Goal: Task Accomplishment & Management: Use online tool/utility

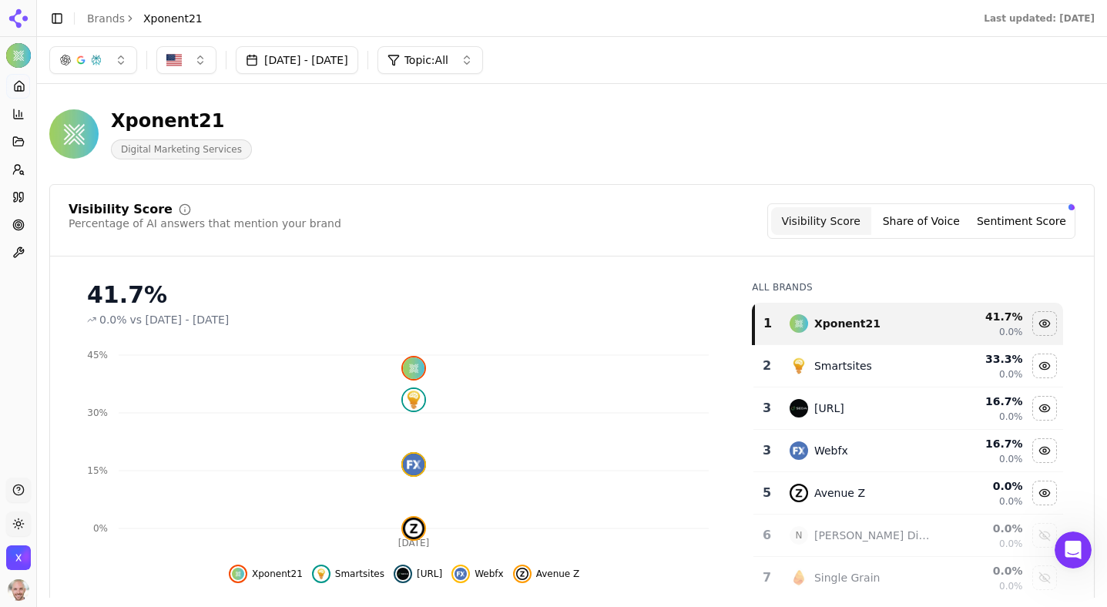
scroll to position [200, 0]
click at [22, 86] on icon at bounding box center [19, 86] width 12 height 12
click at [59, 12] on button "Toggle Sidebar" at bounding box center [57, 19] width 22 height 22
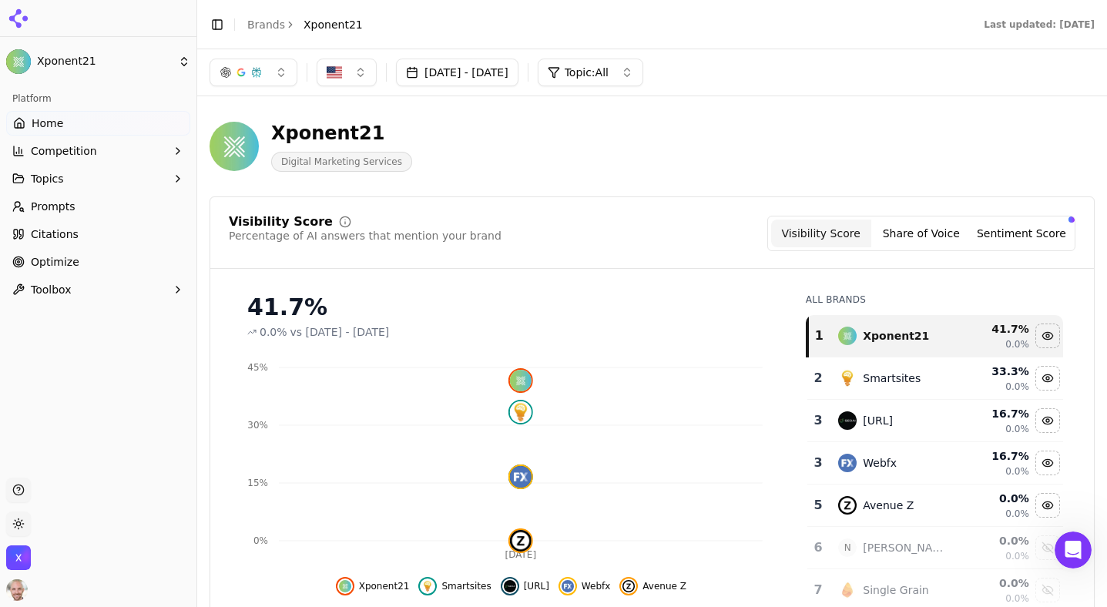
click at [71, 151] on span "Competition" at bounding box center [64, 150] width 66 height 15
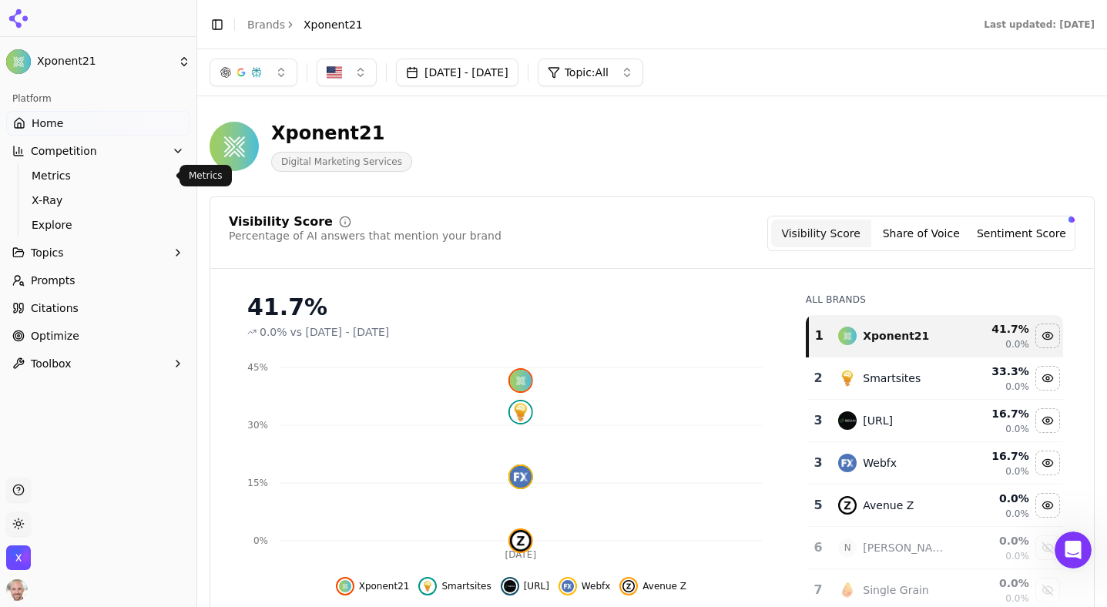
click at [50, 176] on span "Metrics" at bounding box center [99, 175] width 134 height 15
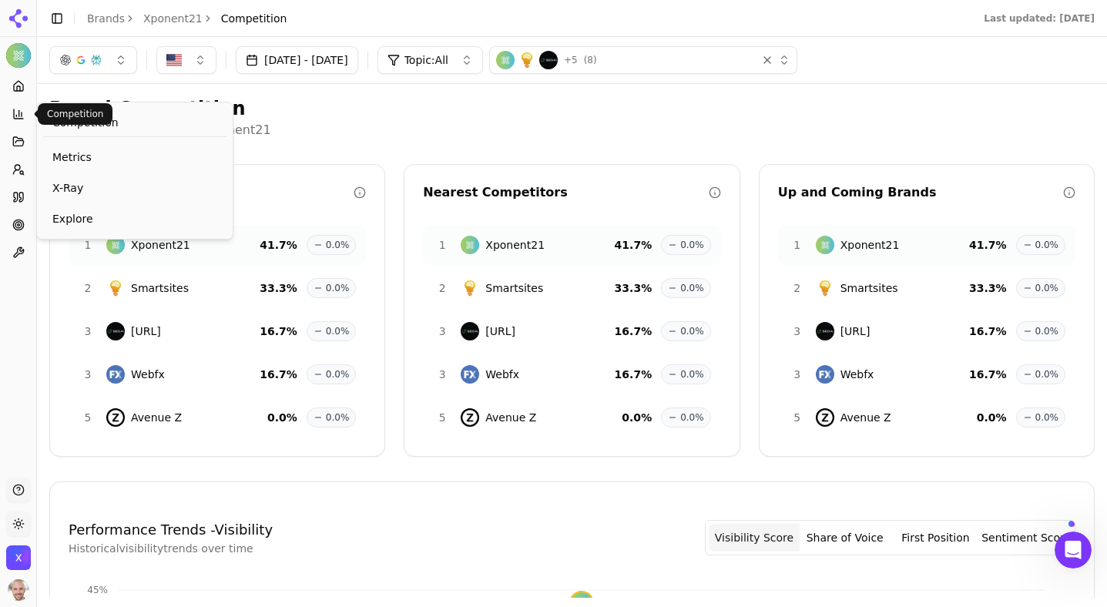
click at [19, 117] on icon at bounding box center [18, 114] width 12 height 12
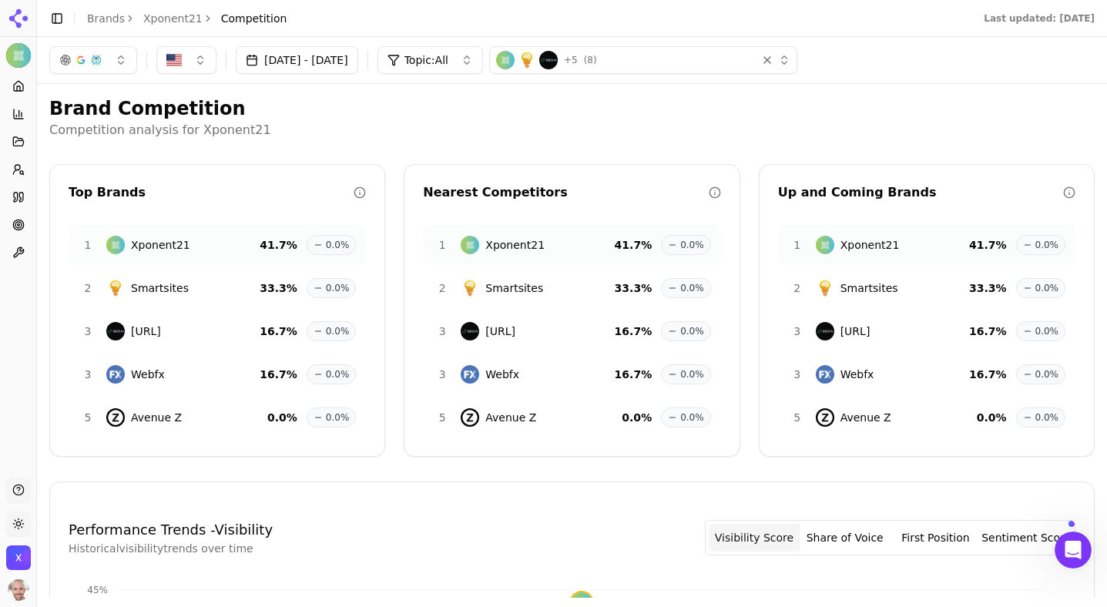
click at [19, 117] on icon at bounding box center [18, 114] width 12 height 12
click at [60, 18] on button "Toggle Sidebar" at bounding box center [57, 19] width 22 height 22
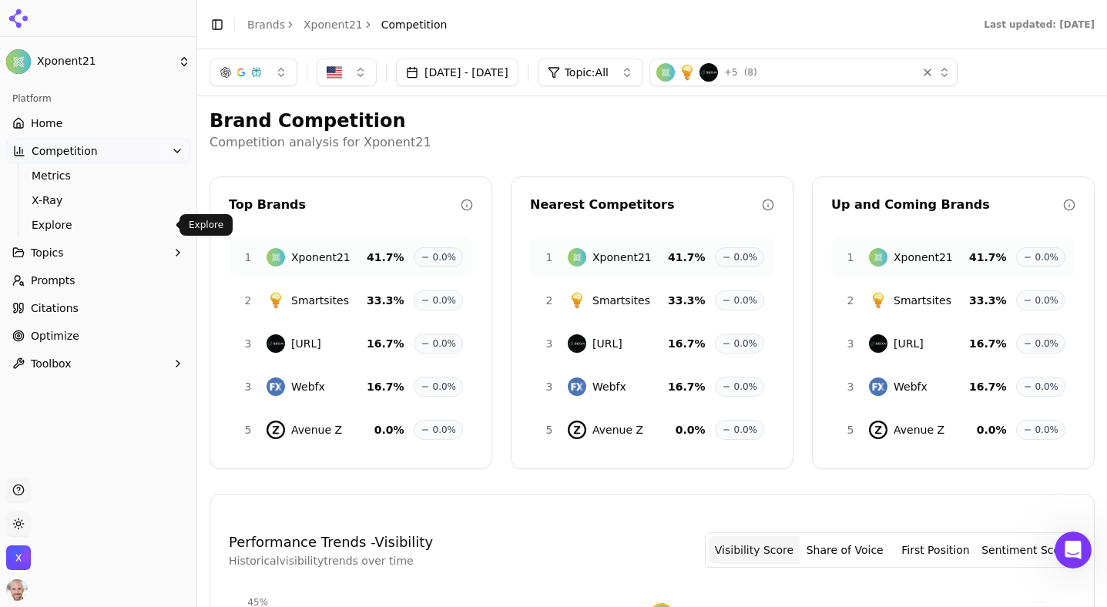
click at [64, 228] on span "Explore" at bounding box center [99, 224] width 134 height 15
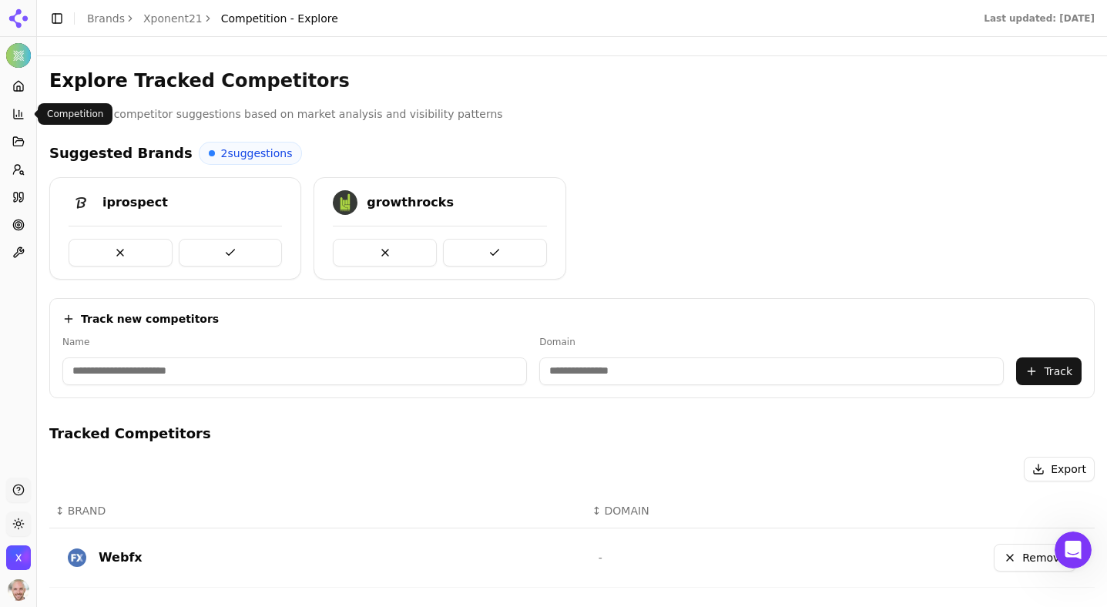
click at [15, 109] on icon at bounding box center [18, 114] width 12 height 12
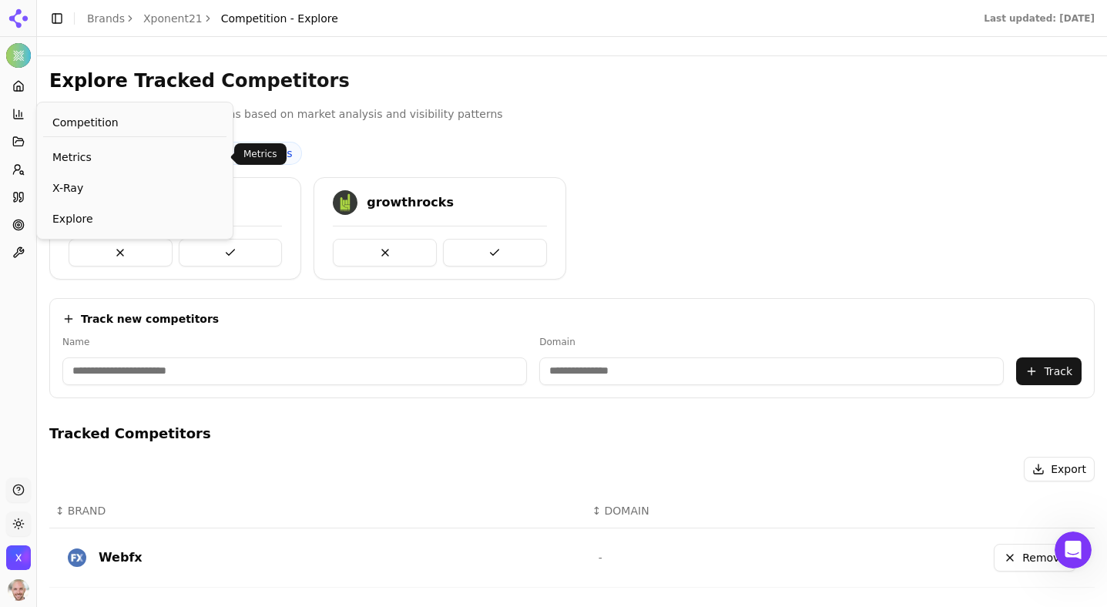
click at [75, 156] on span "Metrics" at bounding box center [134, 156] width 165 height 15
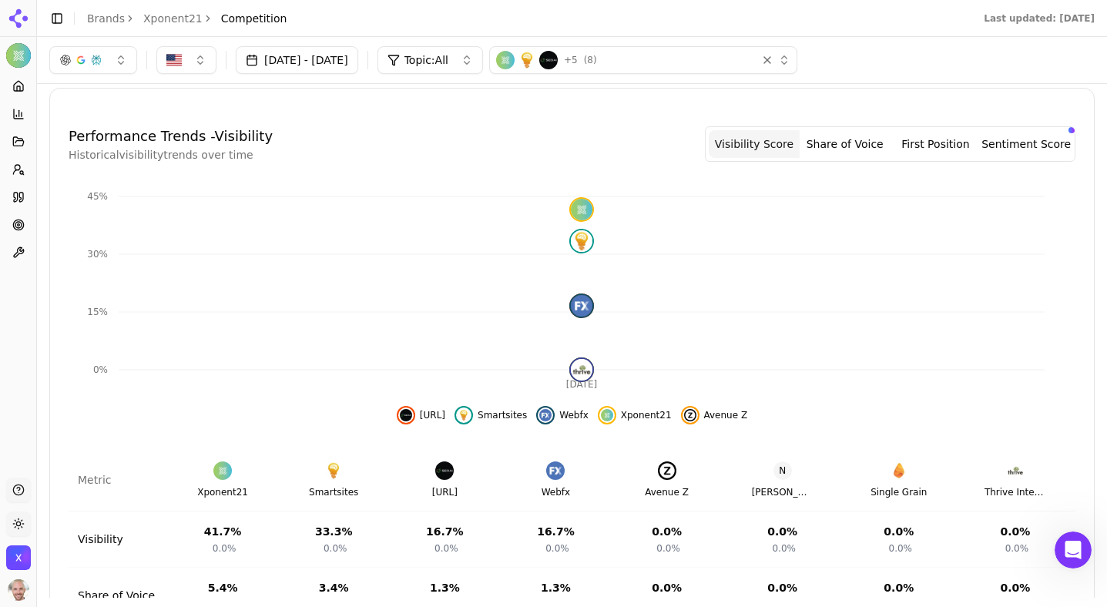
scroll to position [392, 0]
click at [844, 146] on button "Share of Voice" at bounding box center [845, 146] width 91 height 28
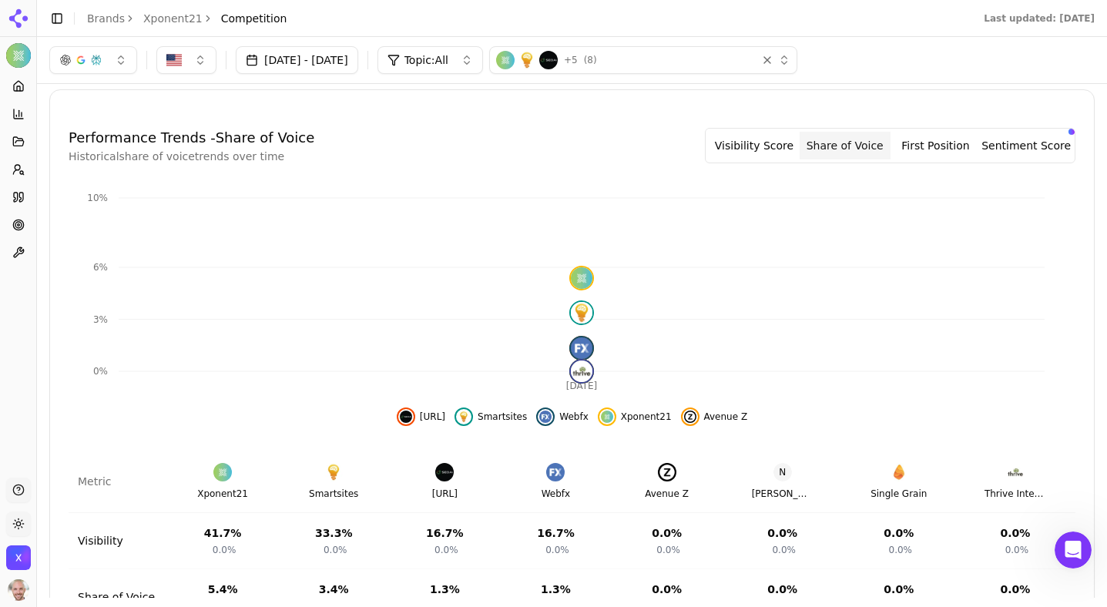
click at [913, 153] on button "First Position" at bounding box center [936, 146] width 91 height 28
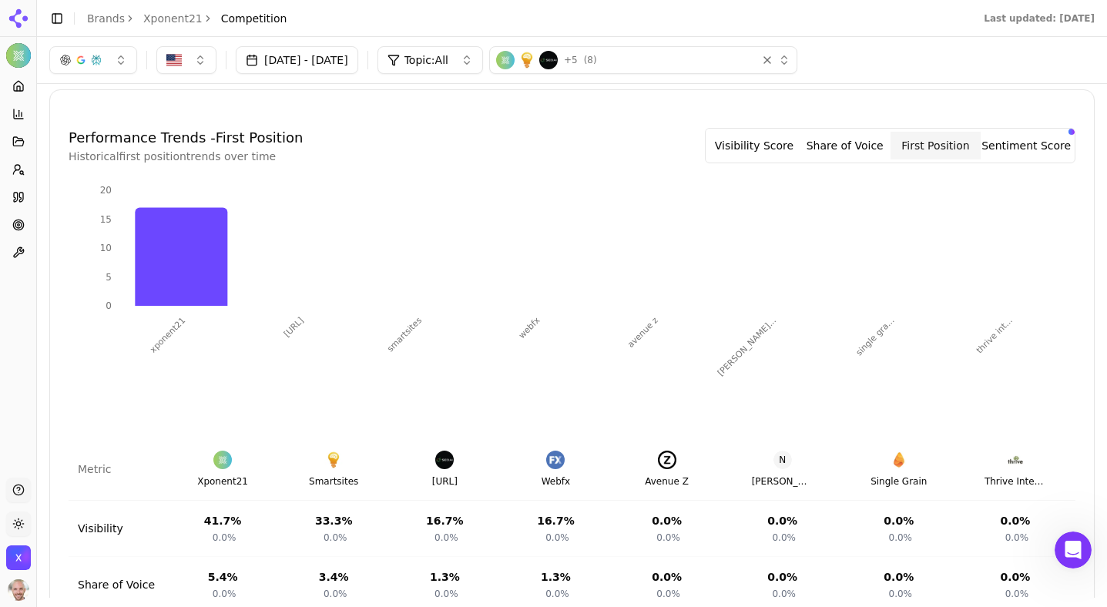
click at [1024, 148] on button "Sentiment Score" at bounding box center [1026, 146] width 91 height 28
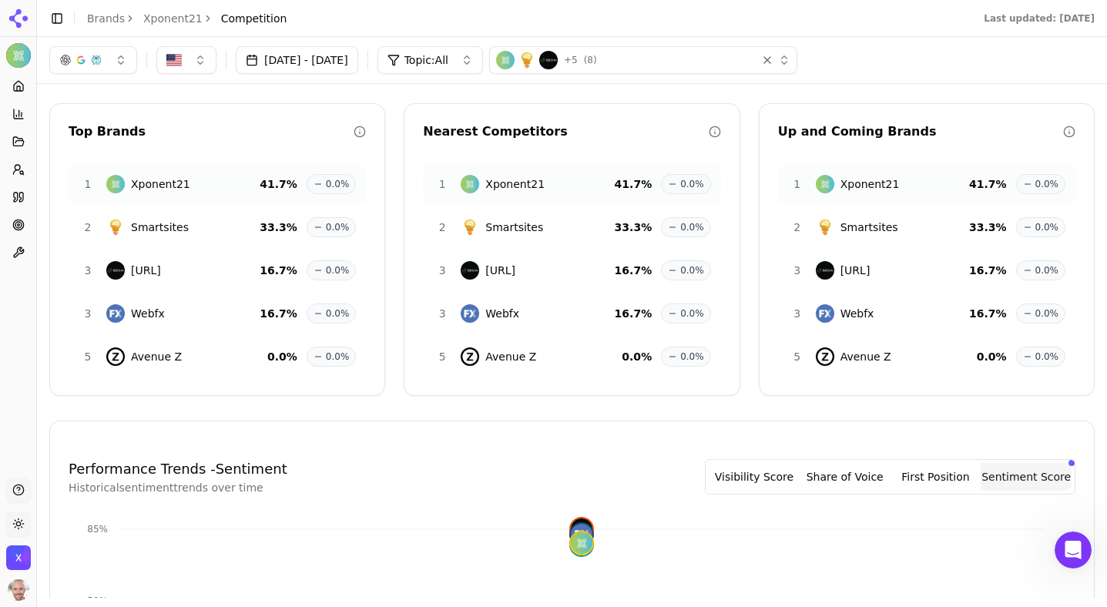
scroll to position [0, 0]
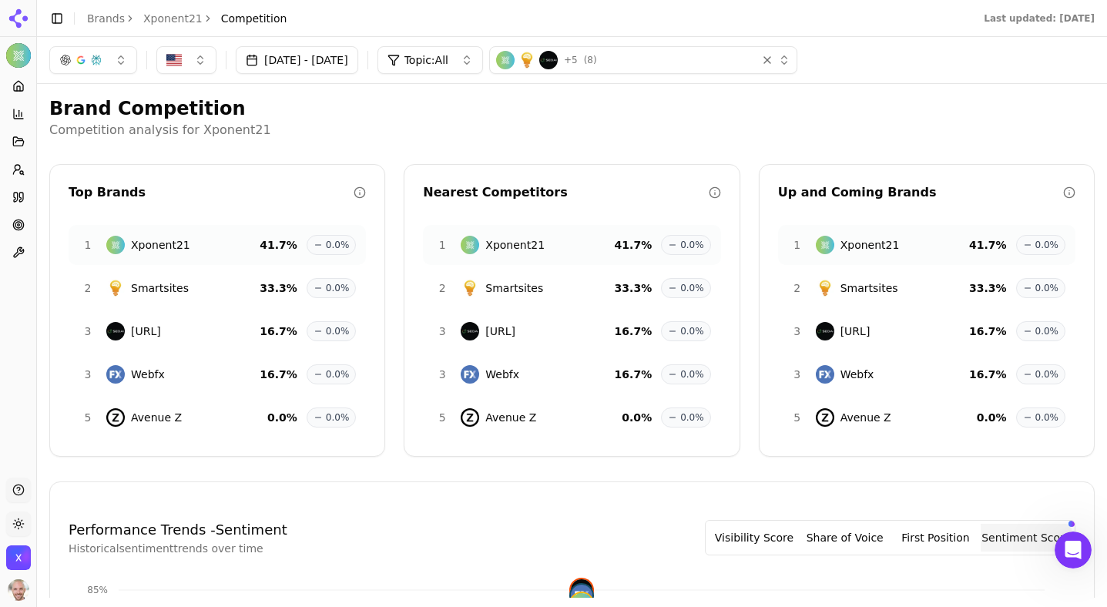
click at [60, 18] on button "Toggle Sidebar" at bounding box center [57, 19] width 22 height 22
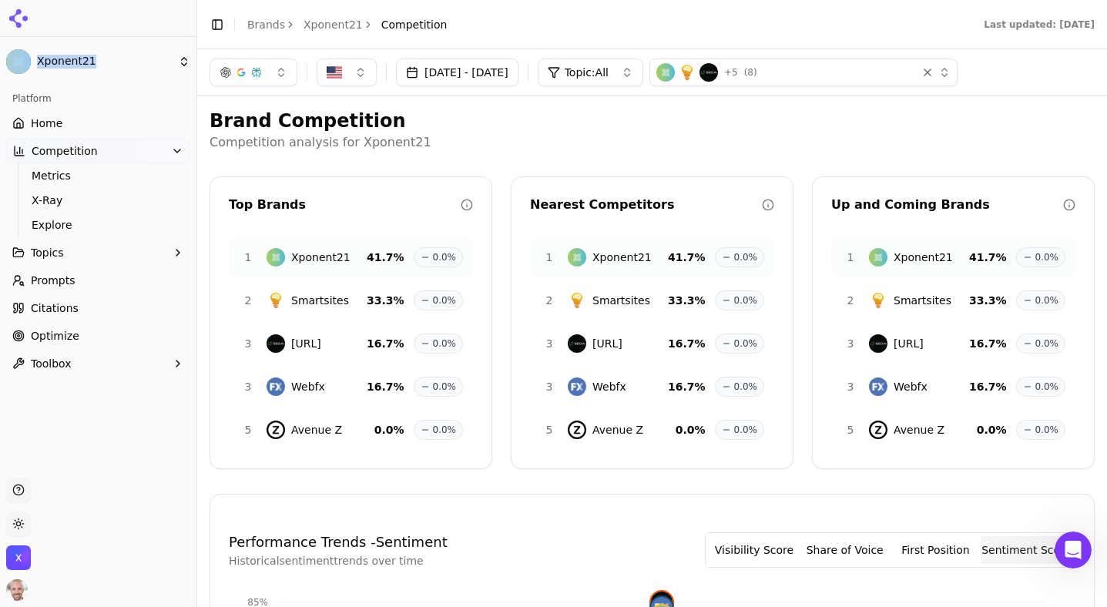
click at [60, 18] on div at bounding box center [98, 18] width 196 height 37
click at [39, 120] on span "Home" at bounding box center [47, 123] width 32 height 15
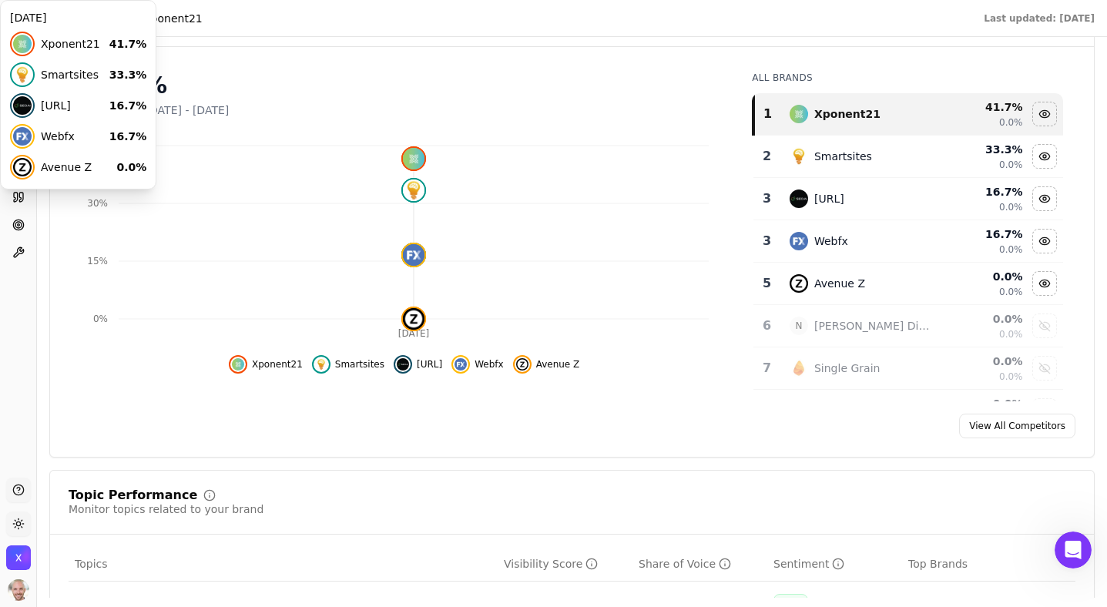
scroll to position [236, 0]
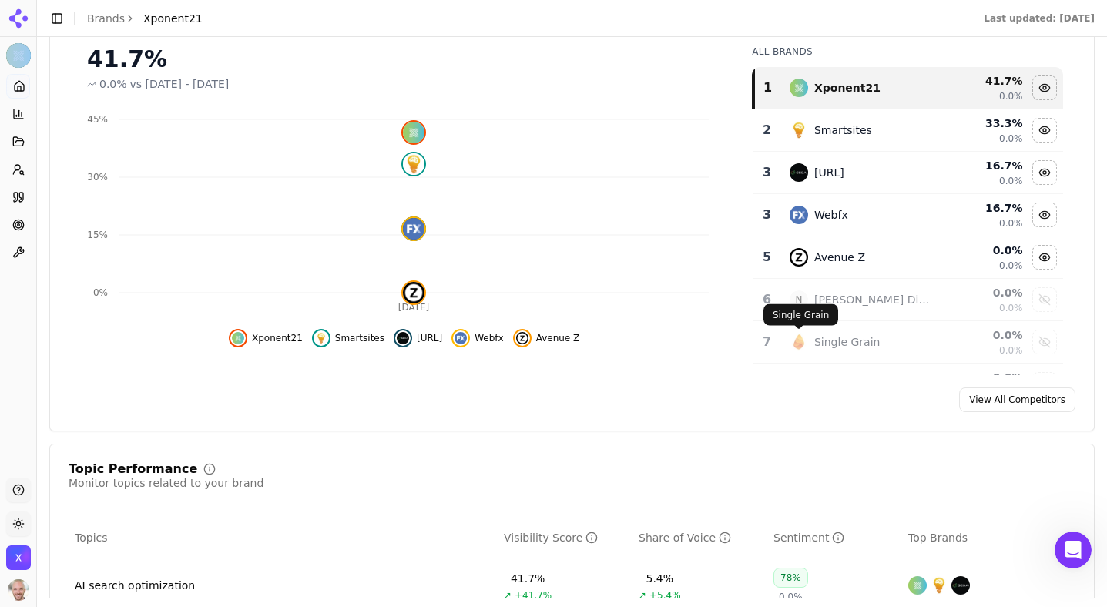
click at [1020, 403] on link "View All Competitors" at bounding box center [1017, 399] width 116 height 25
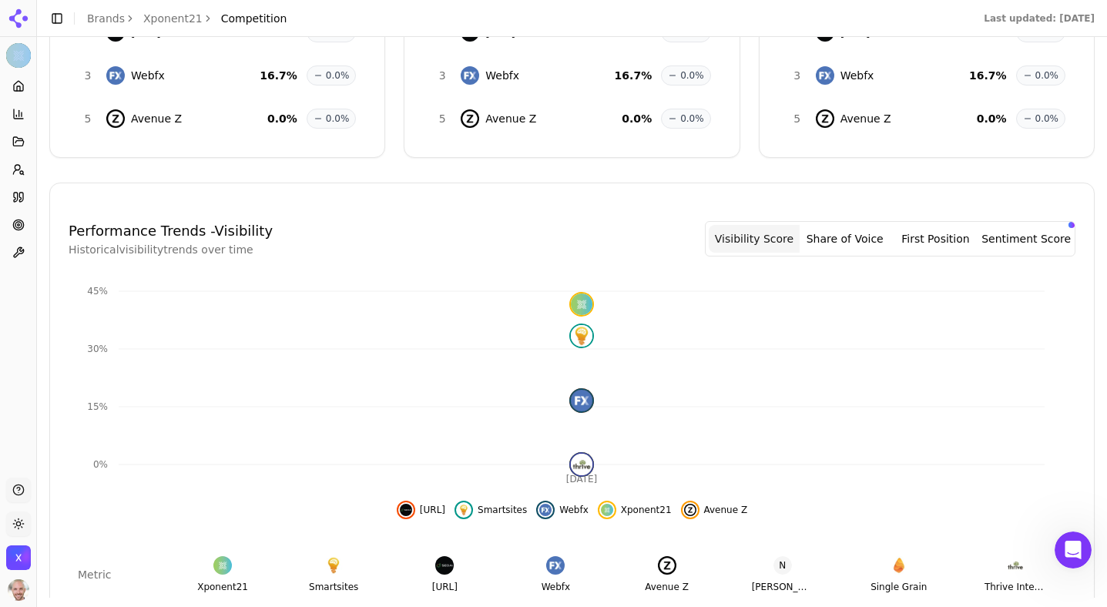
scroll to position [453, 0]
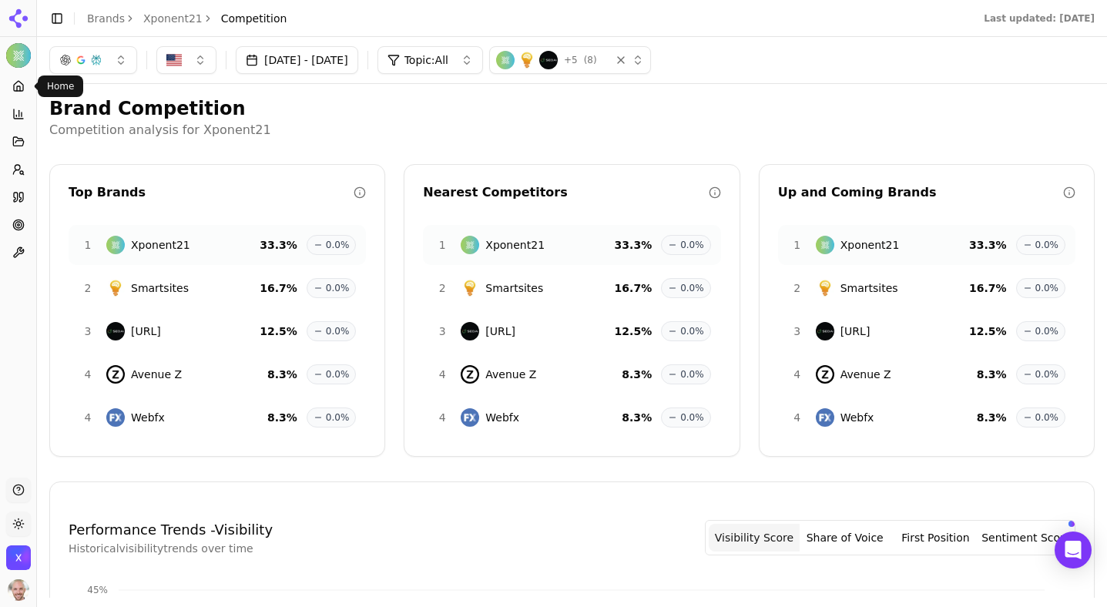
click at [25, 86] on link "Home" at bounding box center [18, 86] width 24 height 25
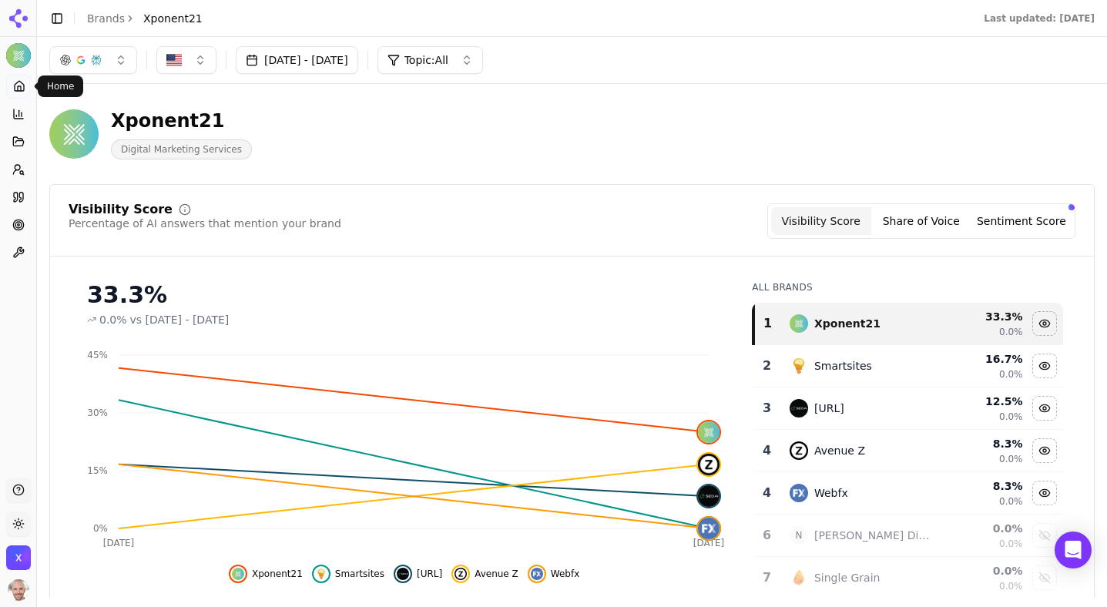
click at [18, 85] on icon at bounding box center [19, 86] width 12 height 12
click at [54, 21] on button "Toggle Sidebar" at bounding box center [57, 19] width 22 height 22
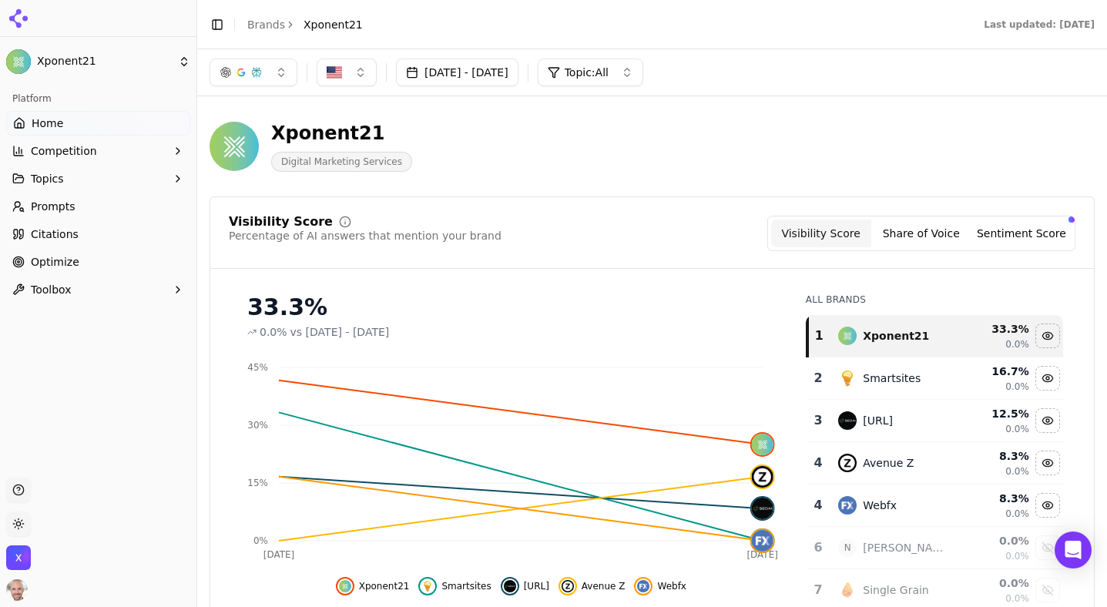
click at [177, 153] on icon "button" at bounding box center [177, 151] width 3 height 6
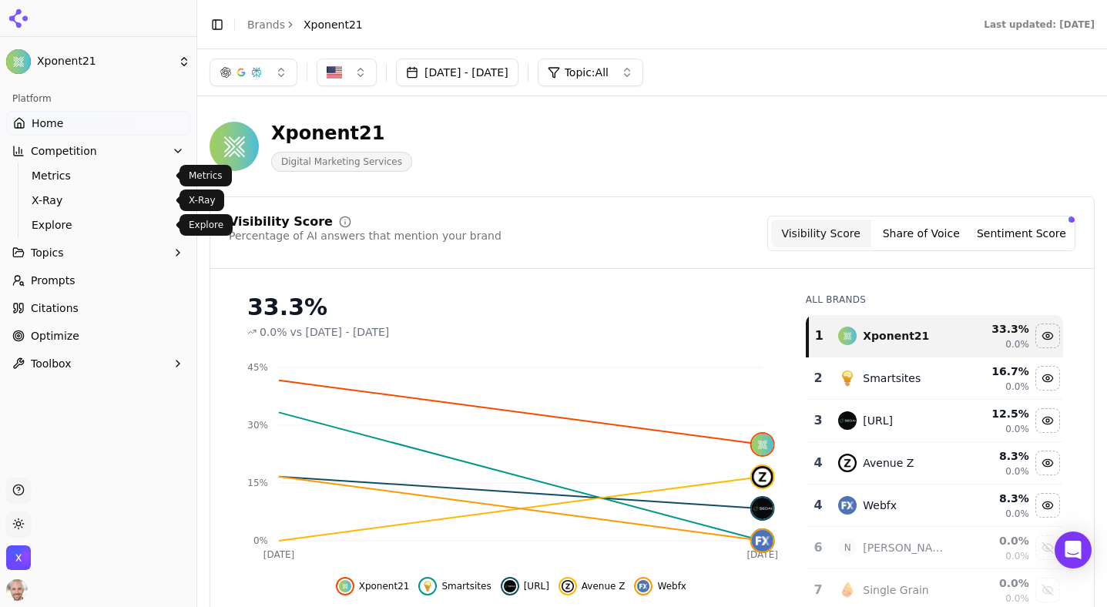
click at [42, 223] on span "Explore" at bounding box center [99, 224] width 134 height 15
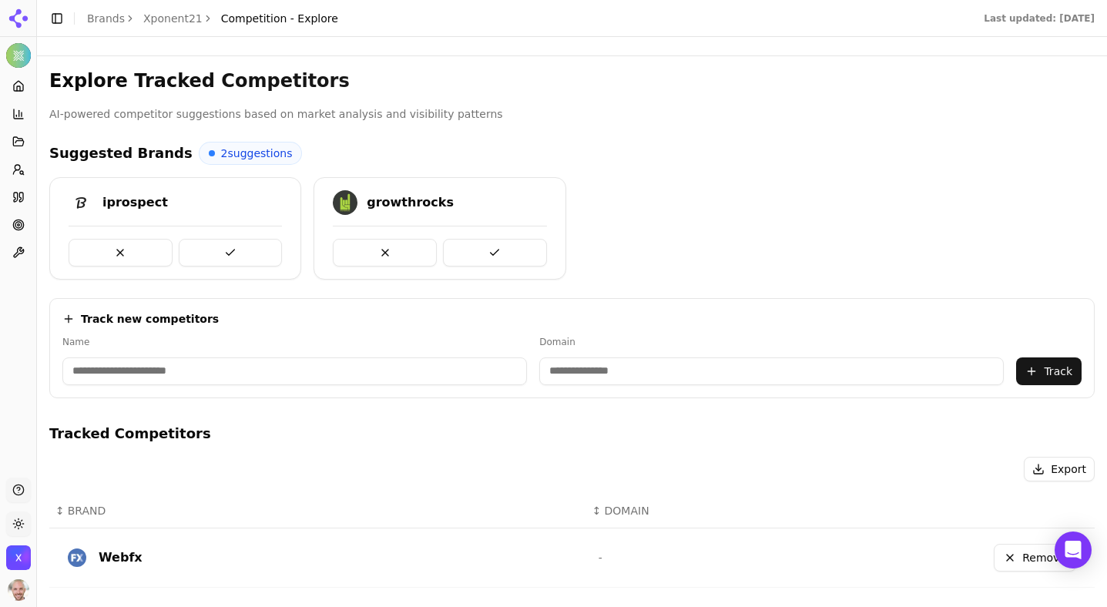
click at [416, 255] on button at bounding box center [385, 253] width 104 height 28
click at [193, 377] on input at bounding box center [294, 371] width 465 height 28
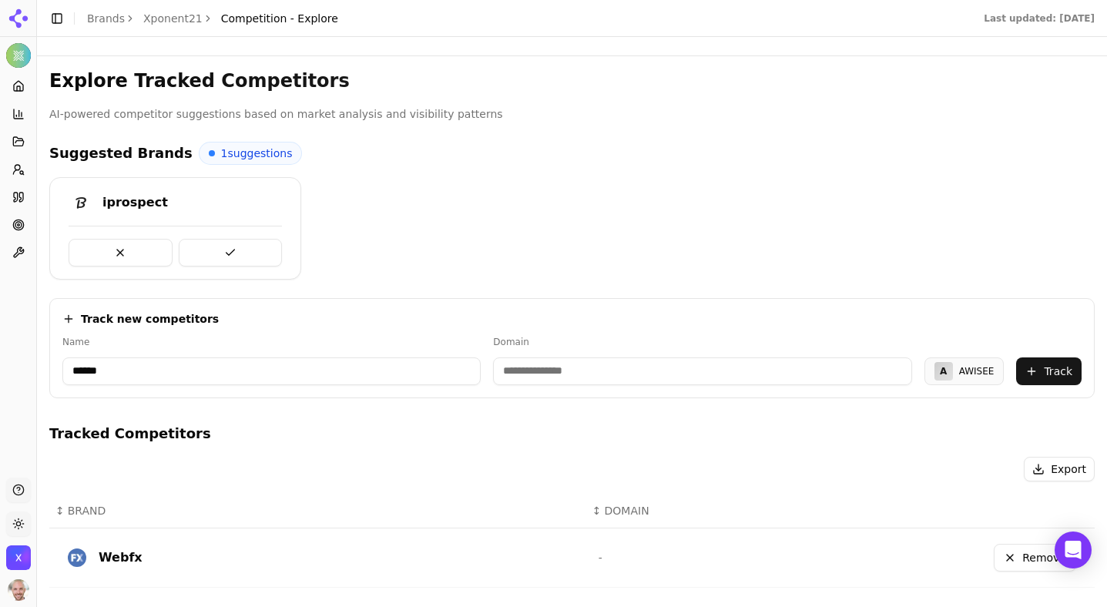
type input "******"
click at [555, 364] on input at bounding box center [702, 371] width 418 height 28
paste input "**********"
click at [1036, 371] on button "Track" at bounding box center [1048, 371] width 65 height 28
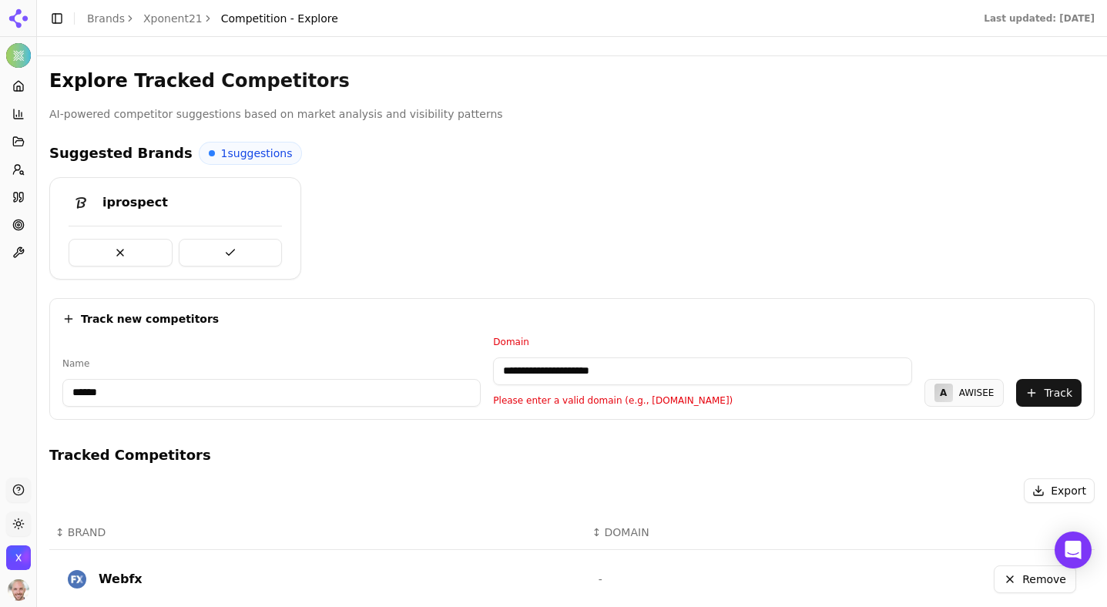
click at [673, 368] on input "**********" at bounding box center [702, 371] width 418 height 28
drag, startPoint x: 539, startPoint y: 367, endPoint x: 383, endPoint y: 364, distance: 156.4
click at [390, 367] on div "**********" at bounding box center [571, 371] width 1019 height 71
click at [1075, 391] on button "Track" at bounding box center [1048, 393] width 65 height 28
click at [593, 371] on input "**********" at bounding box center [702, 371] width 418 height 28
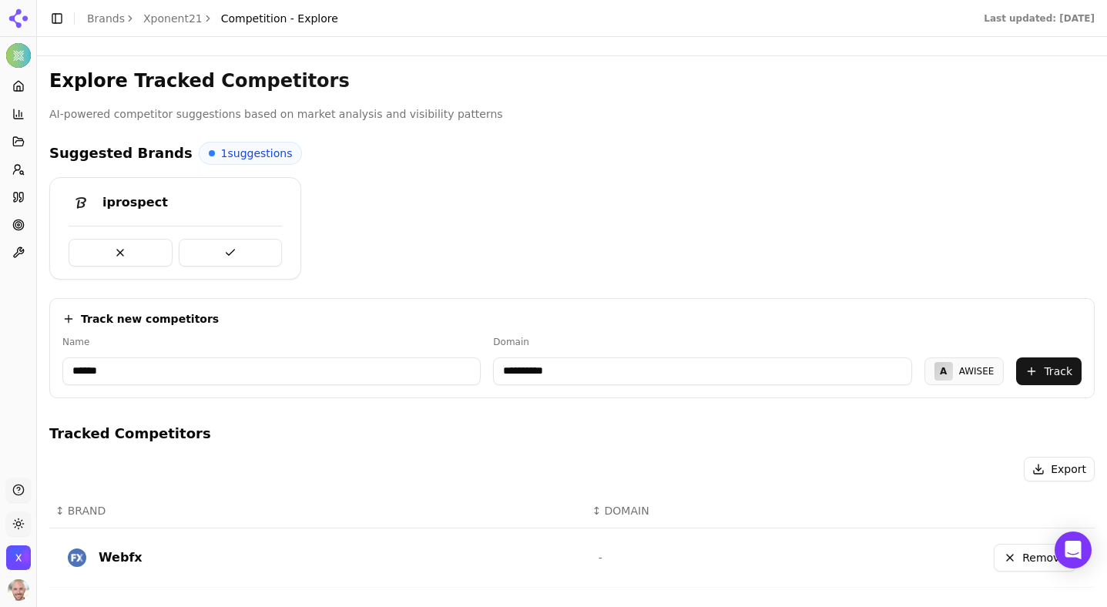
type input "**********"
click at [1061, 375] on button "Track" at bounding box center [1048, 371] width 65 height 28
click at [182, 379] on input at bounding box center [294, 371] width 465 height 28
paste input "**********"
type input "**********"
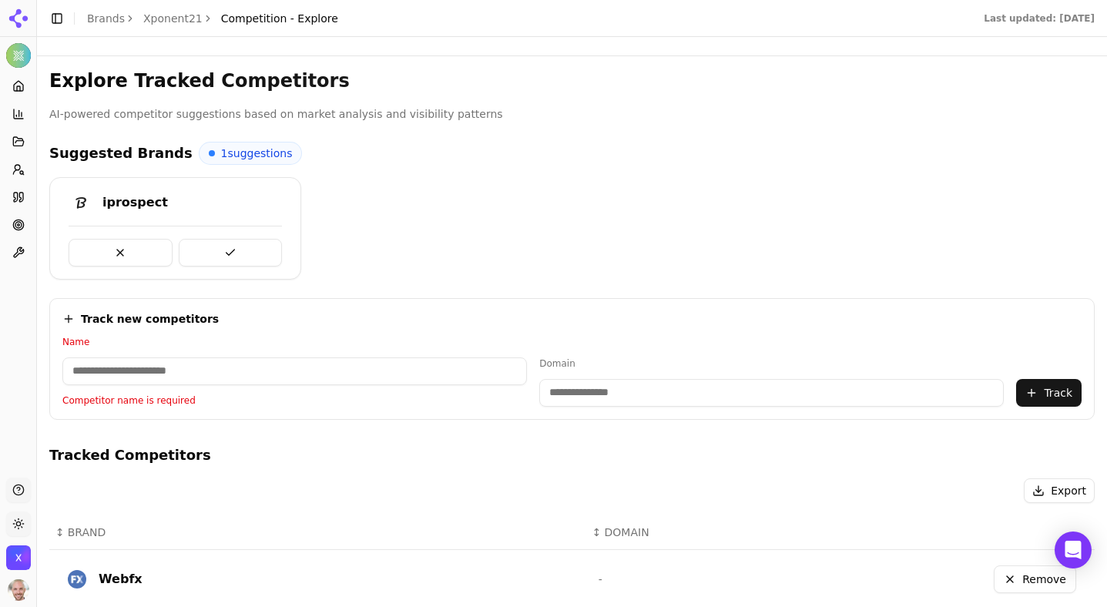
click at [562, 391] on input at bounding box center [771, 393] width 465 height 28
paste input "**********"
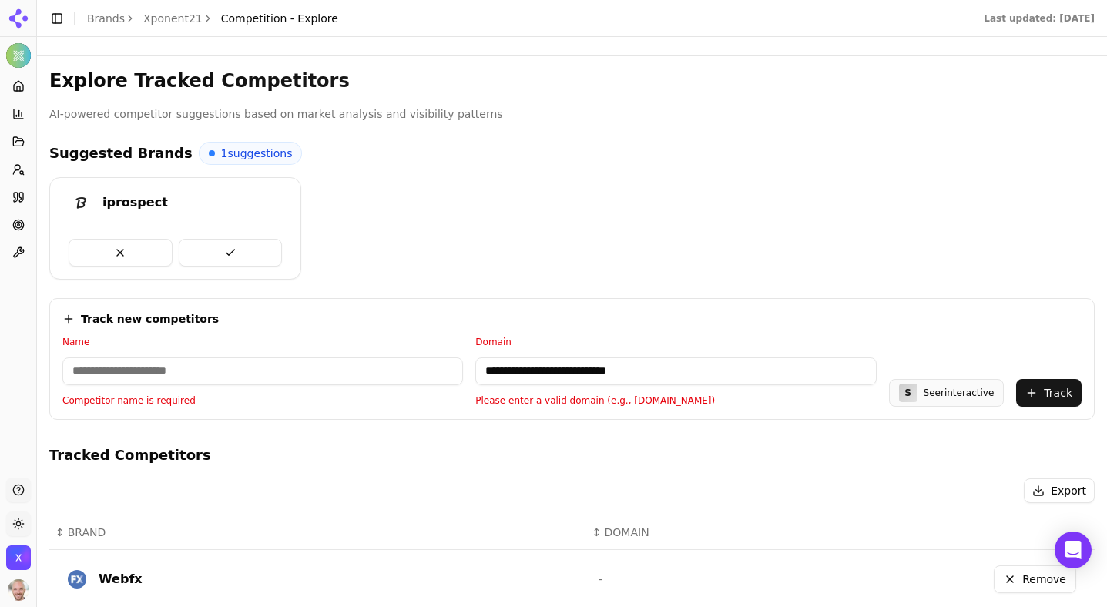
drag, startPoint x: 551, startPoint y: 369, endPoint x: 384, endPoint y: 369, distance: 167.2
click at [384, 369] on div "**********" at bounding box center [571, 371] width 1019 height 71
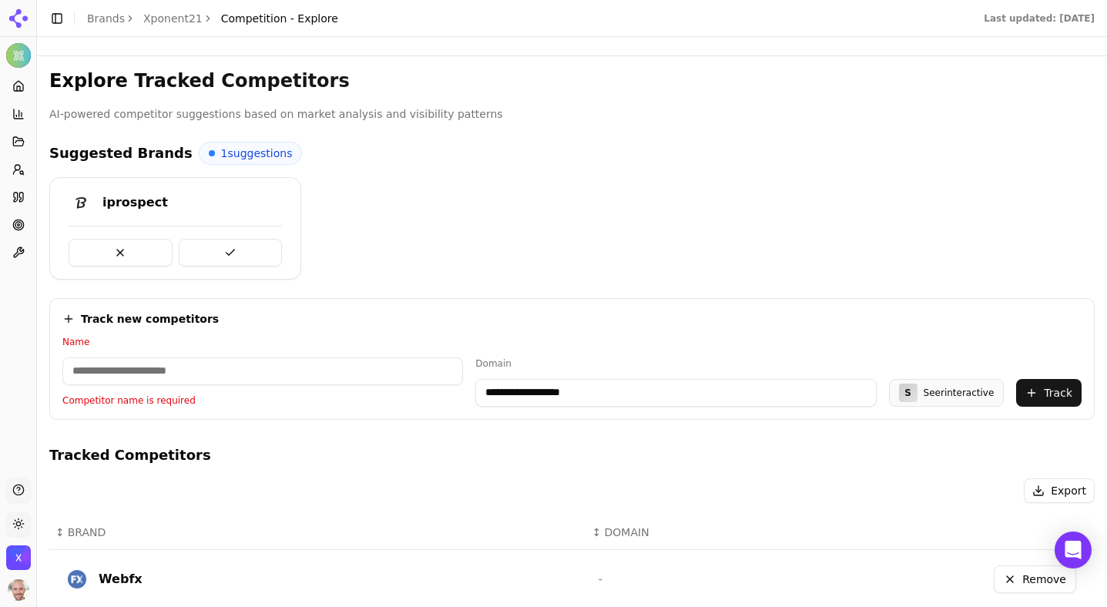
type input "**********"
click at [195, 357] on input at bounding box center [262, 371] width 401 height 28
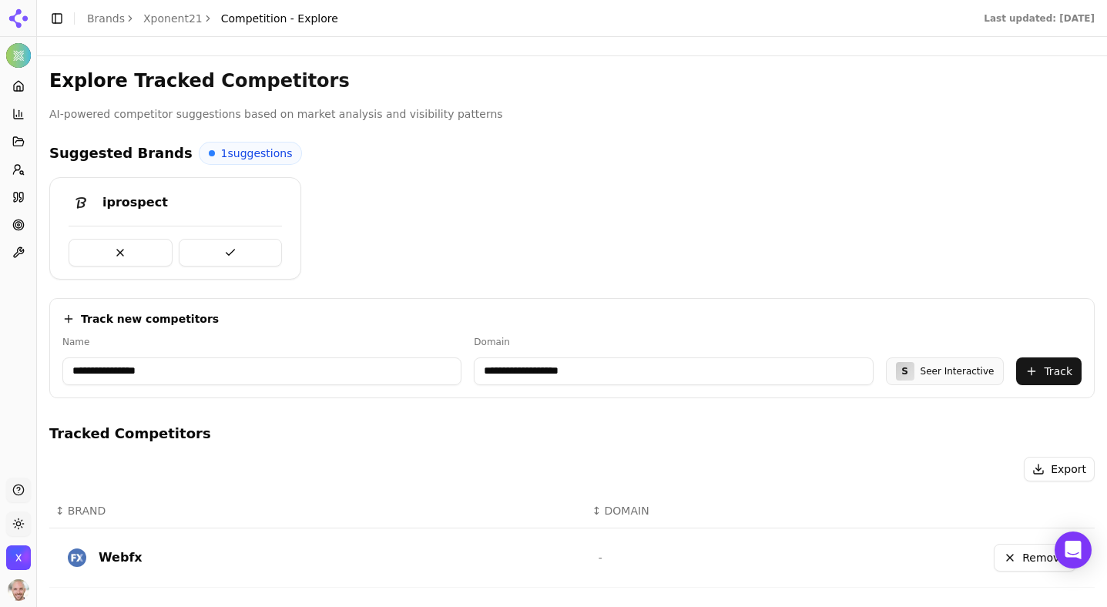
type input "**********"
click at [1046, 371] on button "Track" at bounding box center [1048, 371] width 65 height 28
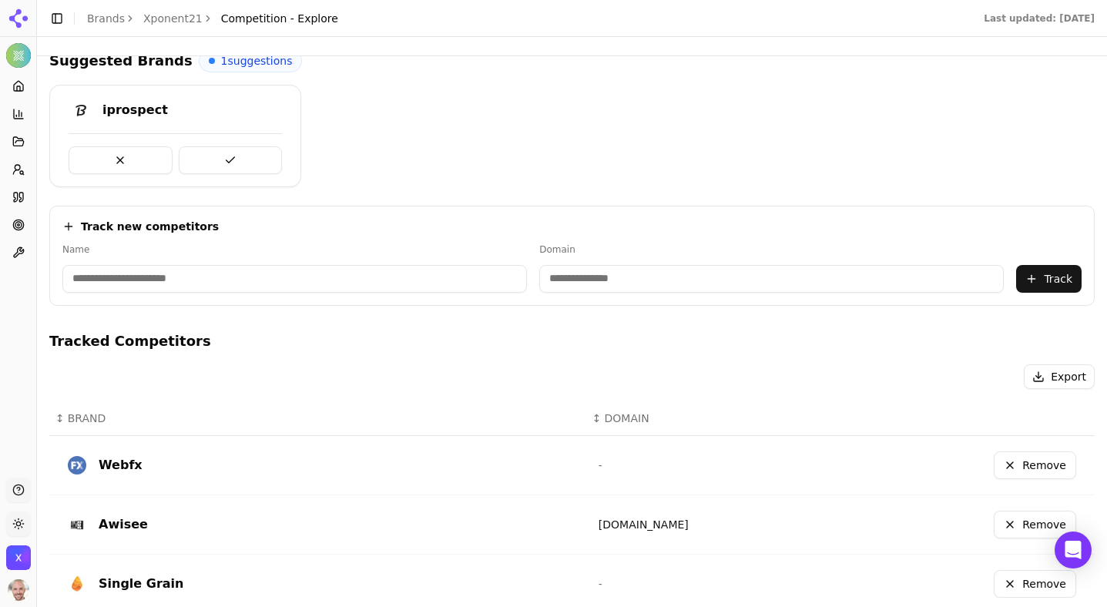
scroll to position [55, 0]
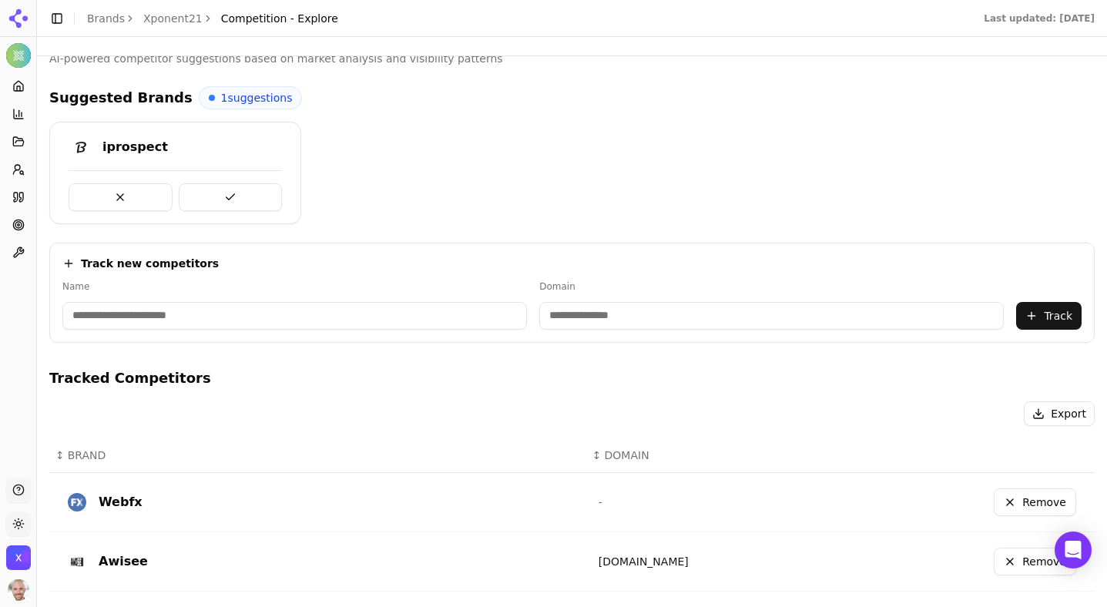
click at [374, 325] on input at bounding box center [294, 316] width 465 height 28
type input "******"
paste input "******"
paste input
type input "******"
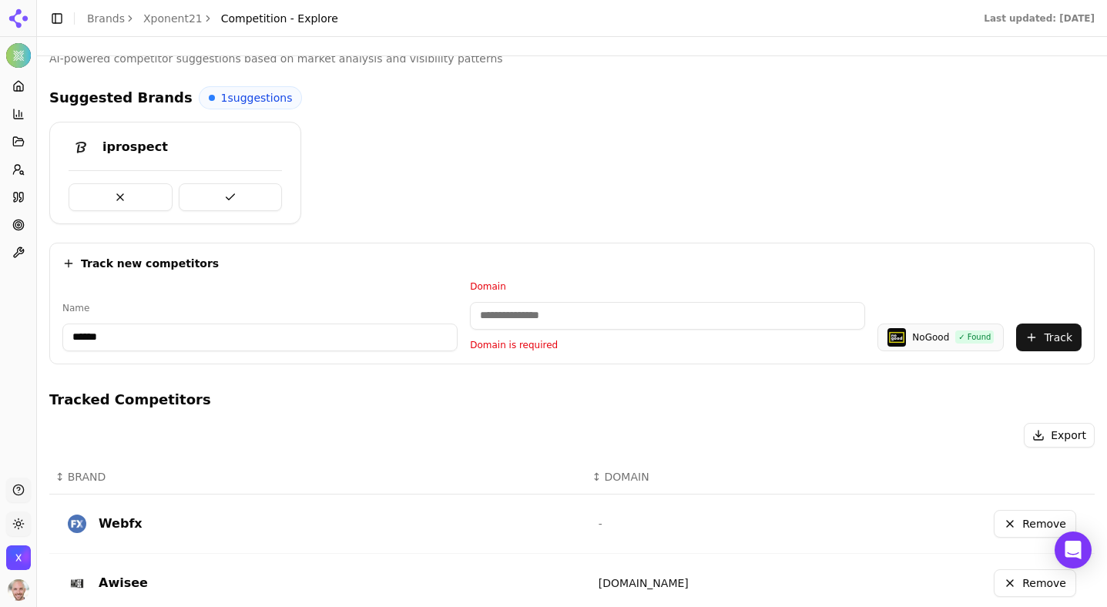
click at [558, 438] on div "Export" at bounding box center [571, 435] width 1045 height 25
click at [368, 347] on input "******" at bounding box center [259, 338] width 395 height 28
type input "******"
click at [201, 344] on input "******" at bounding box center [259, 338] width 395 height 28
type input "******"
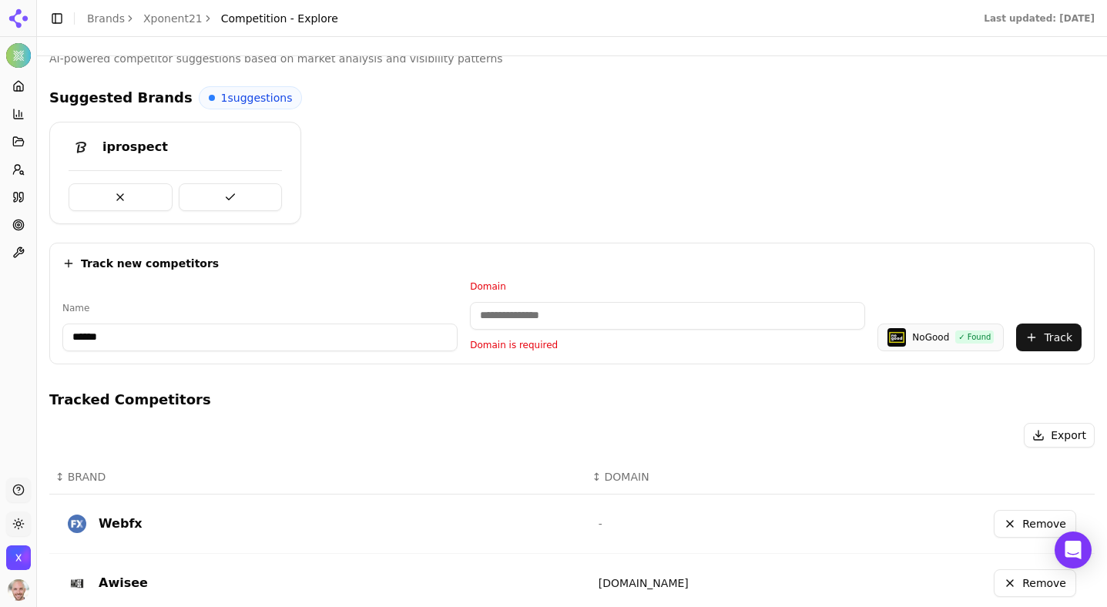
click at [934, 334] on div "NoGood" at bounding box center [930, 337] width 37 height 12
click at [569, 318] on input at bounding box center [667, 316] width 395 height 28
paste input "**********"
drag, startPoint x: 539, startPoint y: 314, endPoint x: 451, endPoint y: 314, distance: 87.8
click at [460, 314] on div "**********" at bounding box center [571, 315] width 1019 height 71
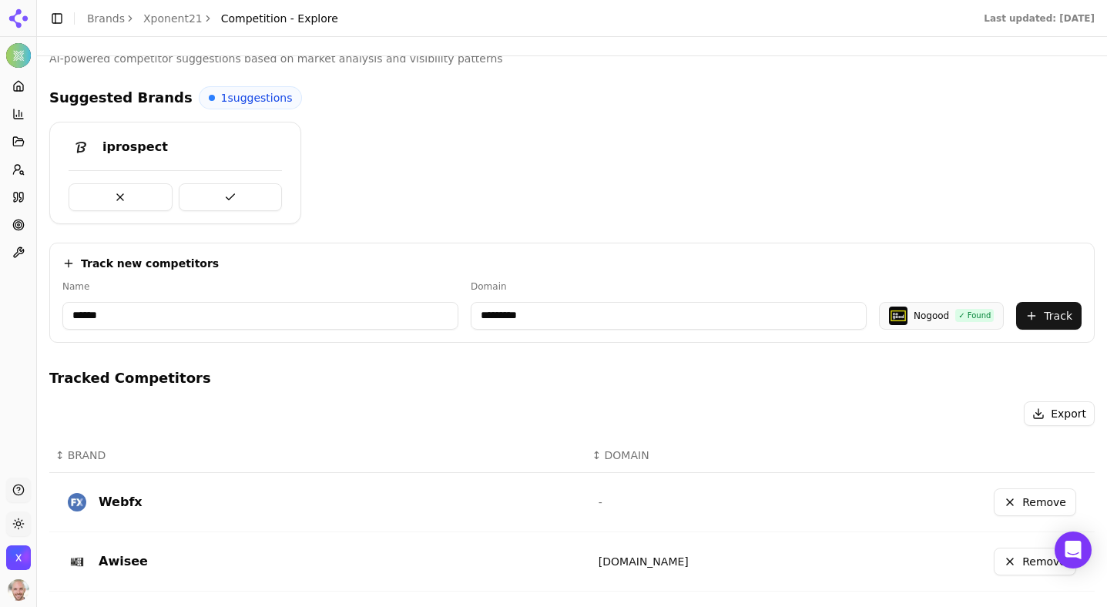
type input "*********"
click at [1052, 319] on button "Track" at bounding box center [1048, 316] width 65 height 28
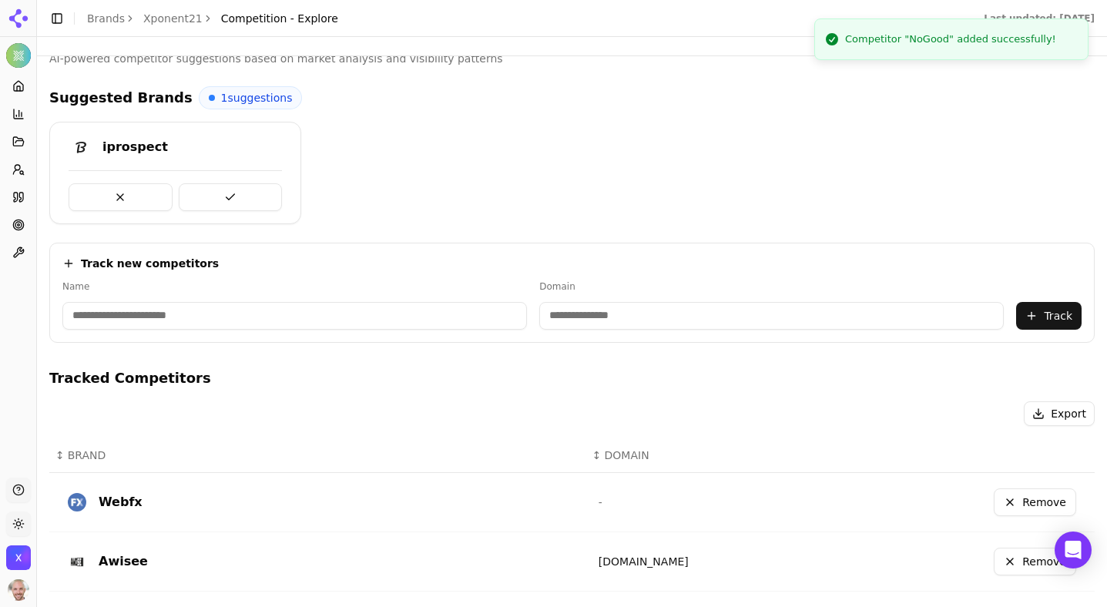
click at [213, 320] on input at bounding box center [294, 316] width 465 height 28
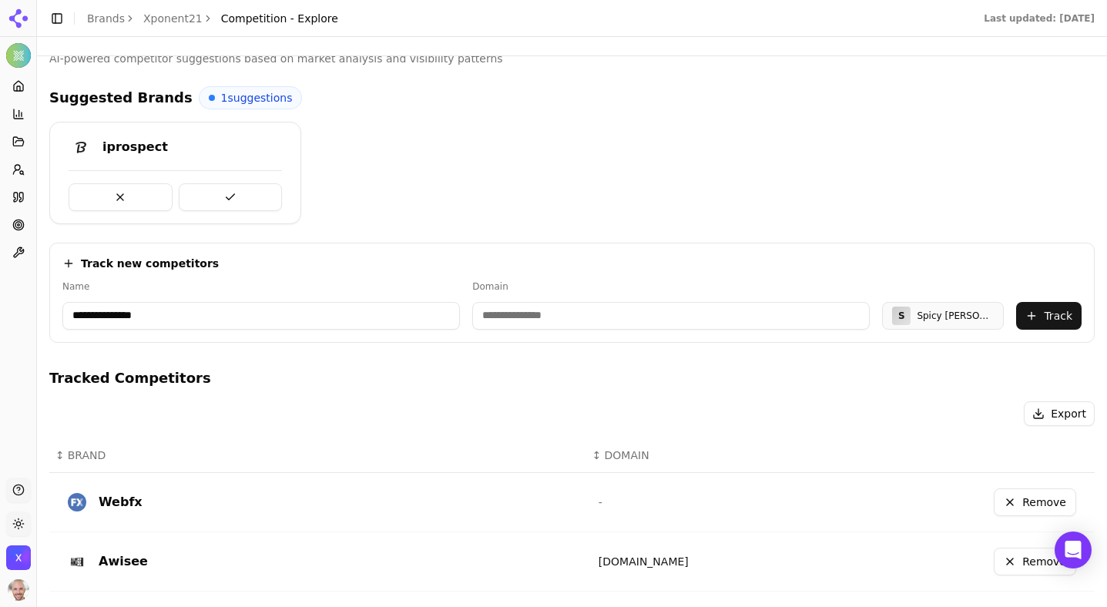
type input "**********"
click at [528, 321] on input at bounding box center [670, 316] width 397 height 28
paste input "**********"
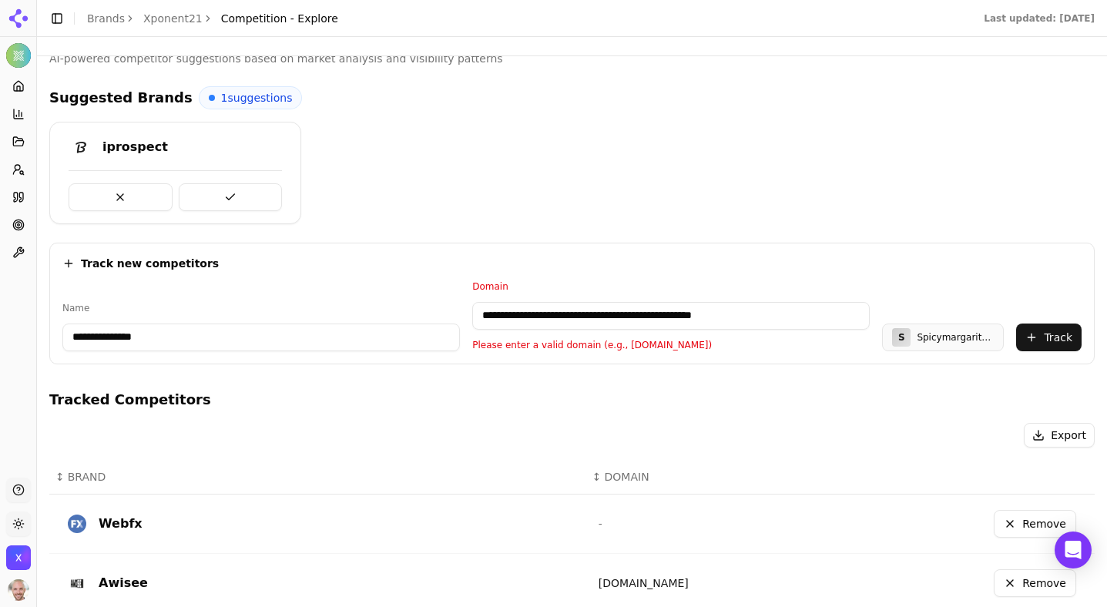
drag, startPoint x: 612, startPoint y: 314, endPoint x: 394, endPoint y: 314, distance: 218.0
click at [403, 314] on div "**********" at bounding box center [571, 315] width 1019 height 71
click at [652, 311] on input "**********" at bounding box center [676, 316] width 401 height 28
drag, startPoint x: 552, startPoint y: 316, endPoint x: 429, endPoint y: 318, distance: 122.5
click at [426, 319] on div "**********" at bounding box center [571, 315] width 1019 height 71
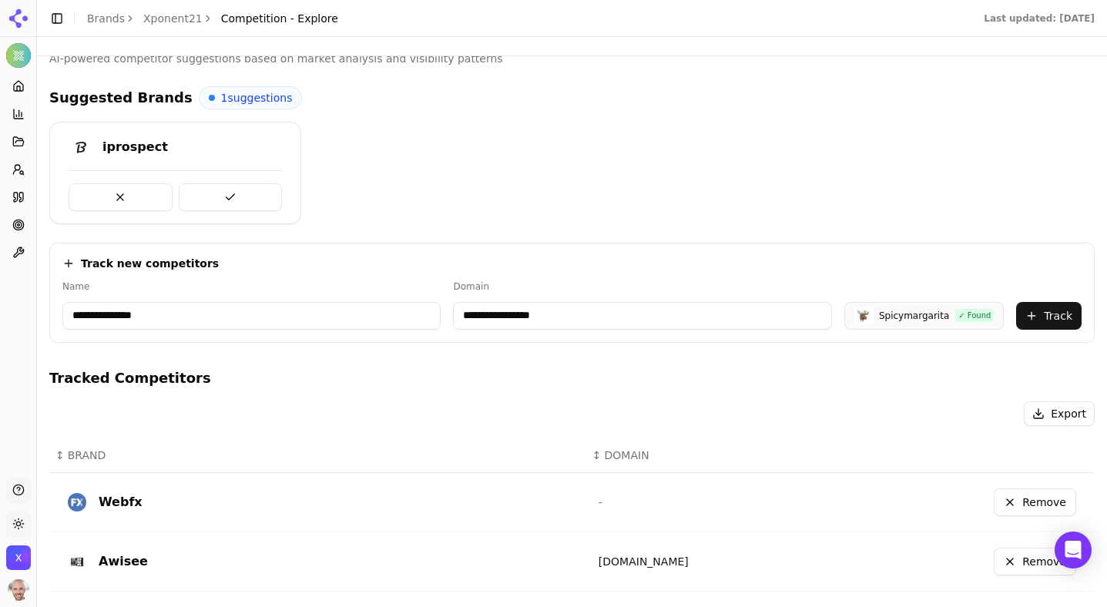
type input "**********"
click at [1028, 315] on button "Track" at bounding box center [1048, 316] width 65 height 28
click at [225, 327] on input at bounding box center [294, 316] width 465 height 28
type input "**********"
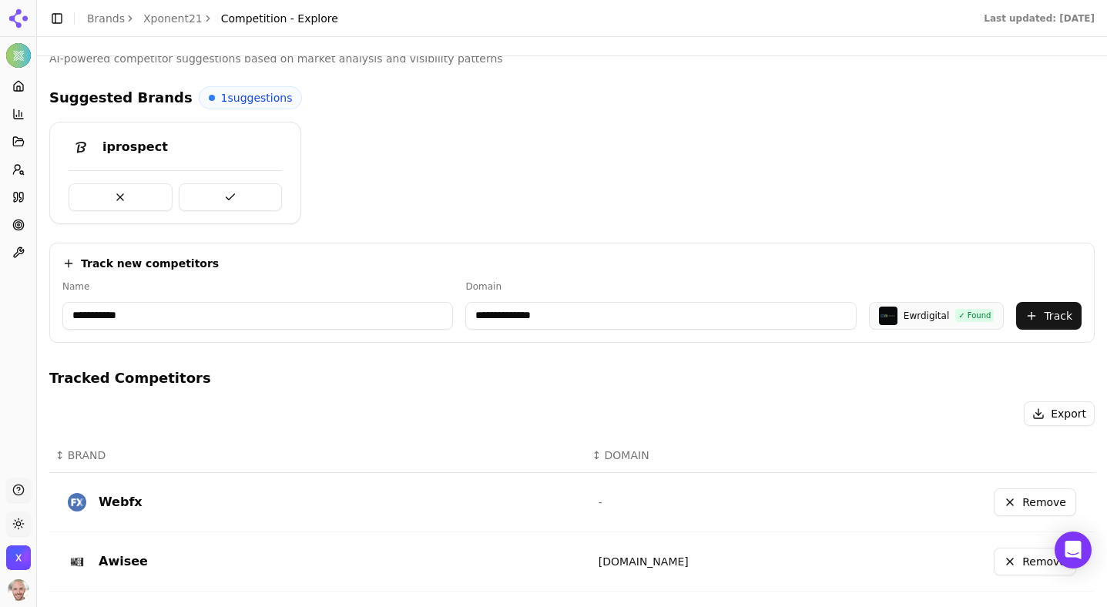
click at [1054, 308] on button "Track" at bounding box center [1048, 316] width 65 height 28
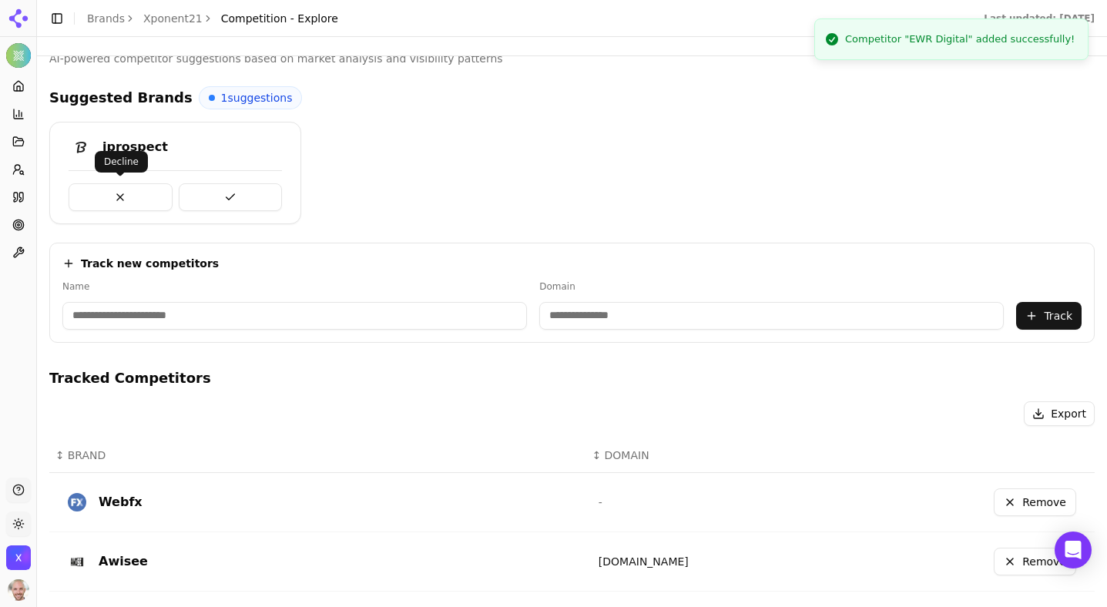
click at [135, 199] on button at bounding box center [121, 197] width 104 height 28
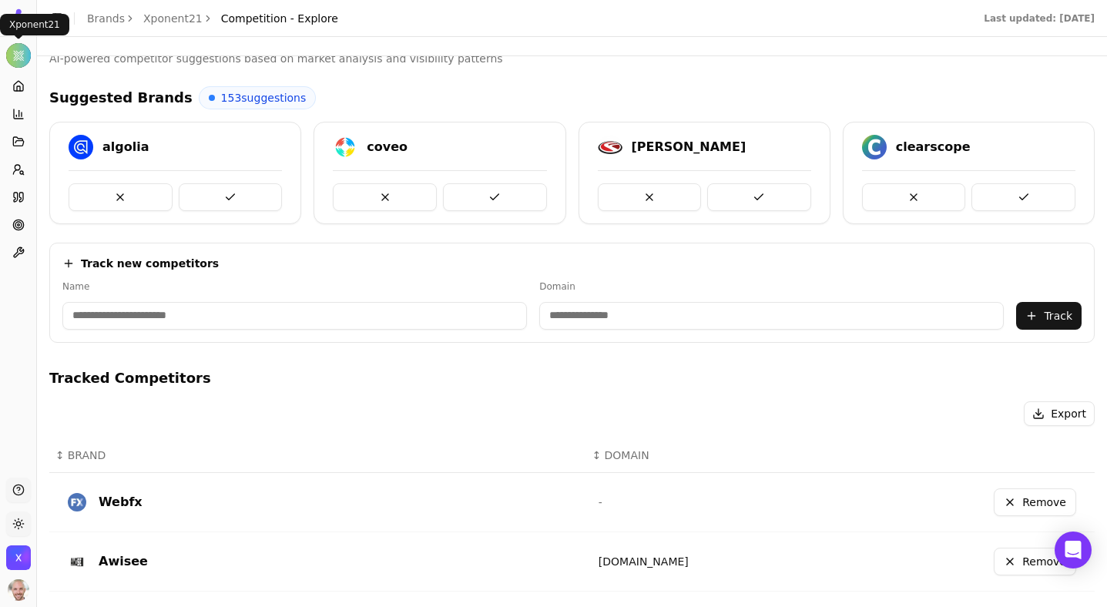
click at [11, 55] on html "Xponent21 Platform Home Competition Topics Prompts Citations Optimize Toolbox S…" at bounding box center [553, 303] width 1107 height 607
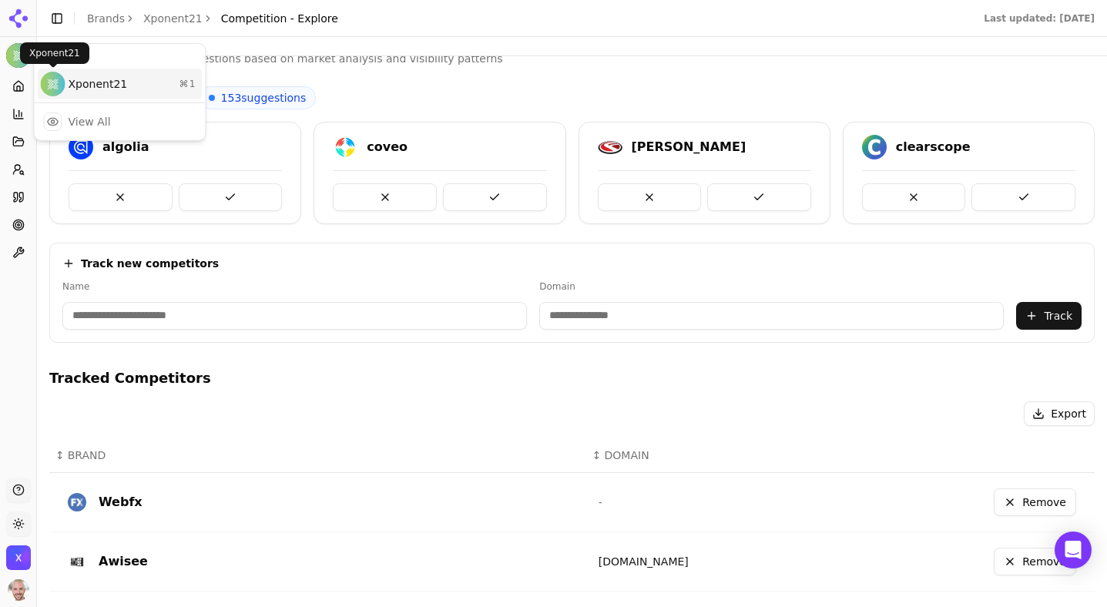
click at [65, 86] on div "Xponent21 ⌘ 1" at bounding box center [120, 84] width 165 height 31
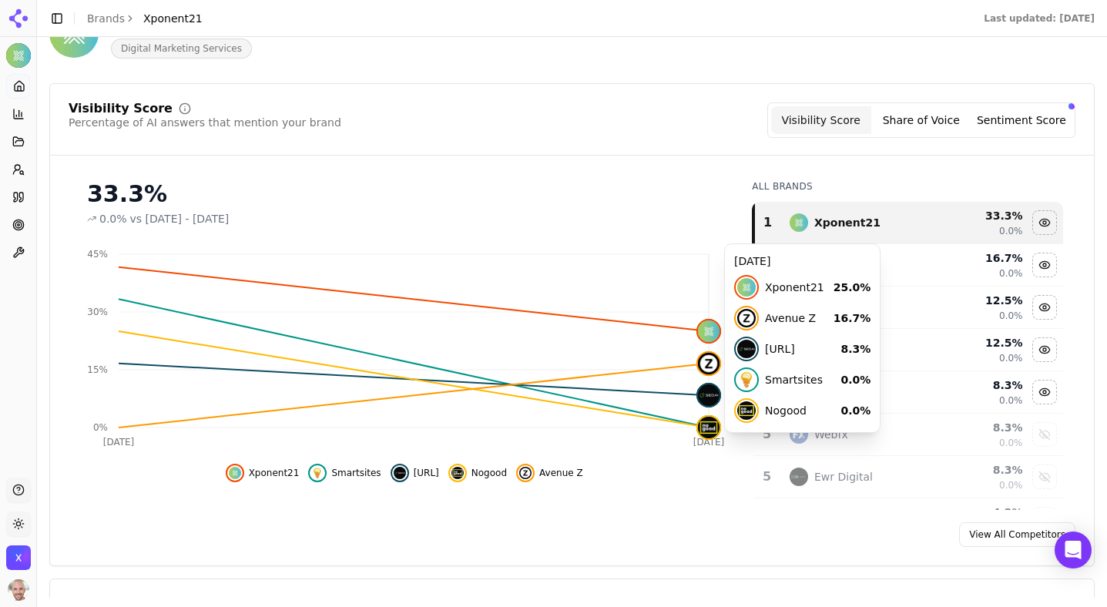
scroll to position [102, 0]
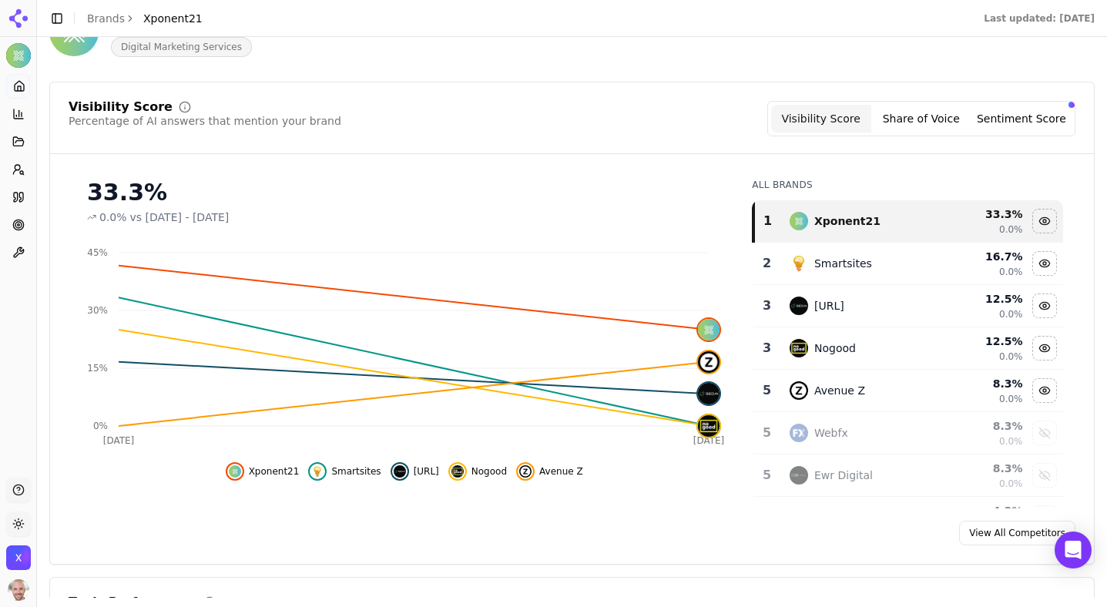
click at [918, 114] on button "Share of Voice" at bounding box center [921, 119] width 100 height 28
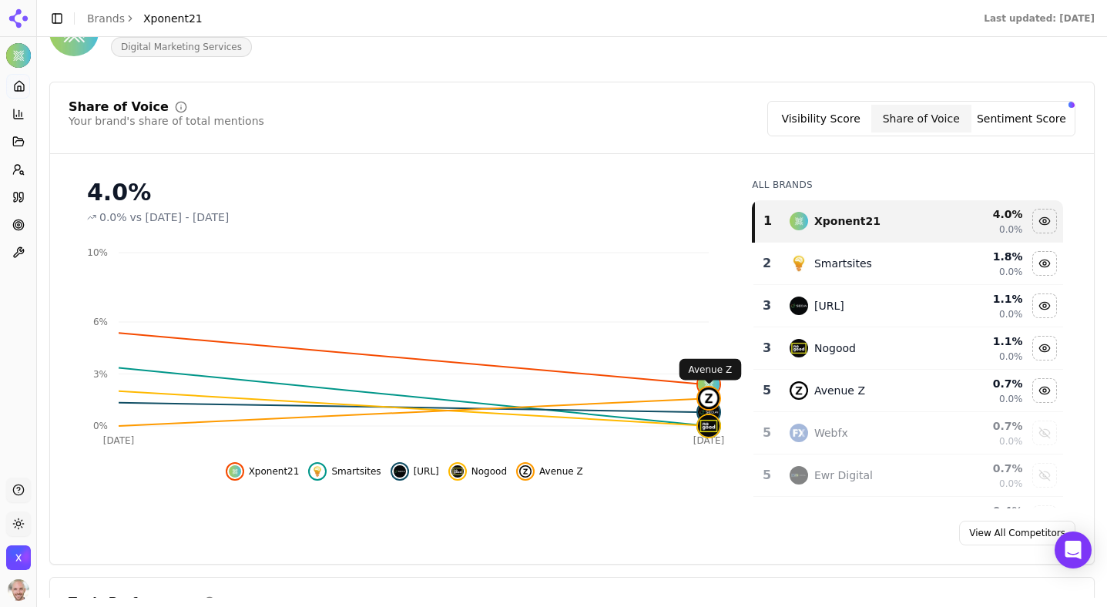
click at [1003, 121] on button "Sentiment Score" at bounding box center [1021, 119] width 100 height 28
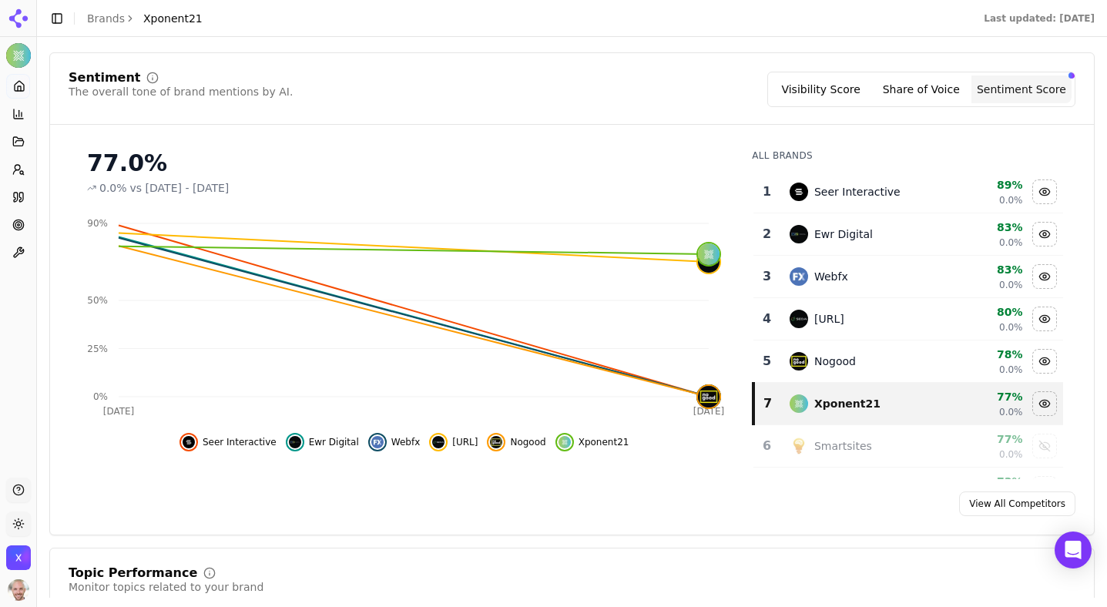
scroll to position [143, 0]
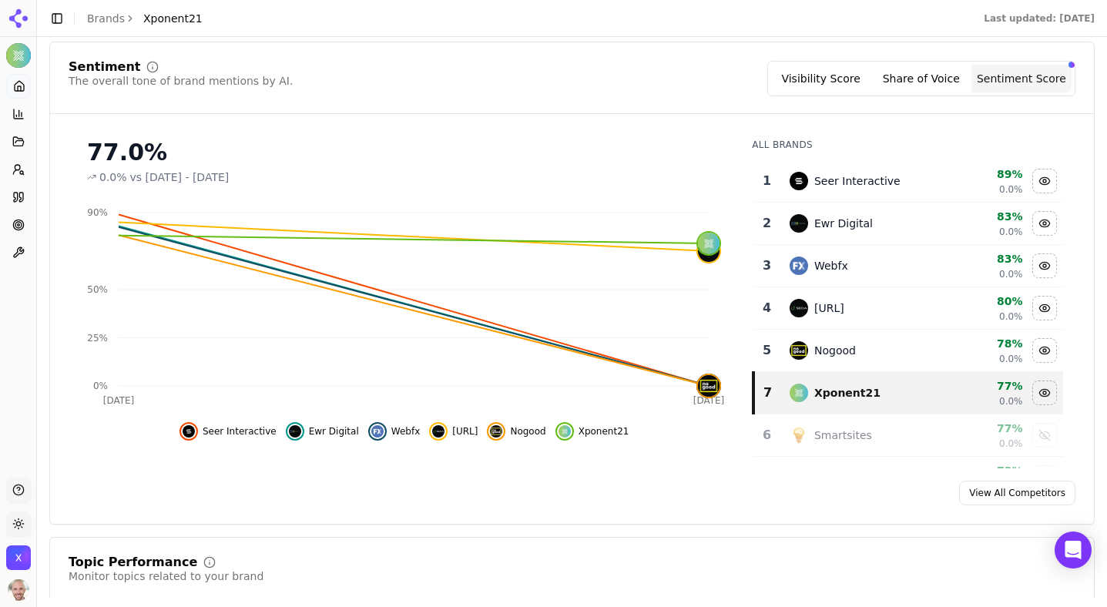
click at [63, 23] on button "Toggle Sidebar" at bounding box center [57, 19] width 22 height 22
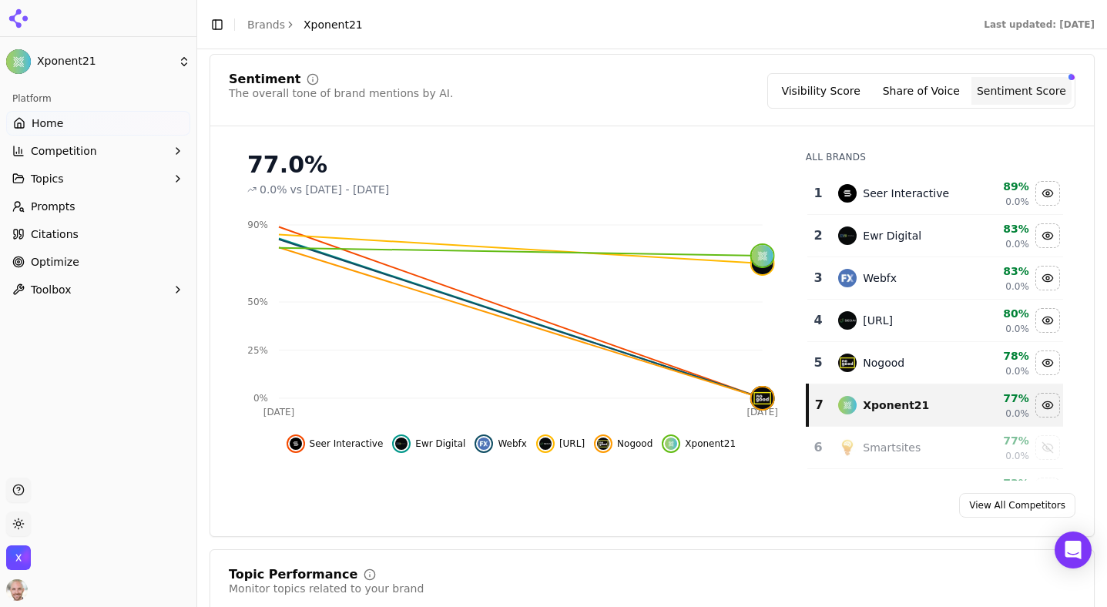
click at [185, 148] on button "Competition" at bounding box center [98, 151] width 184 height 25
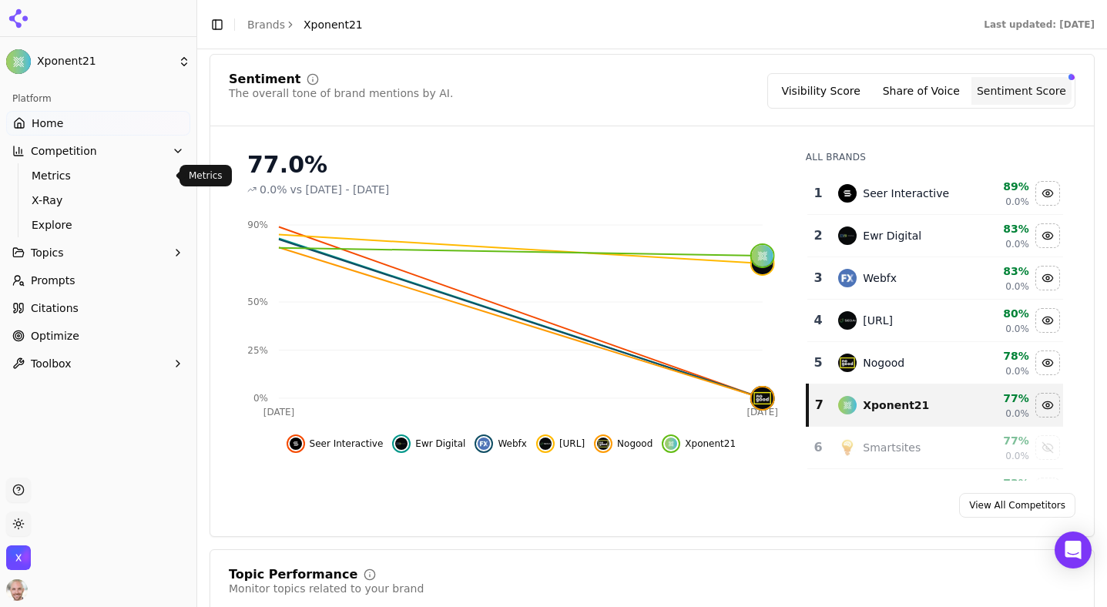
click at [67, 165] on link "Metrics" at bounding box center [98, 176] width 146 height 22
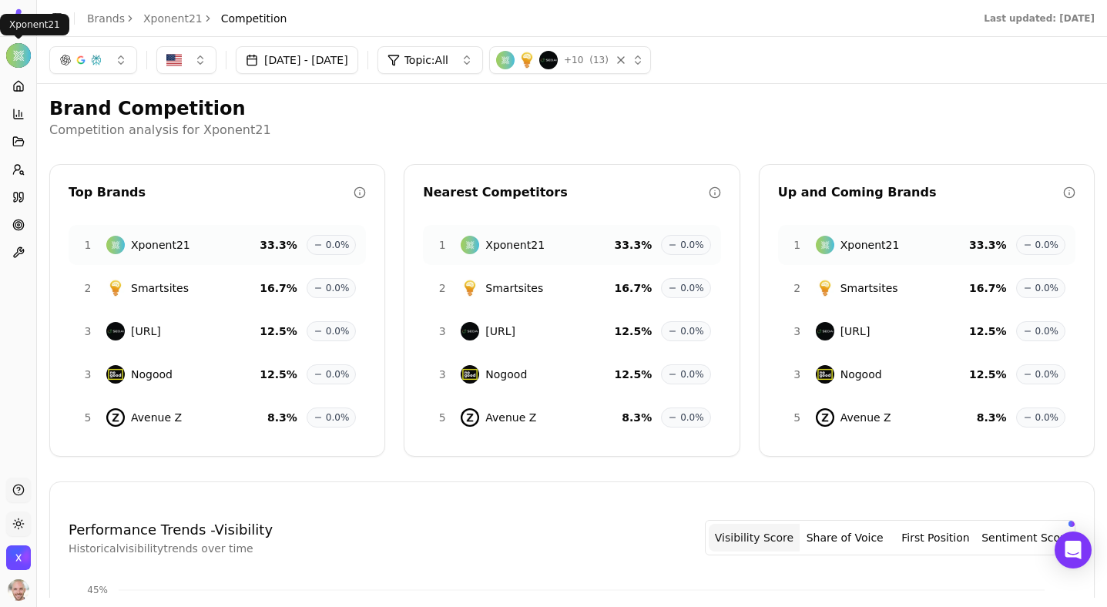
click at [57, 22] on html "Xponent21 Platform Home Competition Topics Prompts Citations Optimize Toolbox S…" at bounding box center [553, 303] width 1107 height 607
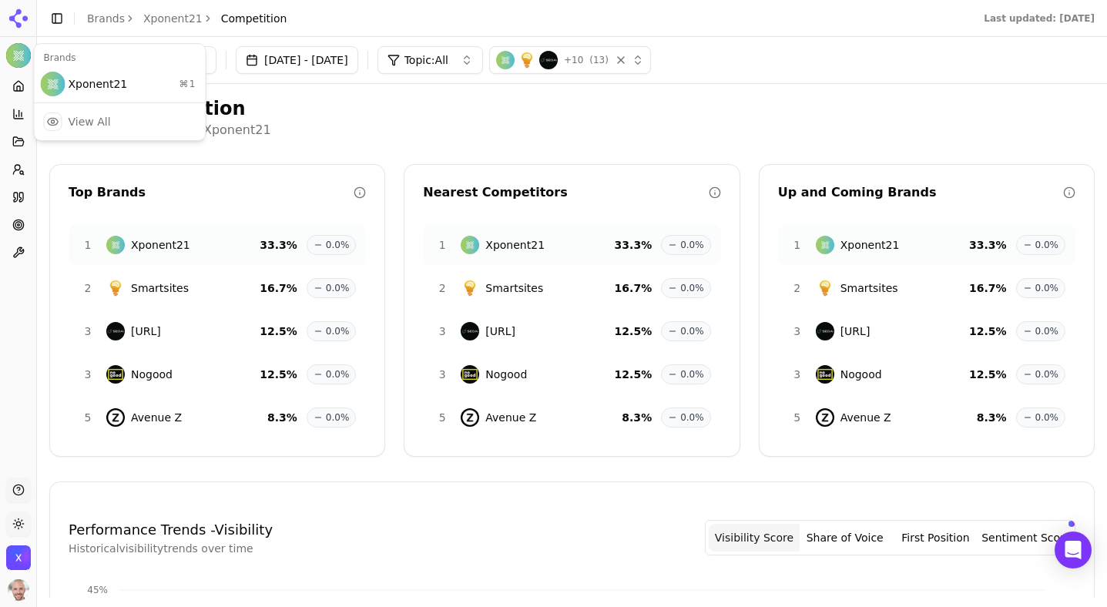
click at [56, 19] on html "Xponent21 Platform Home Competition Topics Prompts Citations Optimize Toolbox S…" at bounding box center [553, 303] width 1107 height 607
click at [55, 19] on button "Toggle Sidebar" at bounding box center [57, 19] width 22 height 22
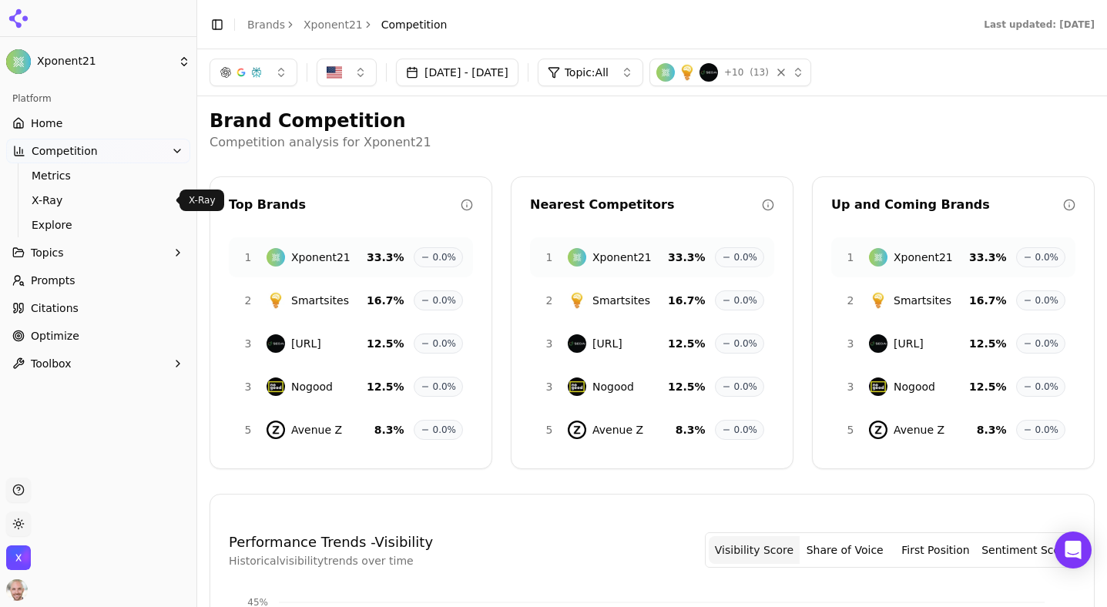
click at [74, 195] on span "X-Ray" at bounding box center [99, 200] width 134 height 15
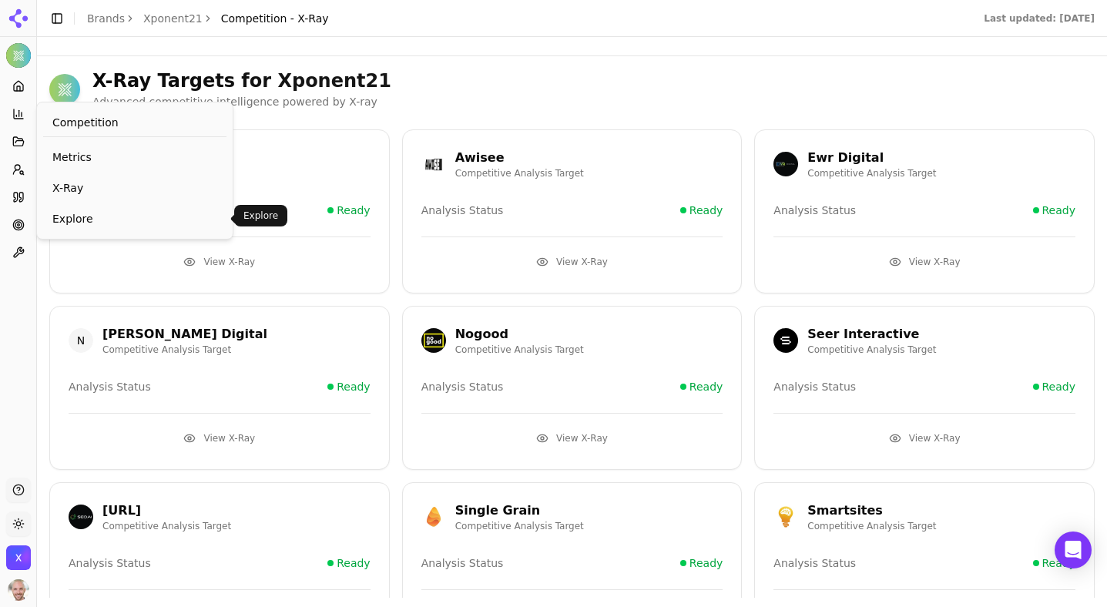
click at [88, 208] on link "Explore" at bounding box center [134, 219] width 183 height 28
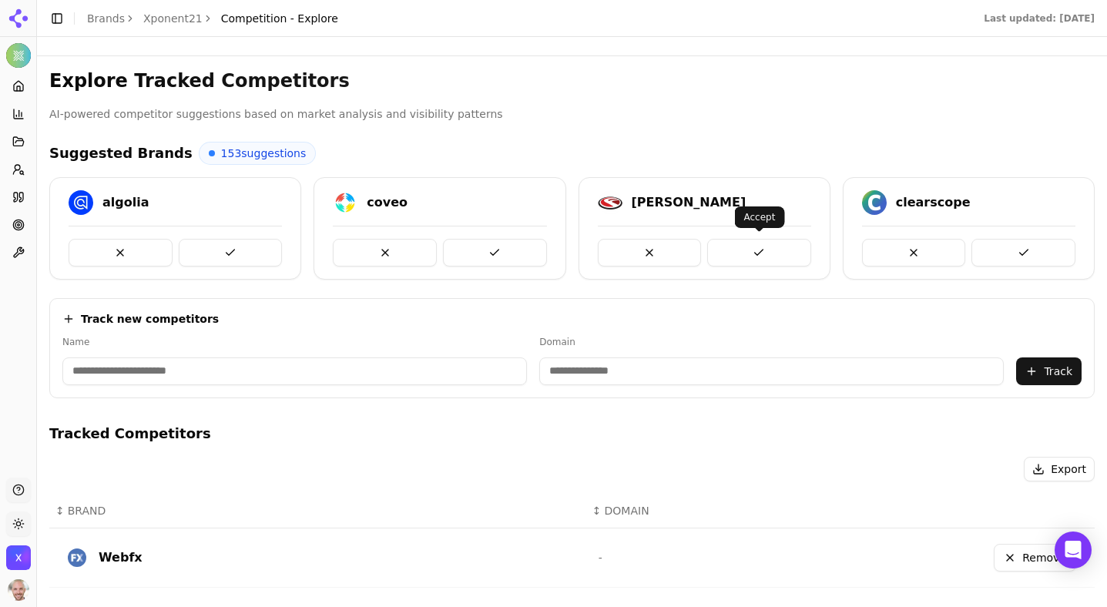
click at [767, 252] on button at bounding box center [759, 253] width 104 height 28
click at [926, 250] on button at bounding box center [914, 253] width 104 height 28
click at [1010, 246] on button at bounding box center [1023, 253] width 104 height 28
click at [17, 142] on icon at bounding box center [18, 142] width 12 height 12
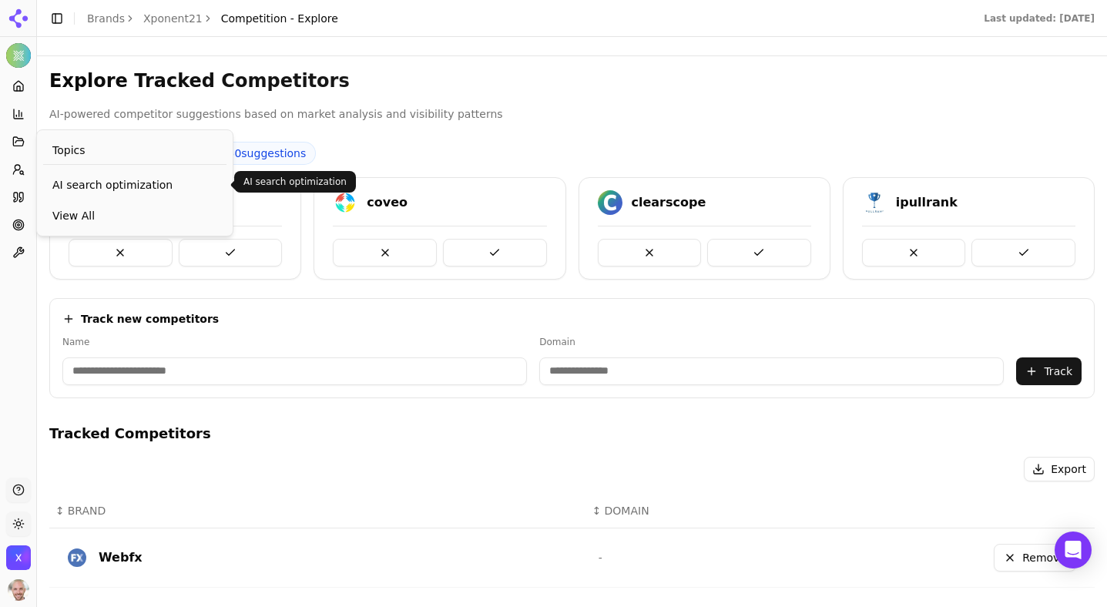
click at [72, 181] on span "AI search optimization" at bounding box center [134, 184] width 165 height 15
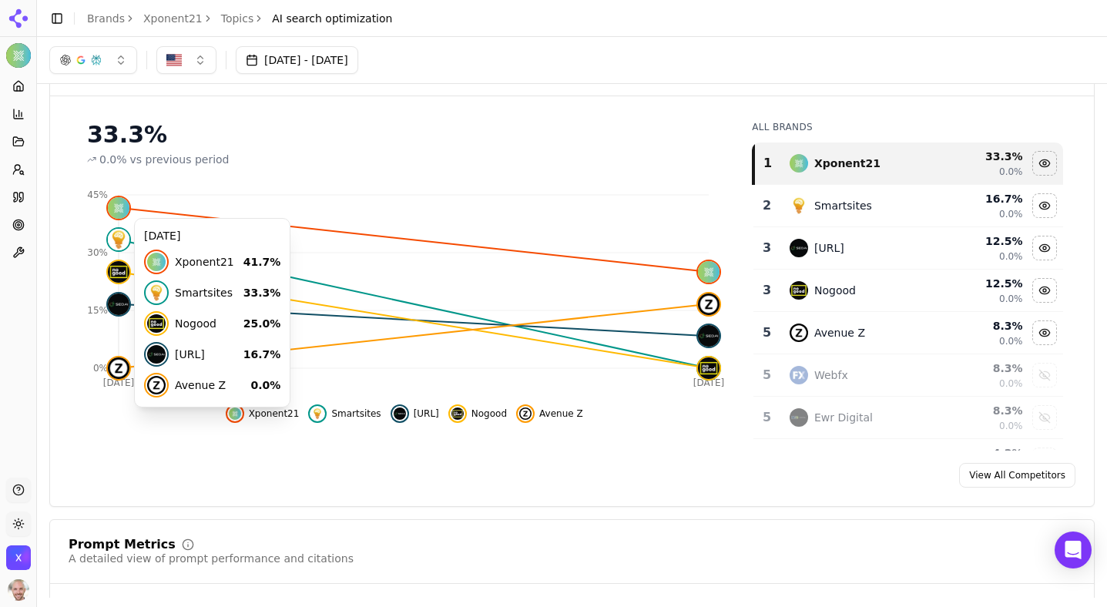
scroll to position [83, 0]
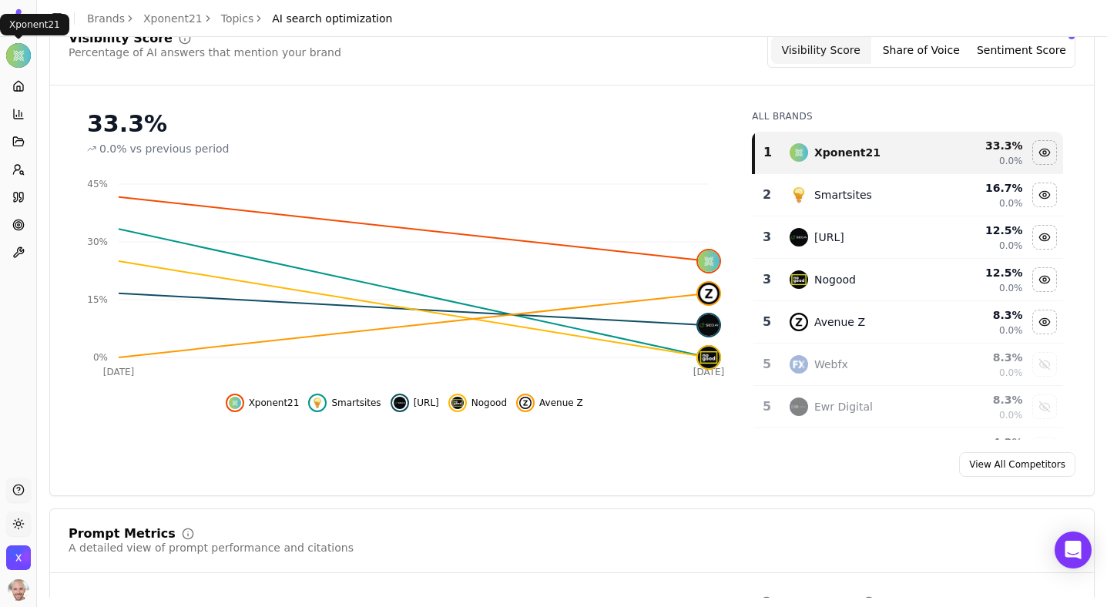
click at [20, 52] on html "Xponent21 Platform Home Competition Topics Prompts Citations Optimize Toolbox S…" at bounding box center [553, 303] width 1107 height 607
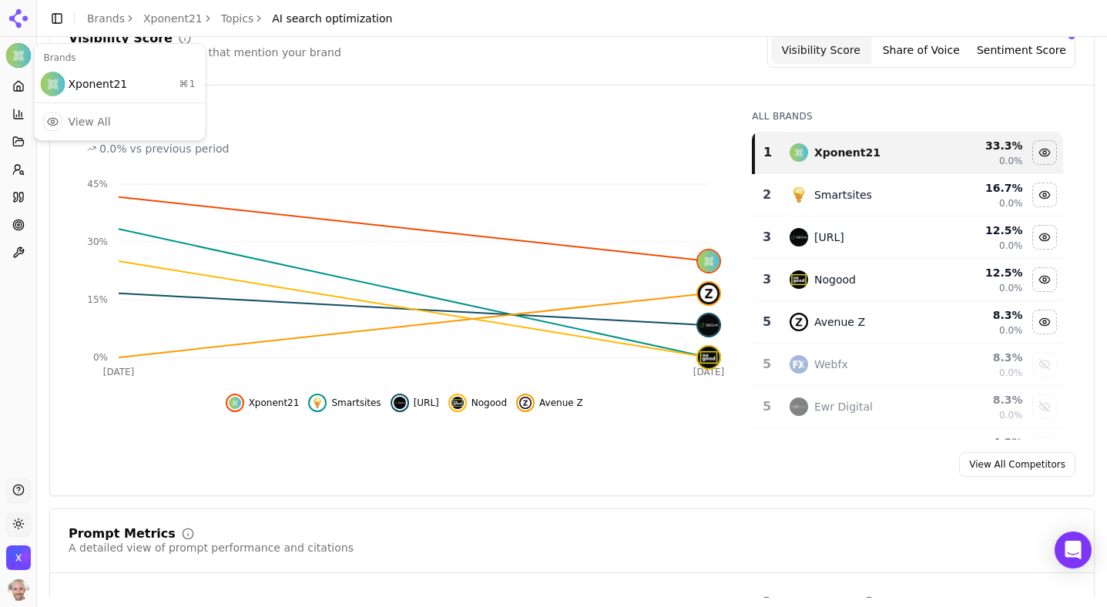
click at [291, 96] on html "Xponent21 Platform Home Competition Topics Prompts Citations Optimize Toolbox S…" at bounding box center [553, 303] width 1107 height 607
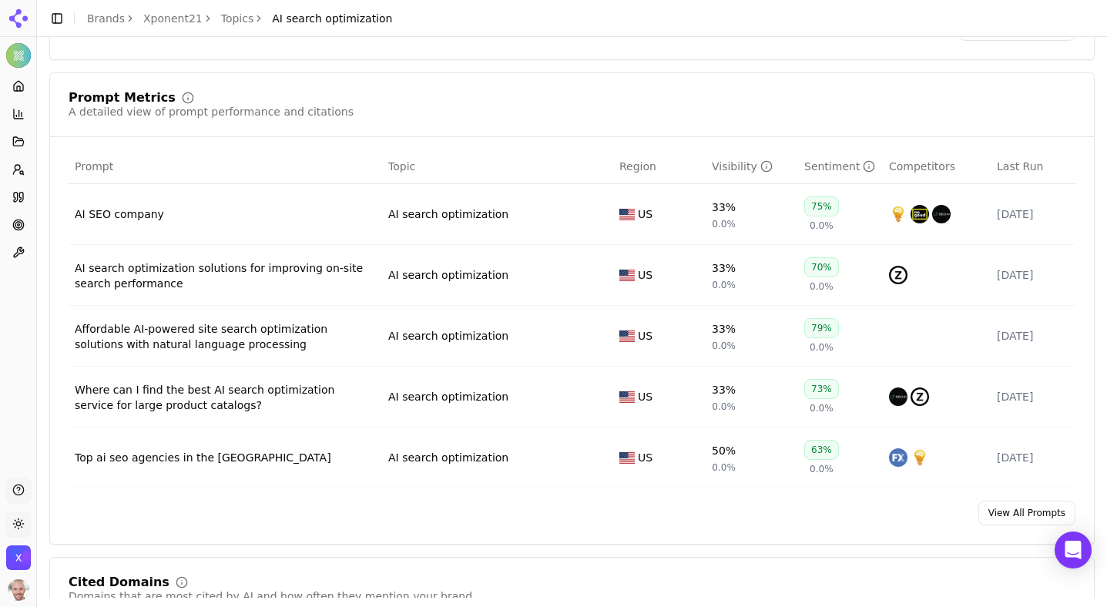
scroll to position [569, 0]
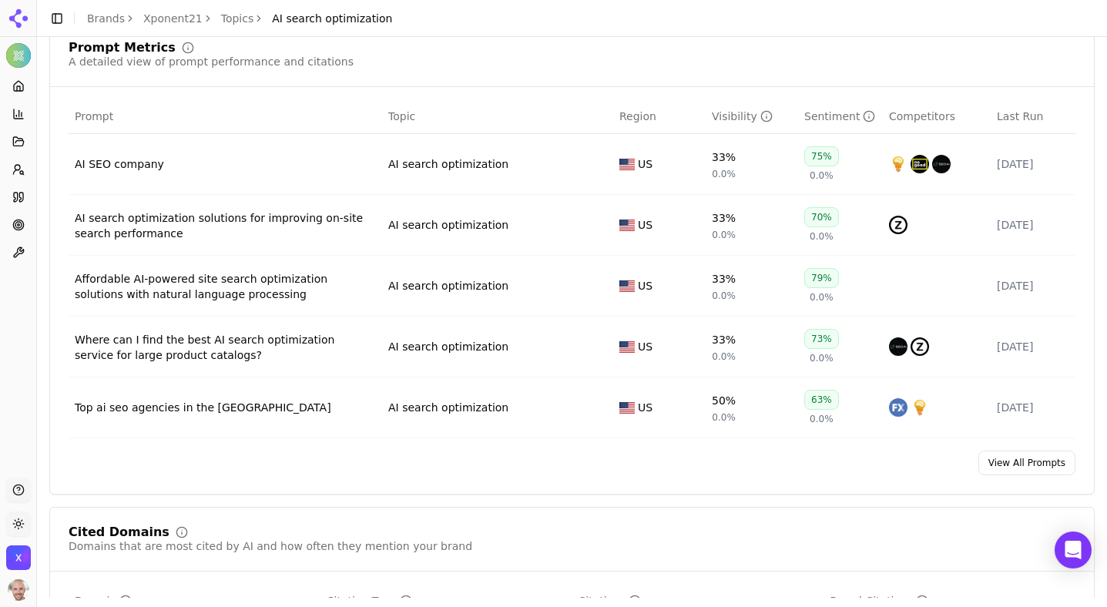
click at [990, 464] on link "View All Prompts" at bounding box center [1026, 463] width 97 height 25
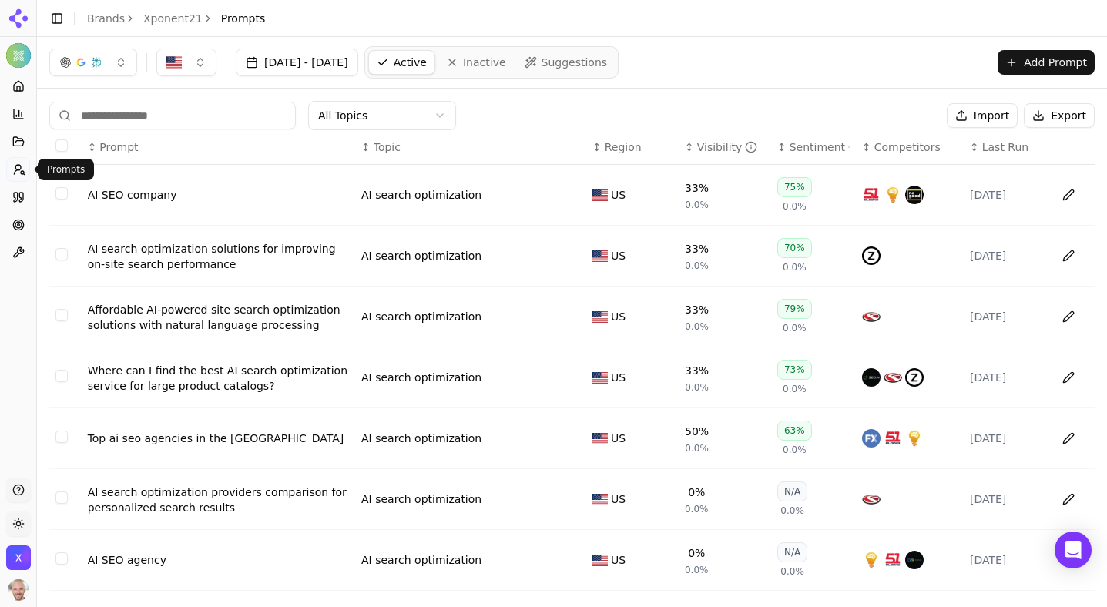
click at [16, 168] on circle at bounding box center [17, 167] width 5 height 5
click at [16, 191] on icon at bounding box center [18, 197] width 12 height 12
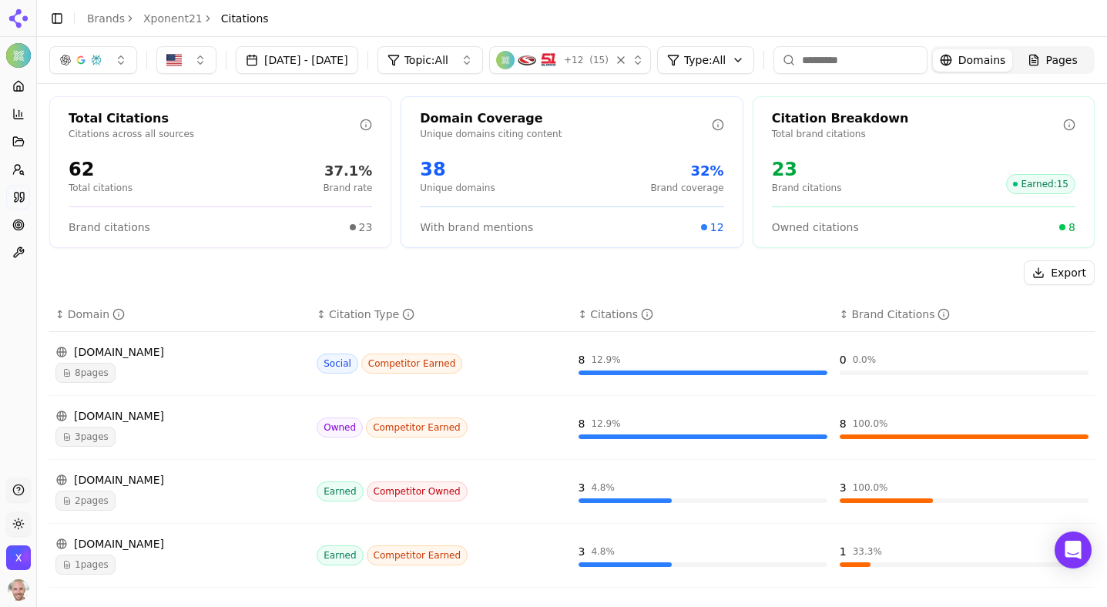
click at [121, 58] on button "button" at bounding box center [93, 60] width 88 height 28
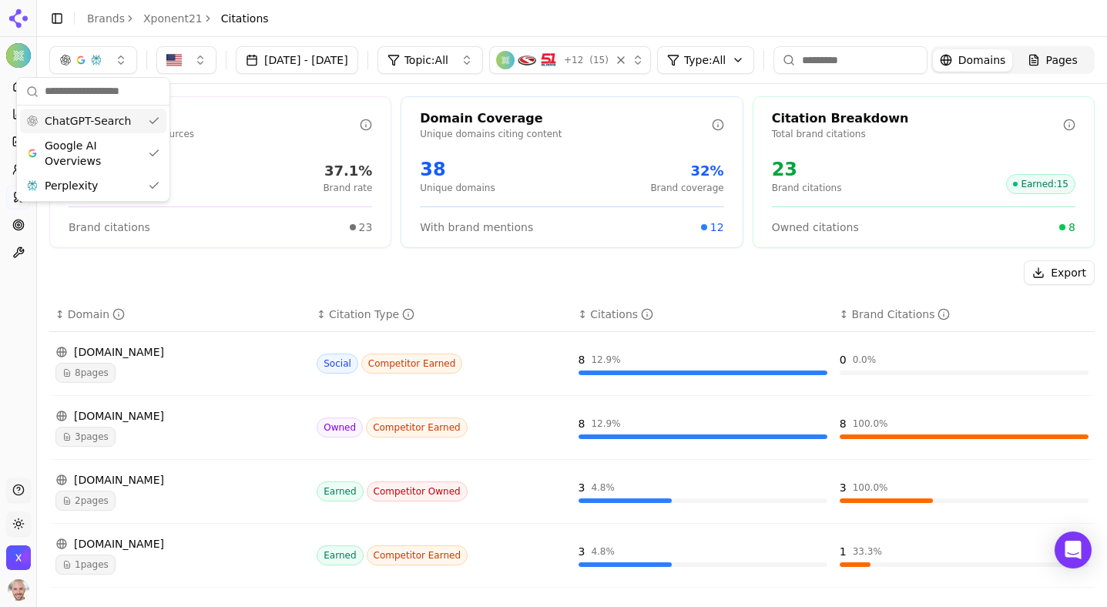
click at [121, 58] on button "button" at bounding box center [93, 60] width 88 height 28
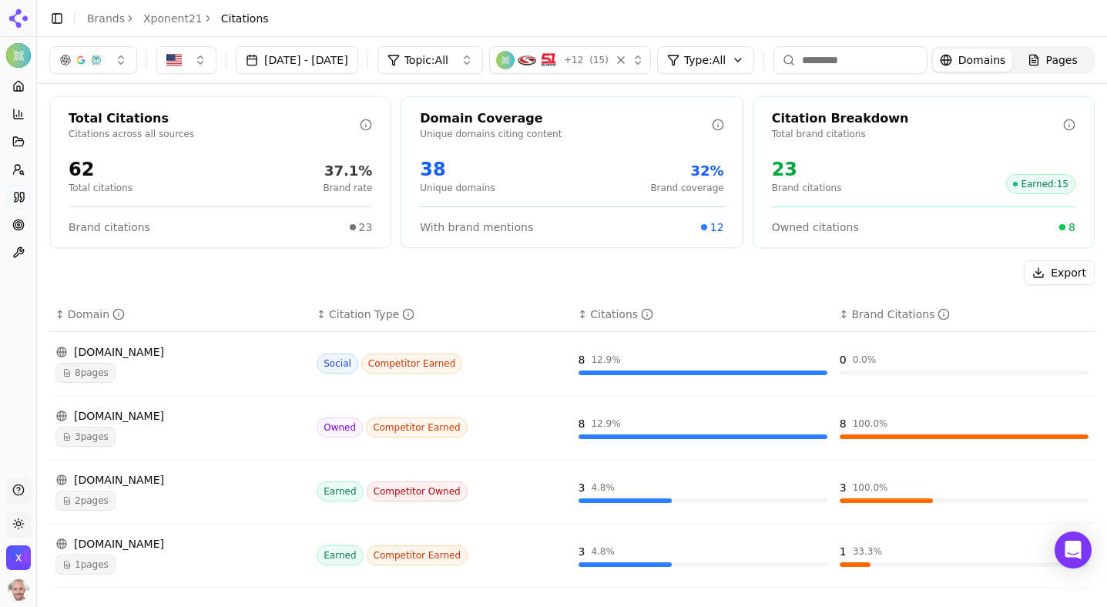
click at [15, 498] on button "Support" at bounding box center [18, 490] width 25 height 25
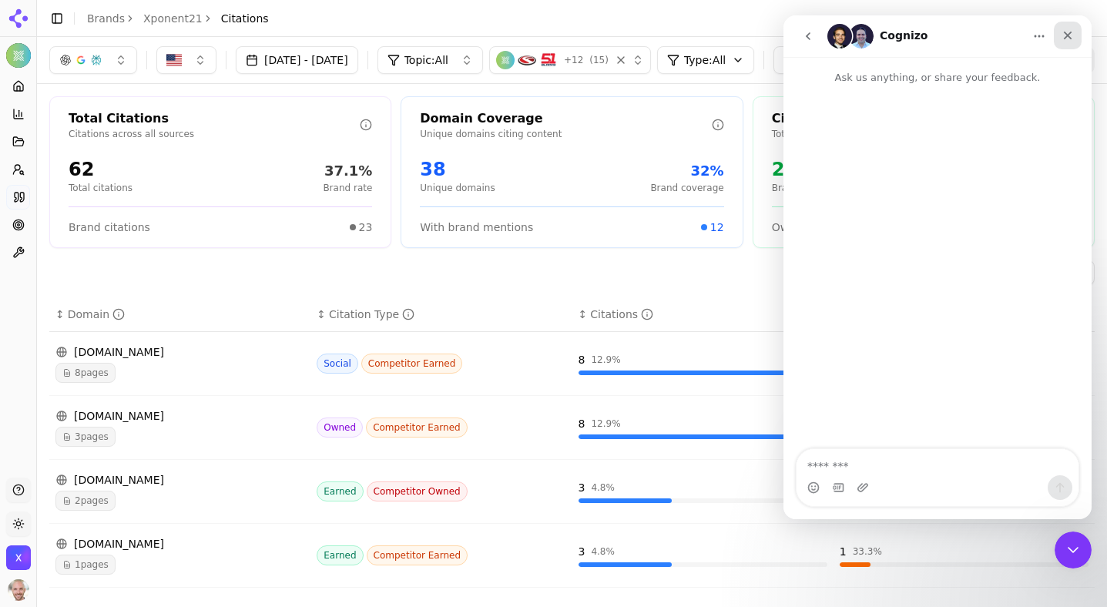
click at [1066, 37] on icon "Close" at bounding box center [1068, 36] width 8 height 8
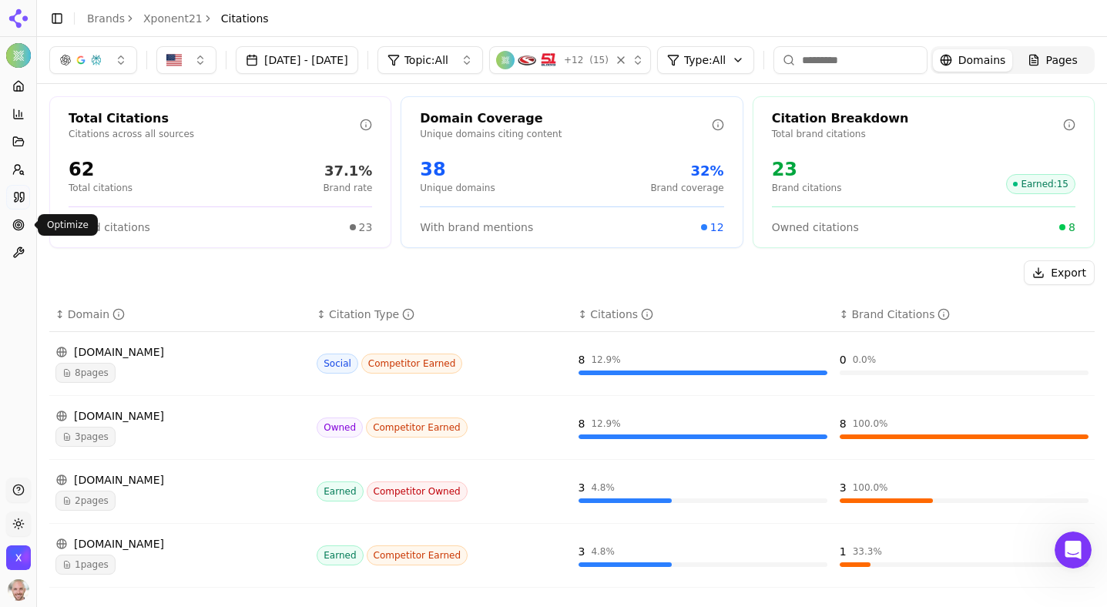
click at [19, 226] on icon at bounding box center [18, 225] width 12 height 12
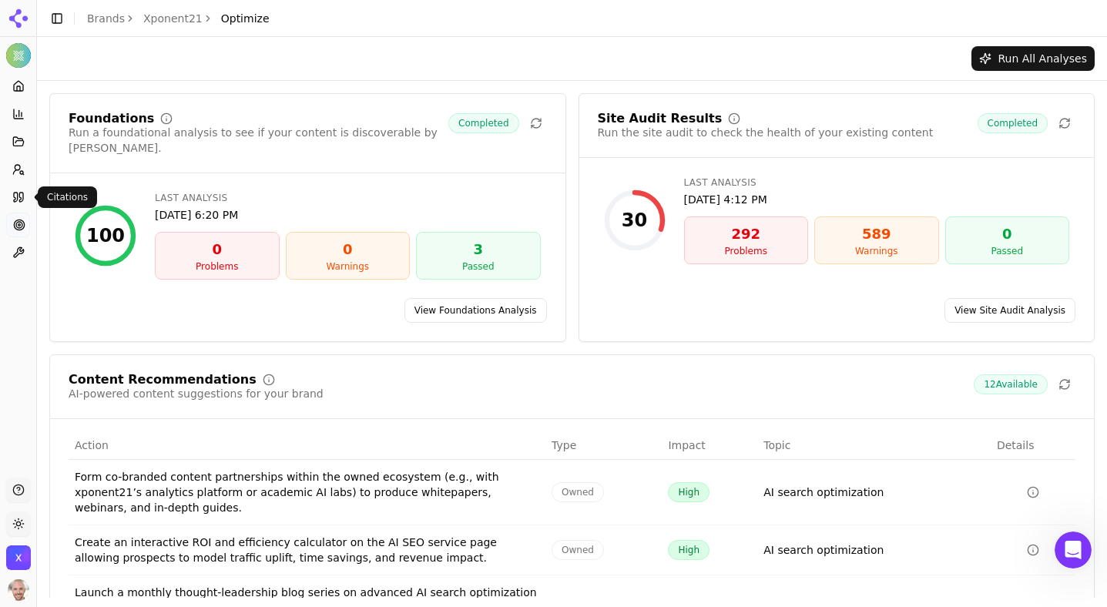
click at [16, 196] on icon at bounding box center [18, 197] width 12 height 12
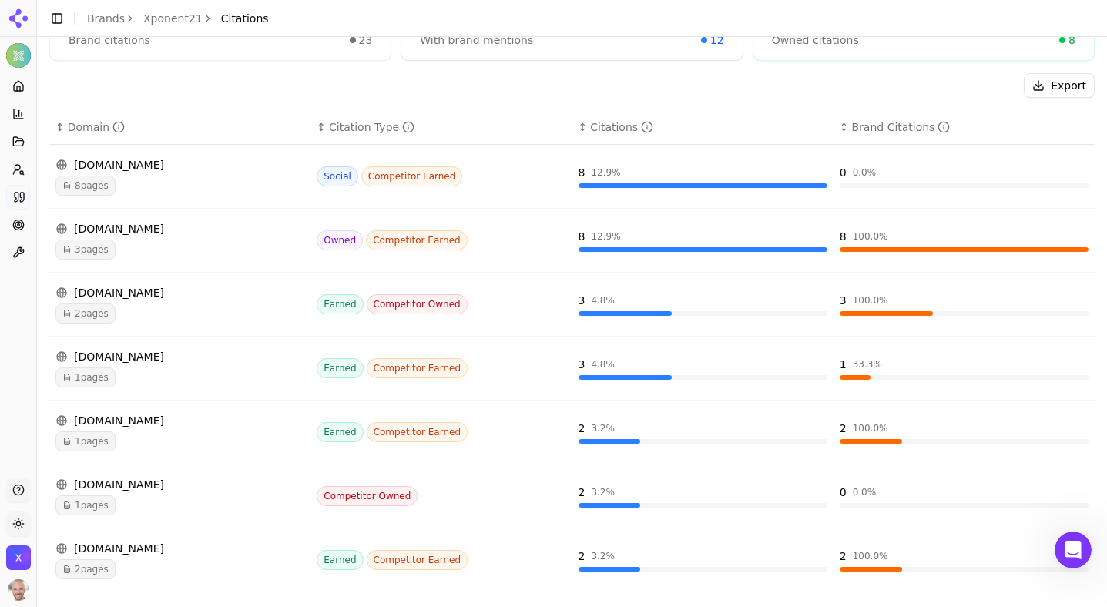
scroll to position [190, 0]
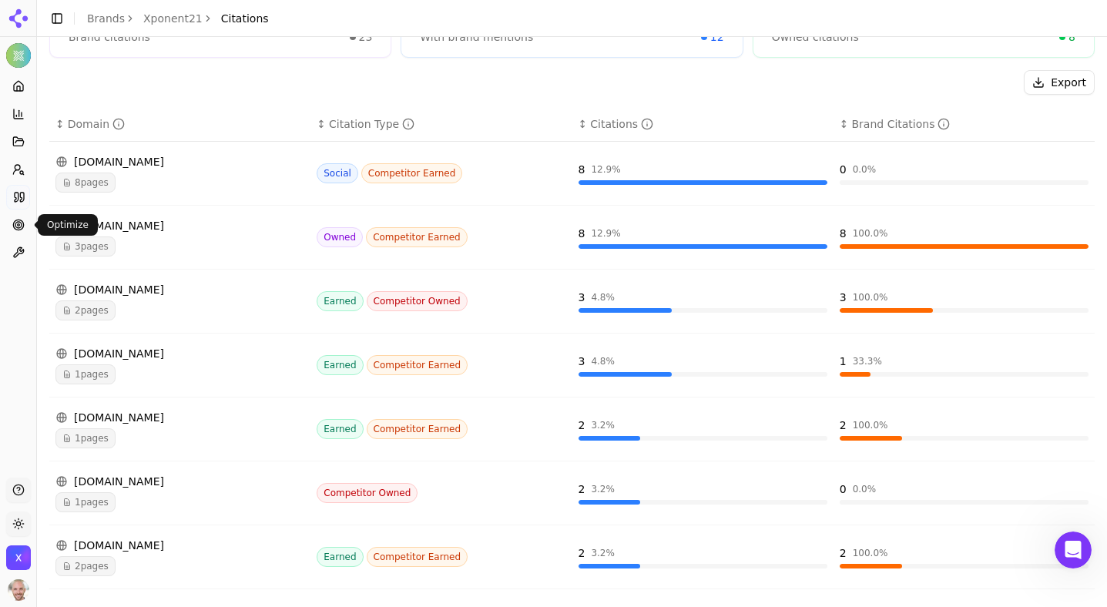
click at [18, 222] on circle at bounding box center [18, 225] width 6 height 6
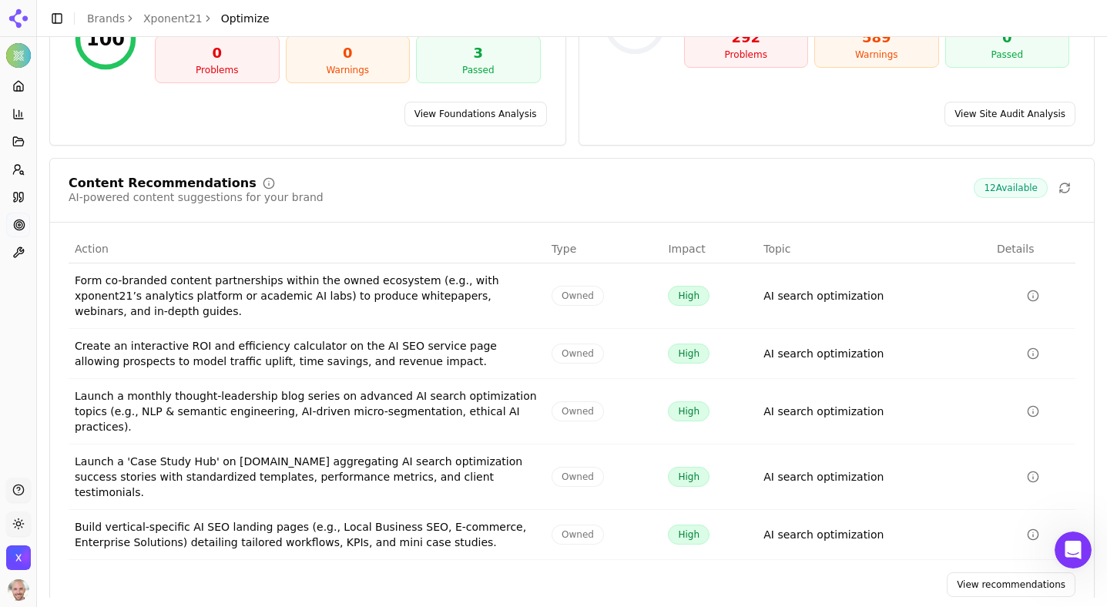
scroll to position [68, 0]
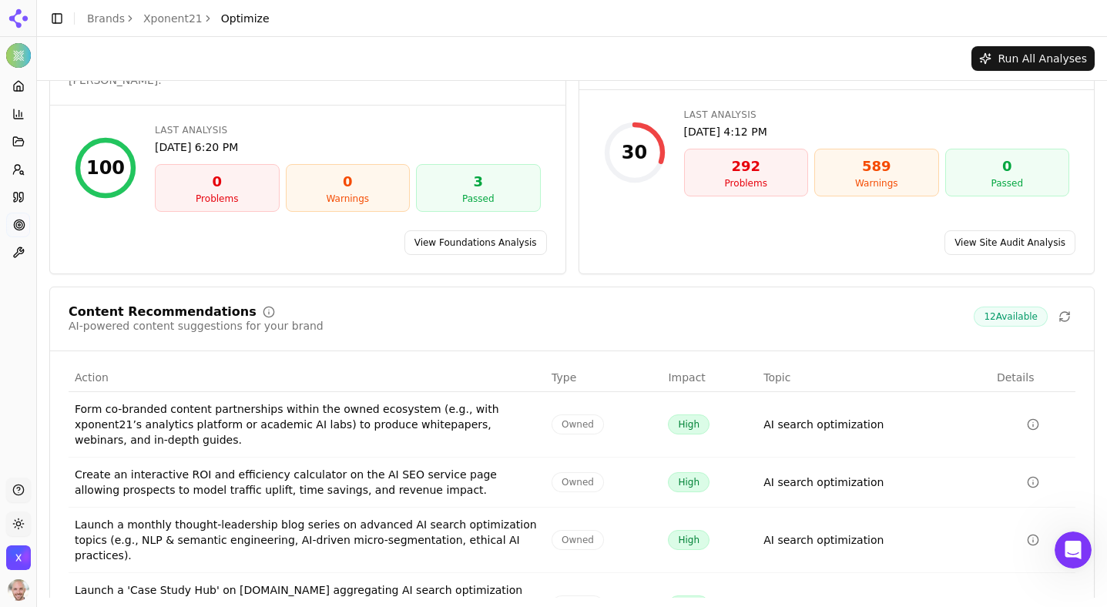
click at [984, 231] on link "View Site Audit Analysis" at bounding box center [1009, 242] width 131 height 25
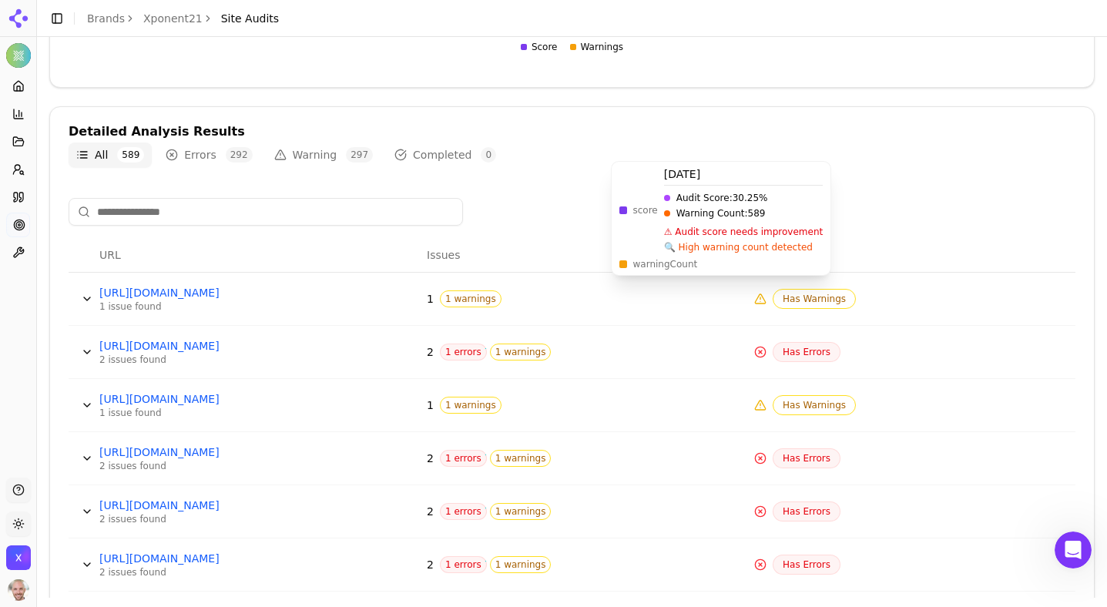
scroll to position [432, 0]
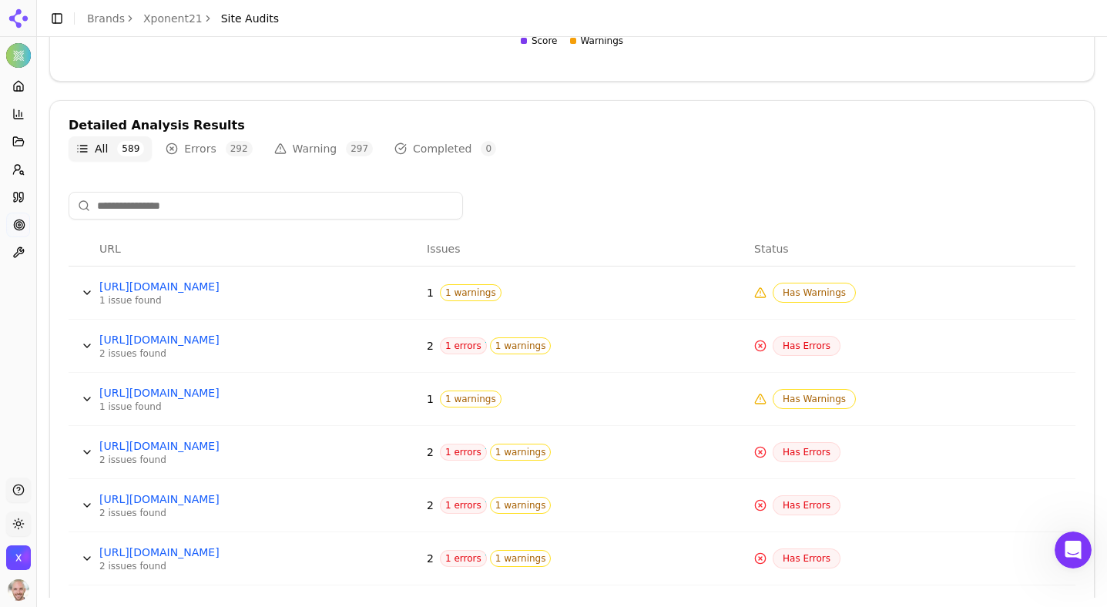
click at [337, 296] on td "https://xponent21.com/insights/5-ways-to-save-on-your-next-website-project-maxi…" at bounding box center [256, 293] width 327 height 53
click at [89, 290] on button "Data table" at bounding box center [87, 292] width 25 height 25
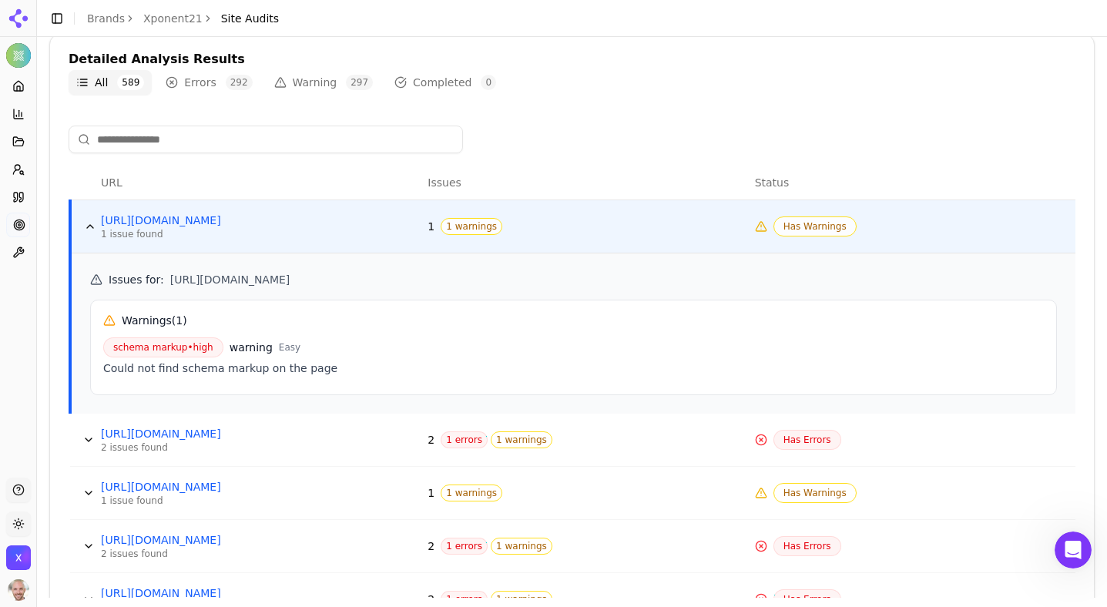
scroll to position [505, 0]
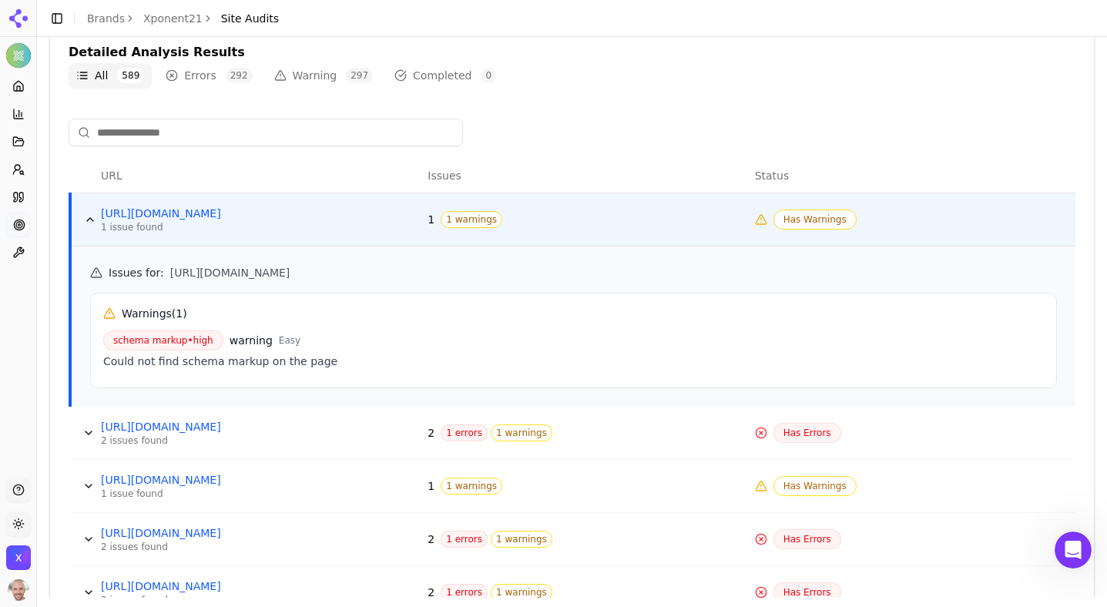
click at [92, 219] on button "Data table" at bounding box center [90, 219] width 25 height 25
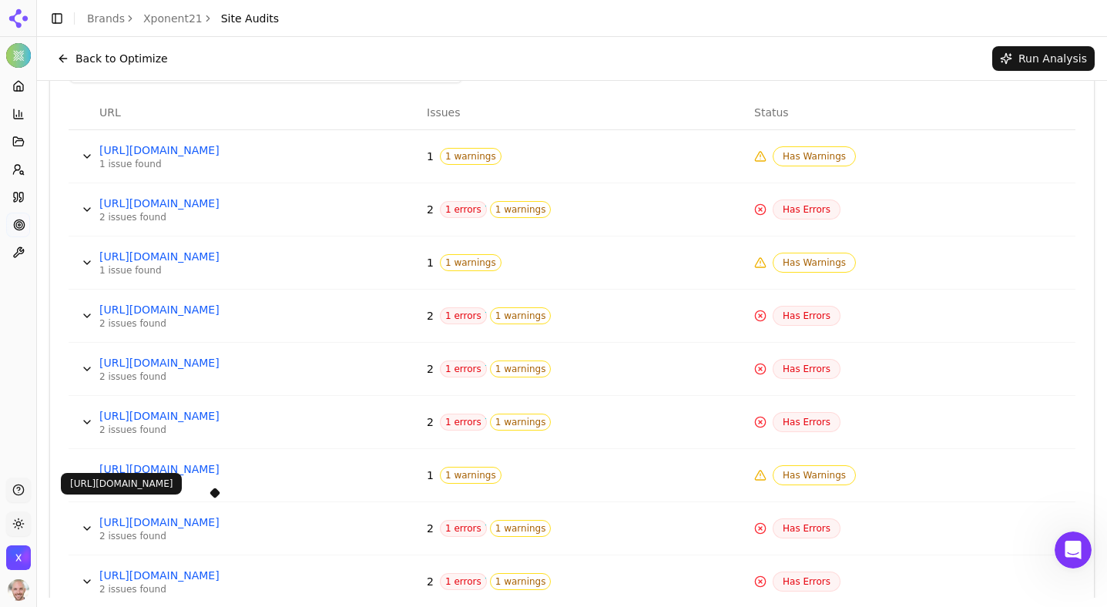
scroll to position [480, 0]
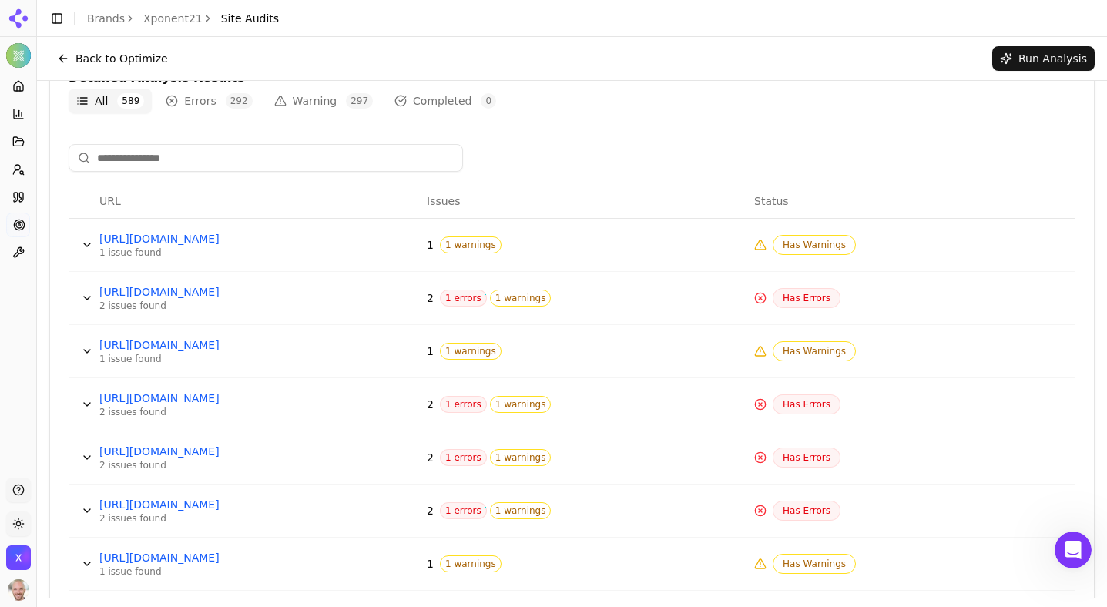
click at [87, 302] on button "Data table" at bounding box center [87, 298] width 25 height 25
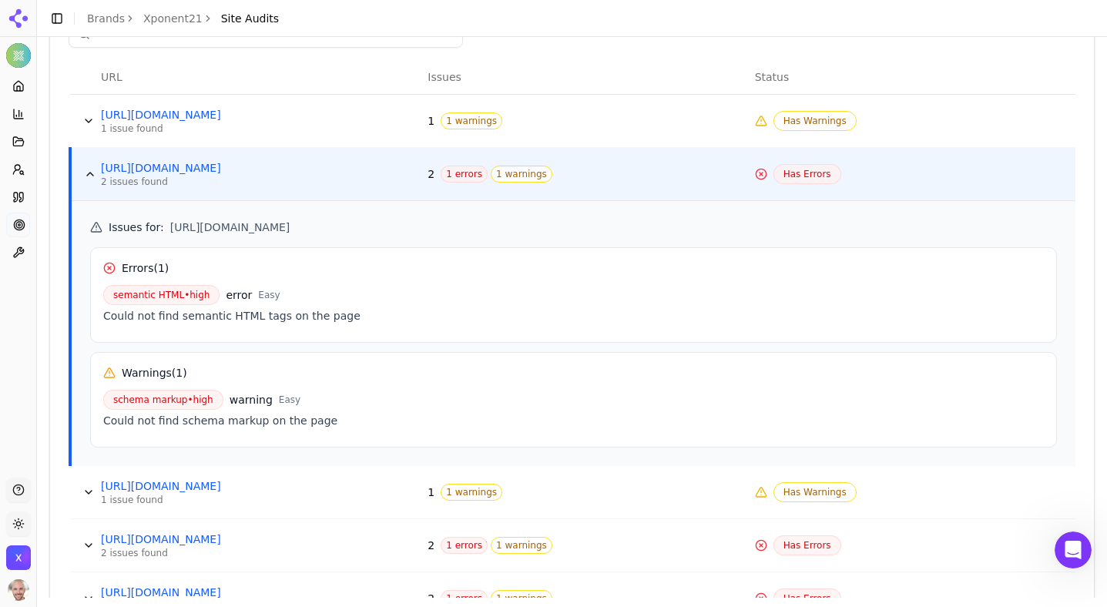
scroll to position [612, 0]
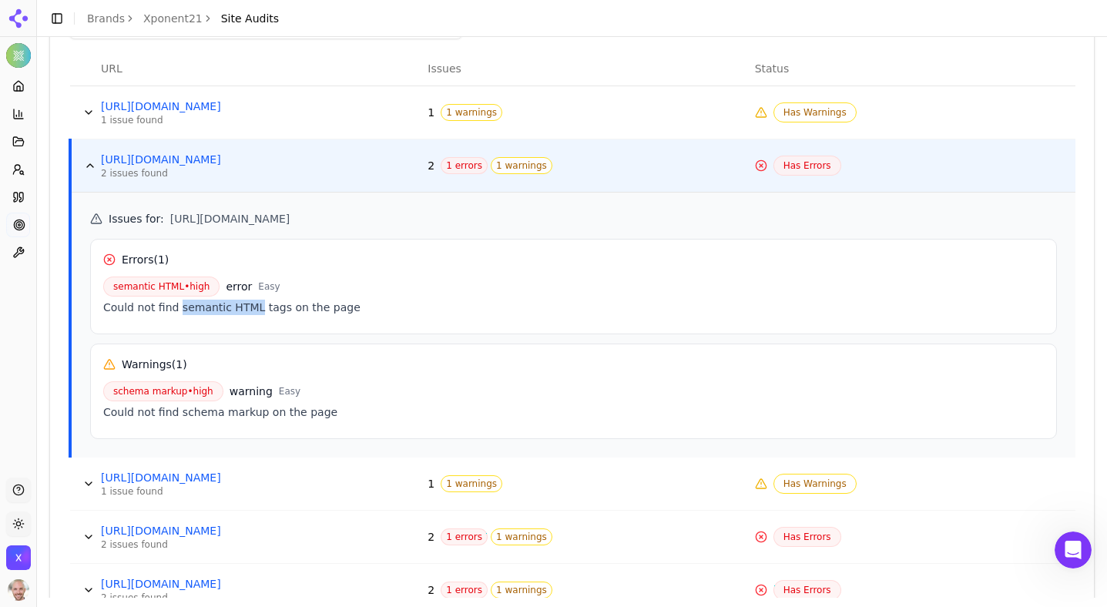
drag, startPoint x: 178, startPoint y: 307, endPoint x: 253, endPoint y: 307, distance: 74.7
click at [253, 307] on div "Could not find semantic HTML tags on the page" at bounding box center [573, 307] width 941 height 15
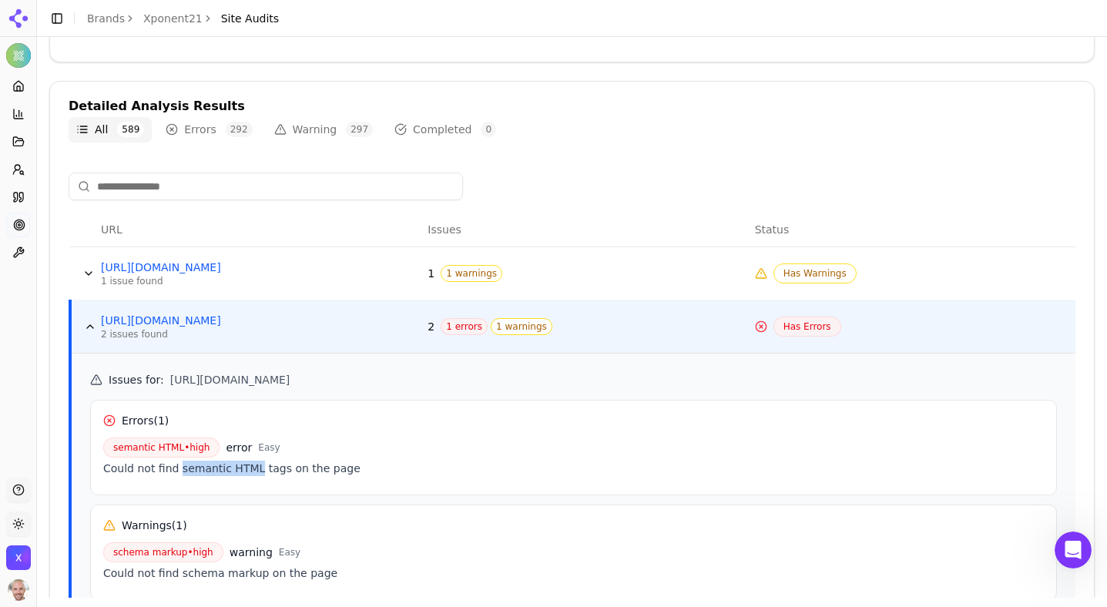
scroll to position [690, 0]
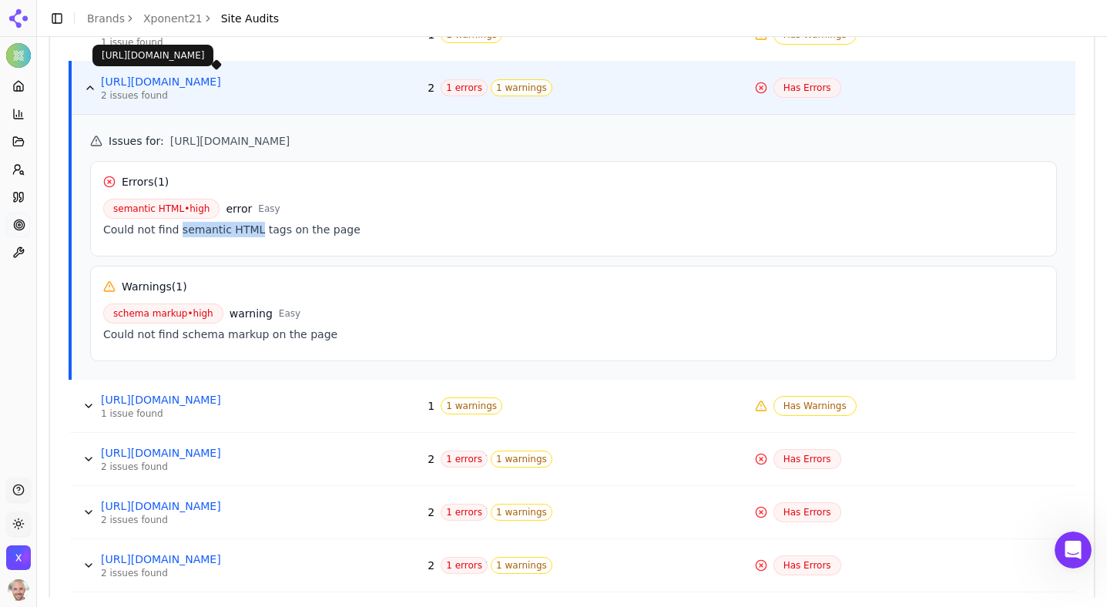
click at [92, 89] on button "Data table" at bounding box center [90, 87] width 25 height 25
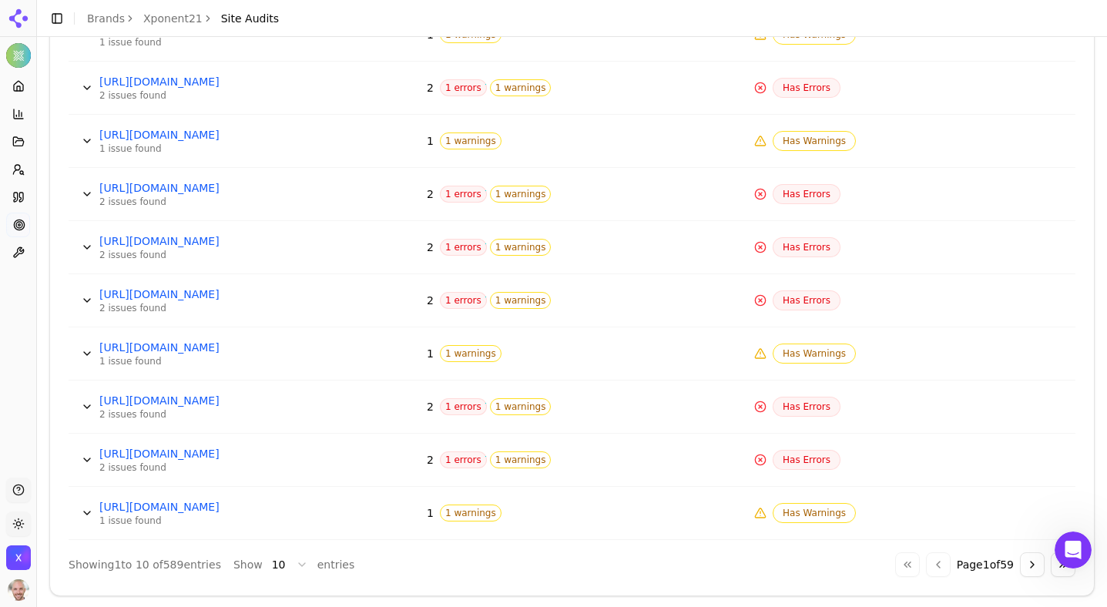
scroll to position [701, 0]
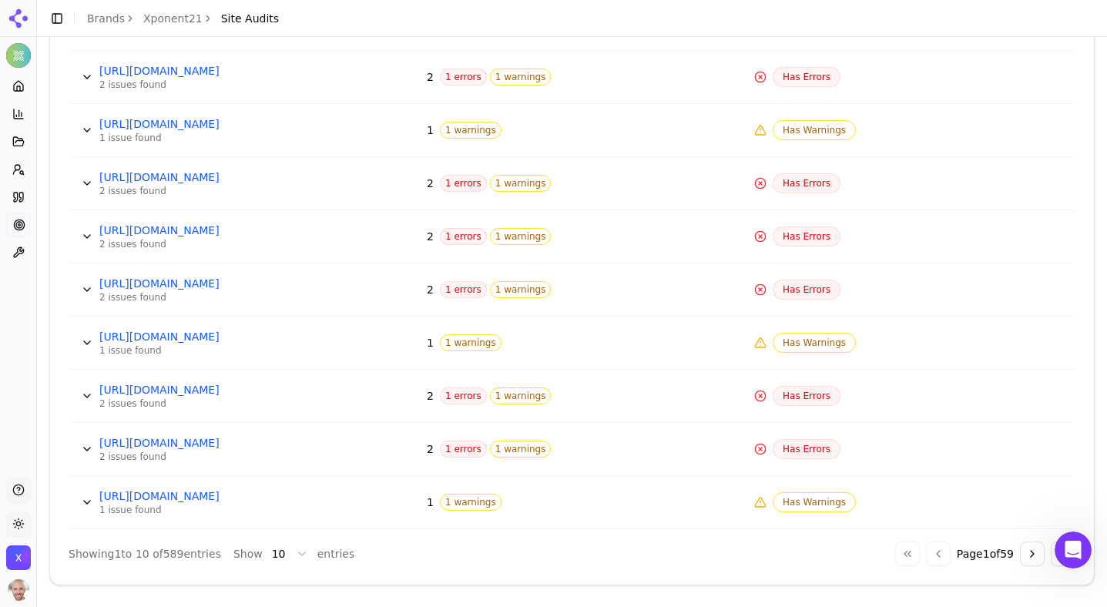
click at [89, 499] on button "Data table" at bounding box center [87, 502] width 25 height 25
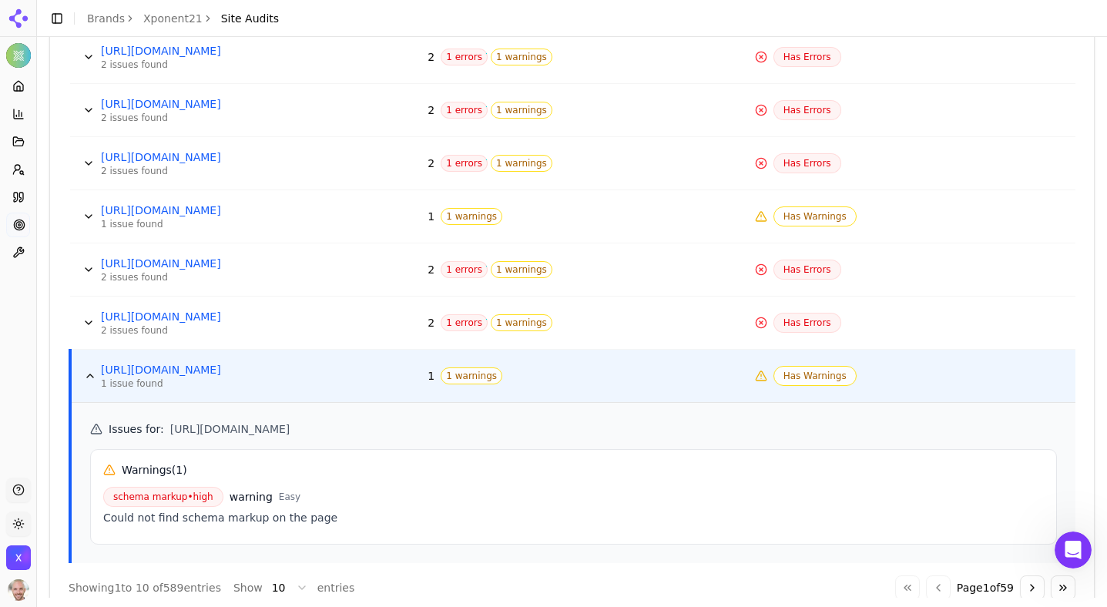
scroll to position [861, 0]
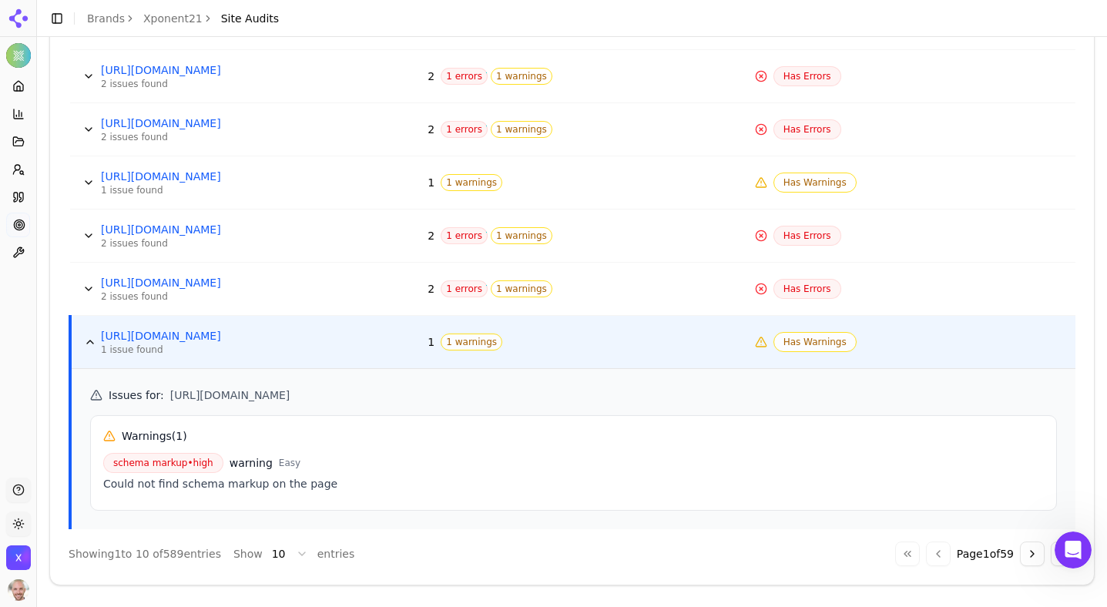
click at [86, 350] on button "Data table" at bounding box center [90, 342] width 25 height 25
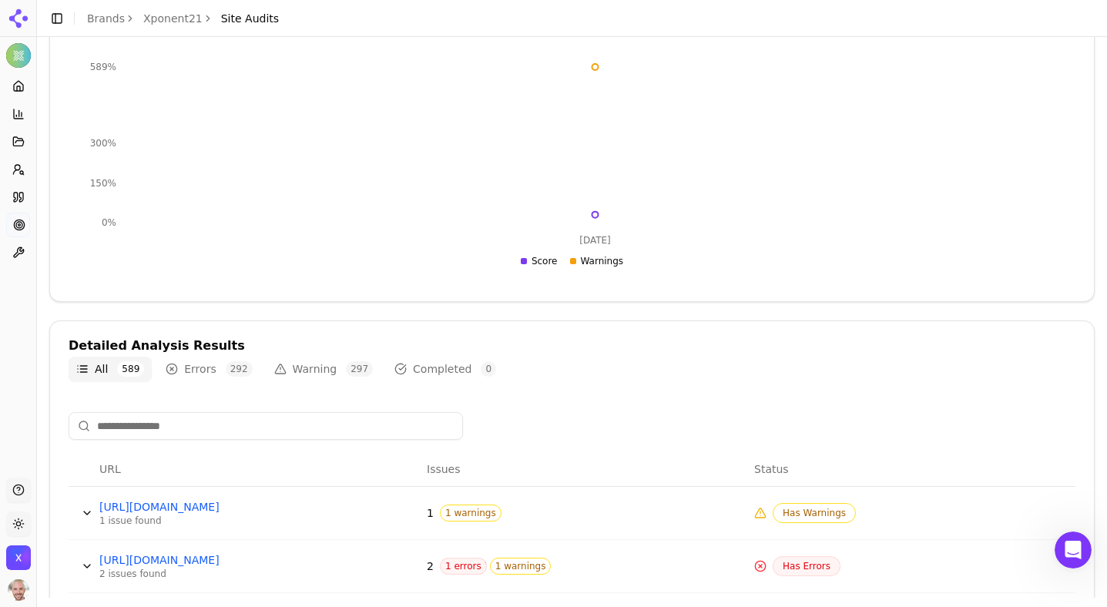
scroll to position [447, 0]
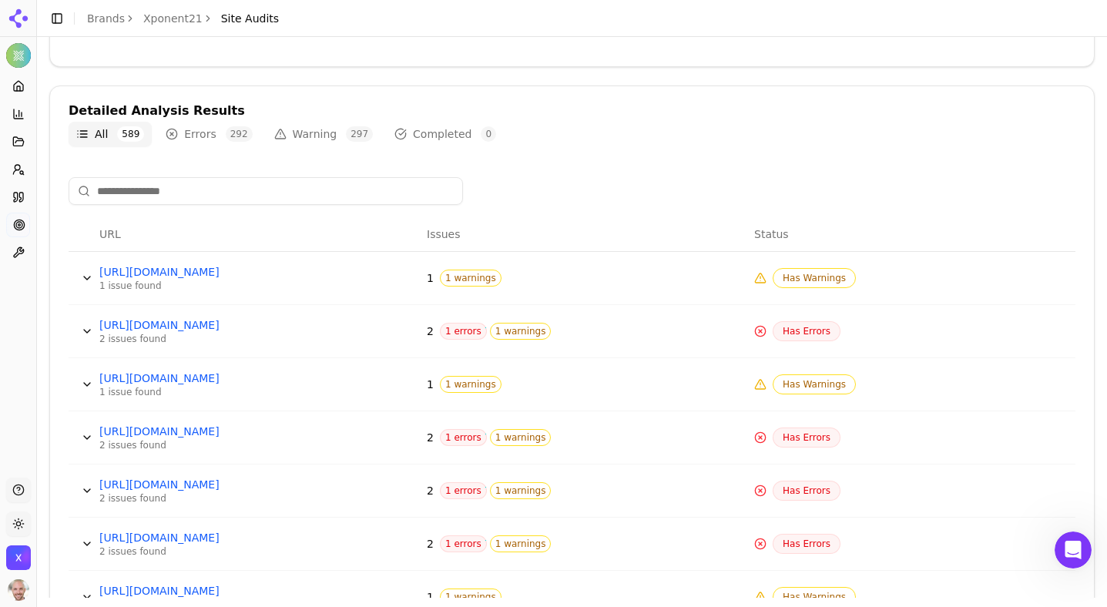
click at [89, 277] on button "Data table" at bounding box center [87, 278] width 25 height 25
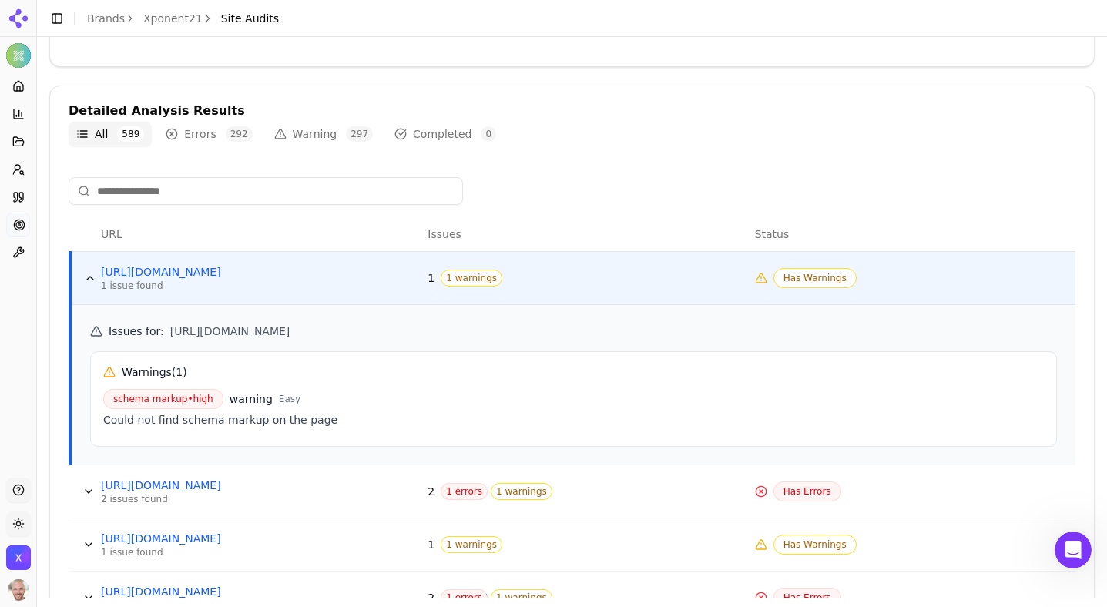
click at [89, 277] on button "Data table" at bounding box center [90, 278] width 25 height 25
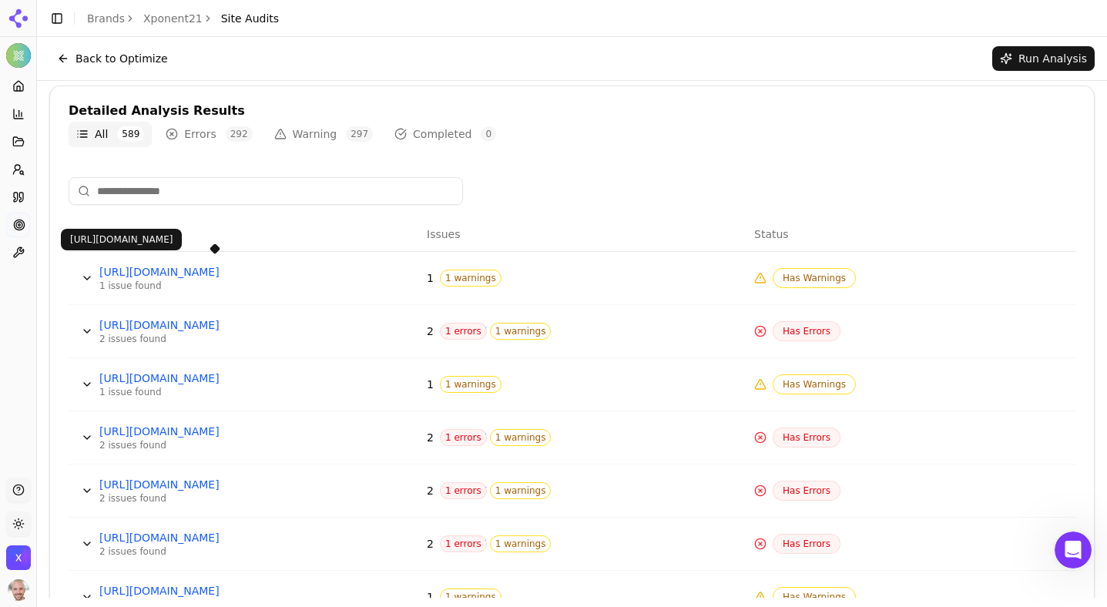
scroll to position [436, 0]
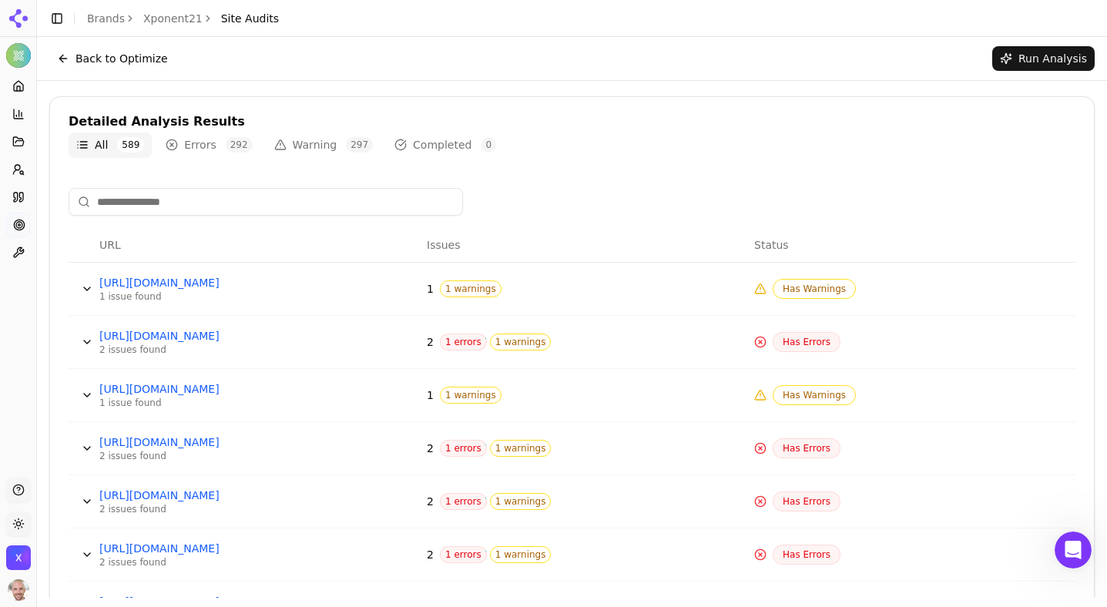
click at [205, 139] on button "Errors 292" at bounding box center [209, 144] width 102 height 25
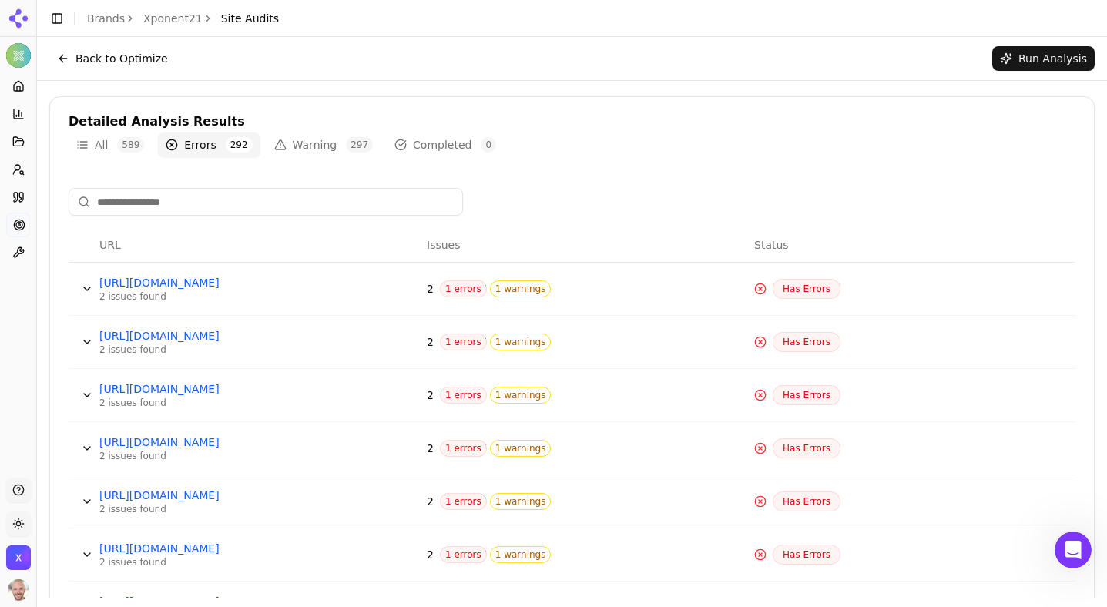
click at [337, 137] on button "Warning 297" at bounding box center [324, 144] width 114 height 25
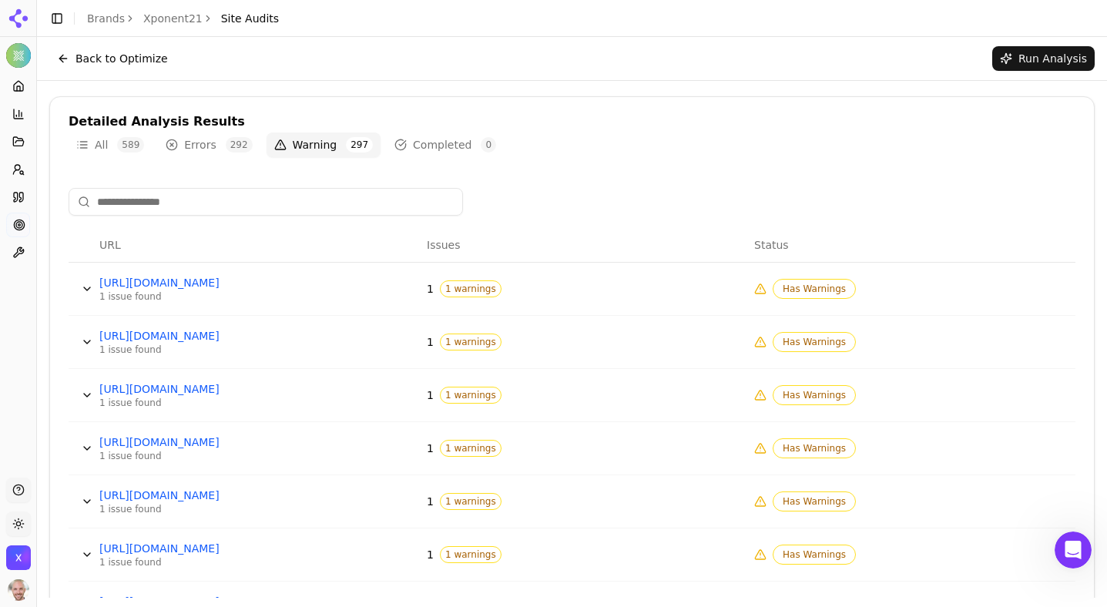
click at [448, 140] on button "Completed 0" at bounding box center [445, 144] width 117 height 25
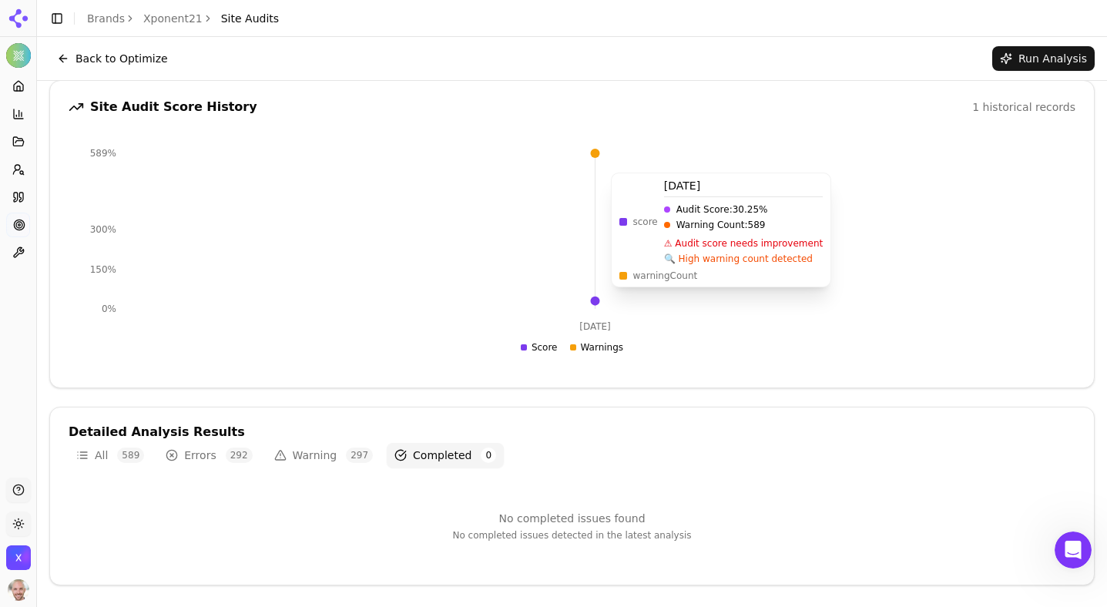
scroll to position [0, 0]
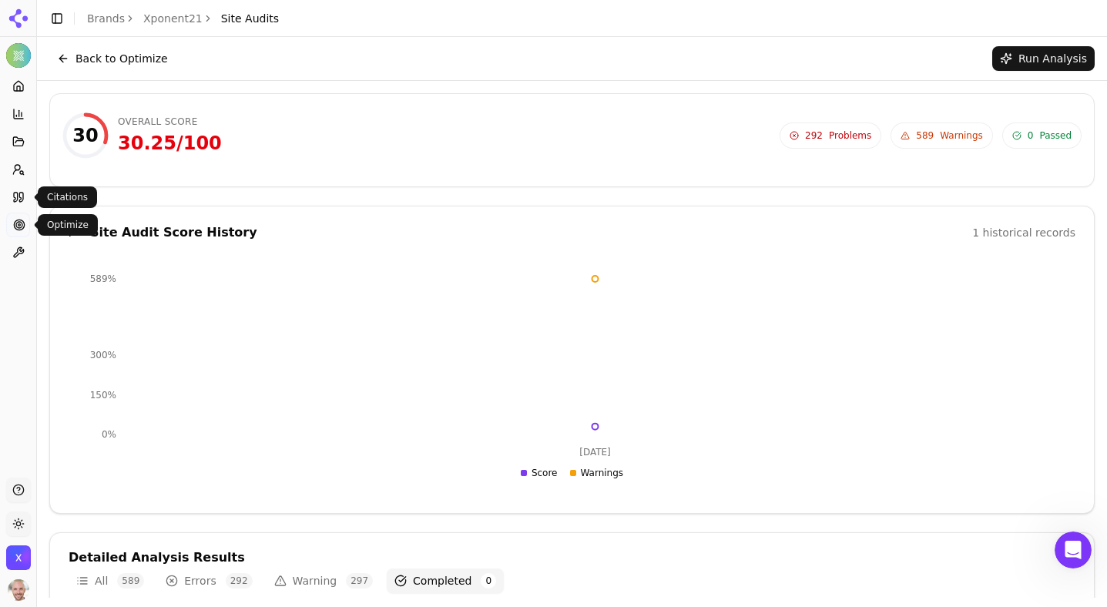
click at [18, 216] on link "Optimize" at bounding box center [18, 225] width 24 height 25
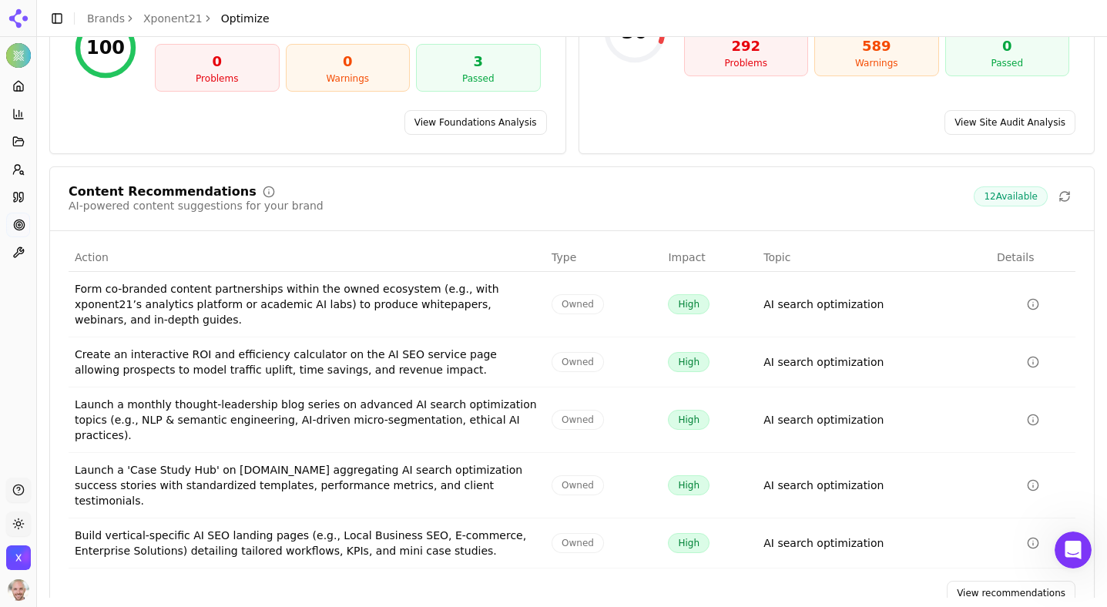
scroll to position [196, 0]
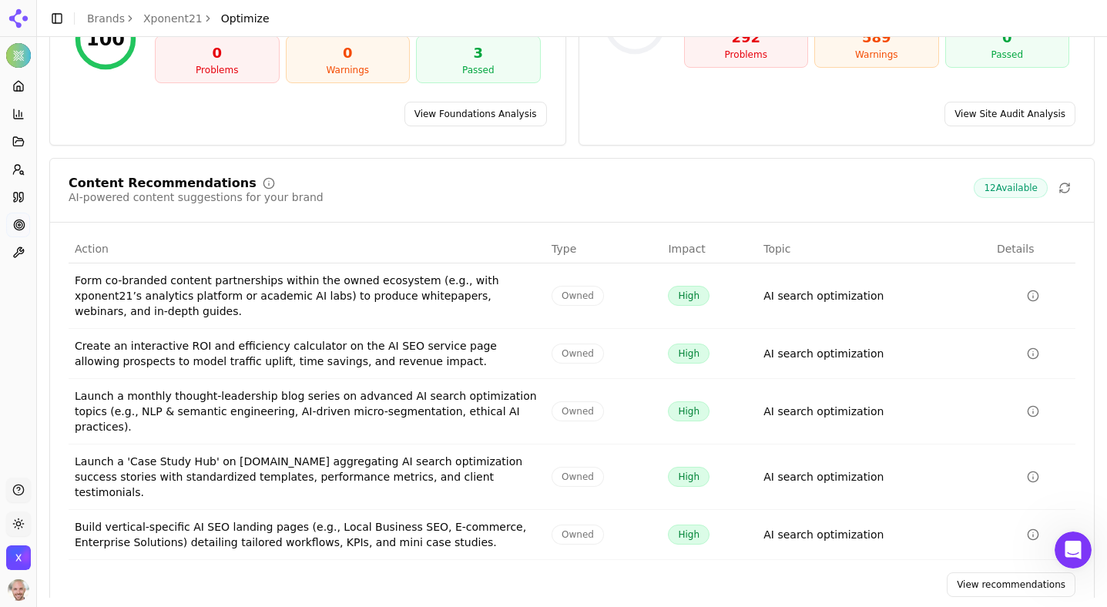
click at [1035, 290] on icon "Data table" at bounding box center [1033, 296] width 12 height 12
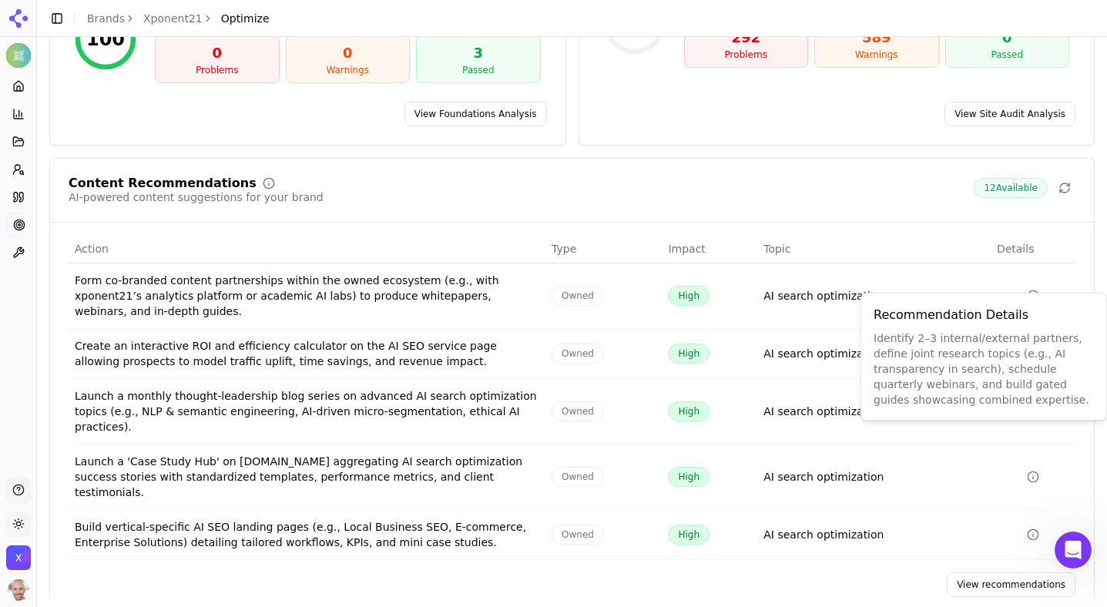
click at [357, 347] on div "Create an interactive ROI and efficiency calculator on the AI SEO service page …" at bounding box center [307, 353] width 465 height 31
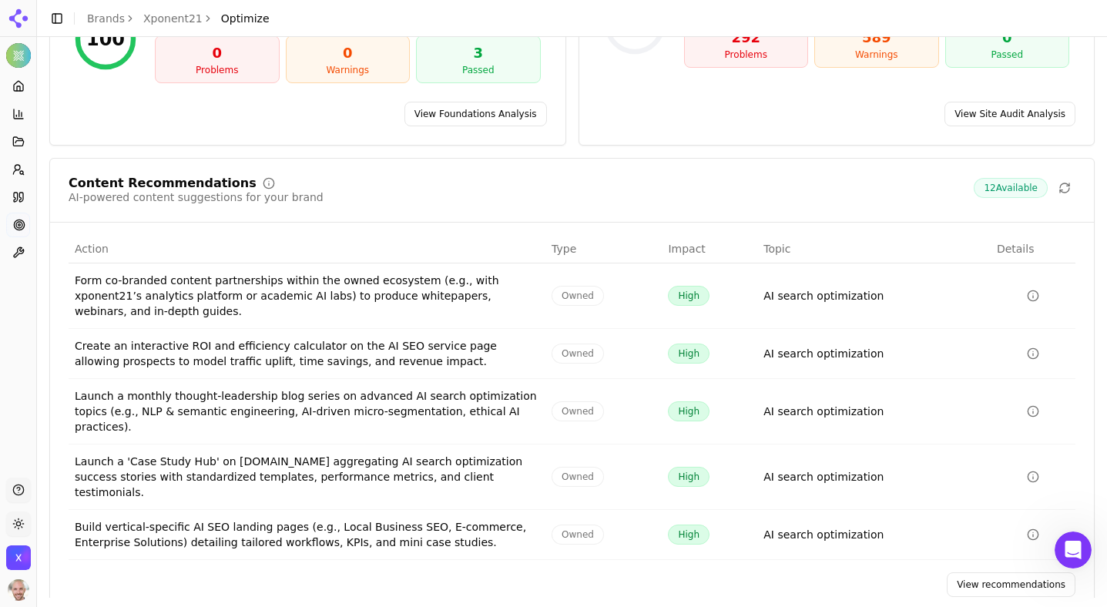
click at [986, 572] on link "View recommendations" at bounding box center [1011, 584] width 129 height 25
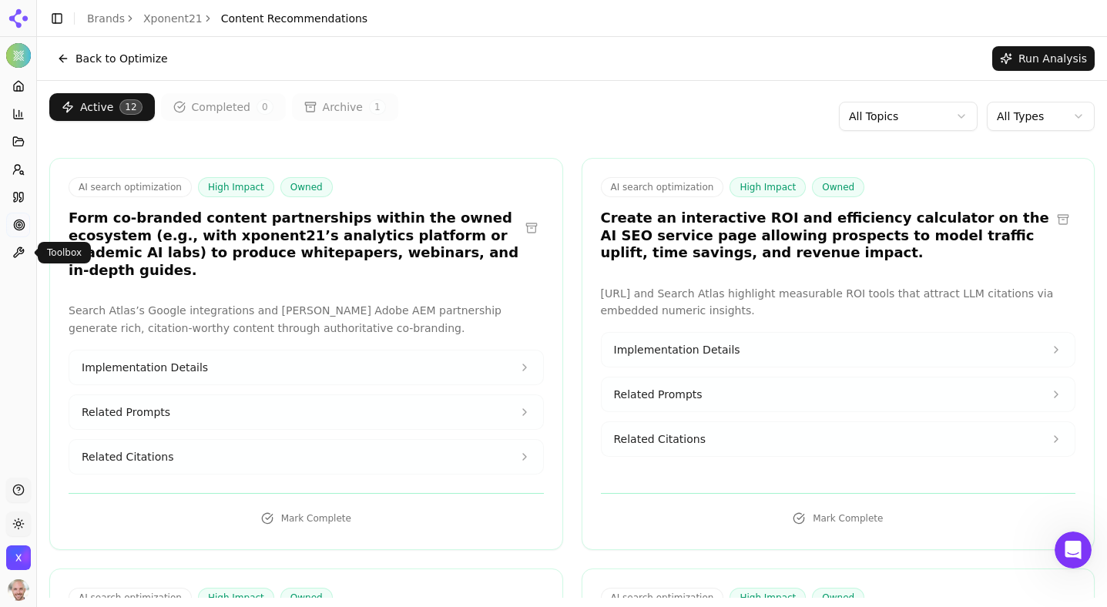
click at [19, 242] on button "Toolbox" at bounding box center [18, 252] width 24 height 25
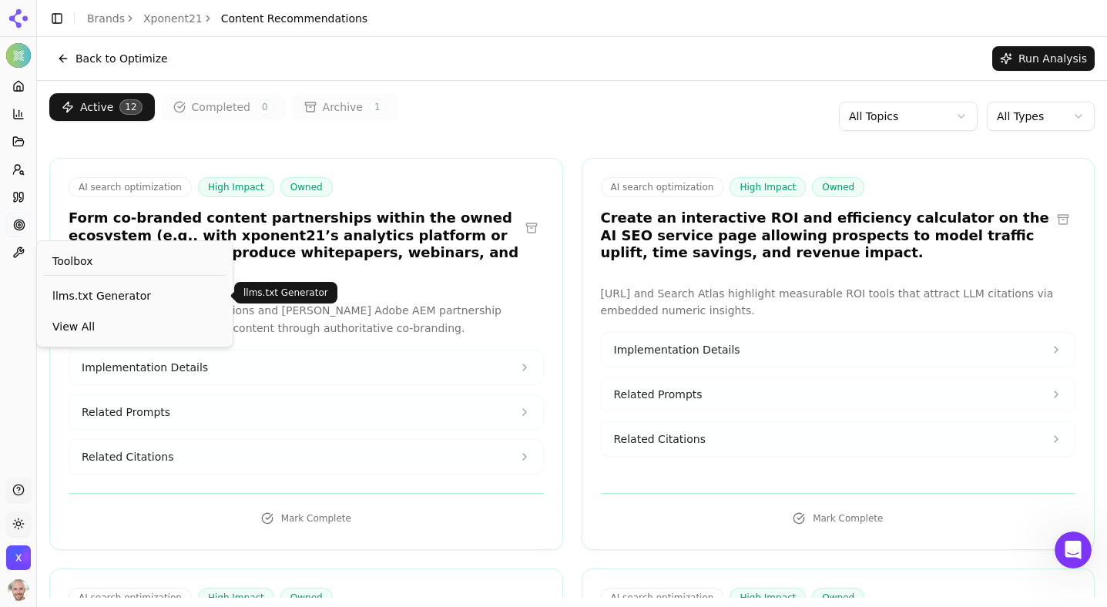
click at [85, 301] on span "llms.txt Generator" at bounding box center [134, 295] width 165 height 15
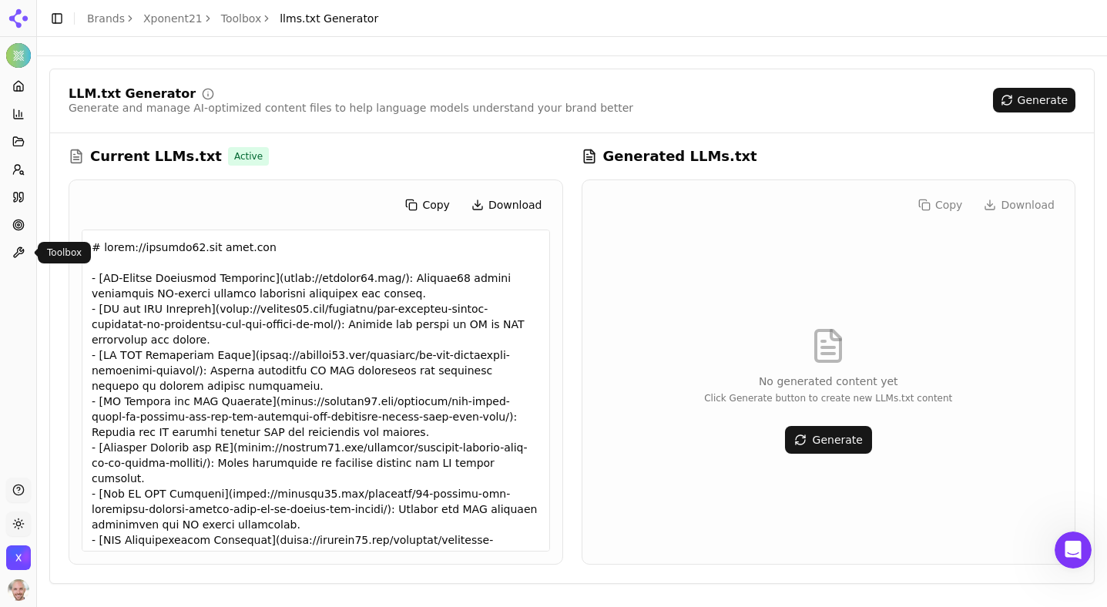
click at [20, 247] on icon at bounding box center [18, 253] width 12 height 12
click at [240, 24] on link "Toolbox" at bounding box center [241, 18] width 41 height 15
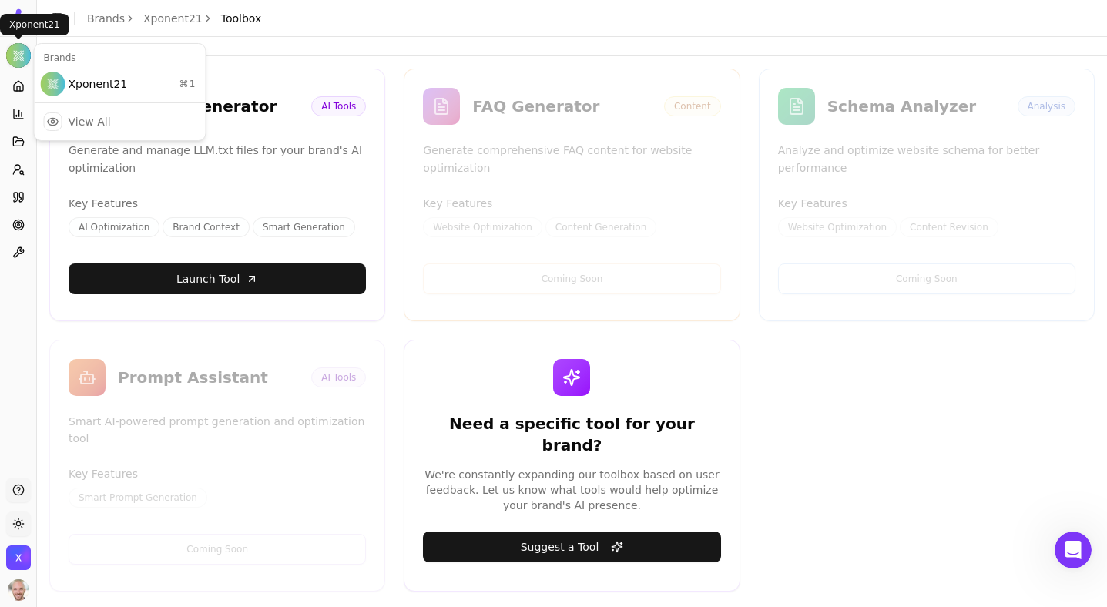
click at [16, 50] on html "Xponent21 Platform Home Competition Topics Prompts Citations Optimize Toolbox S…" at bounding box center [553, 303] width 1107 height 607
click at [94, 122] on div "View All" at bounding box center [90, 121] width 42 height 15
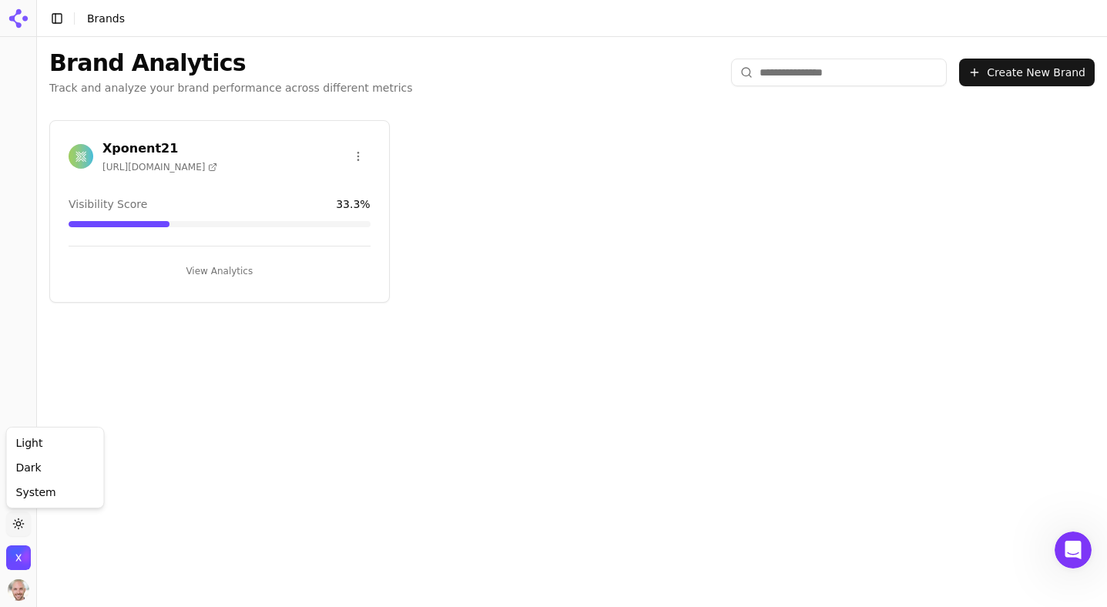
click at [24, 518] on html "Support Toggle theme Xponent21 Inc Toggle Sidebar Brands Brand Analytics Track …" at bounding box center [553, 303] width 1107 height 607
click at [33, 466] on div "Dark" at bounding box center [55, 467] width 91 height 25
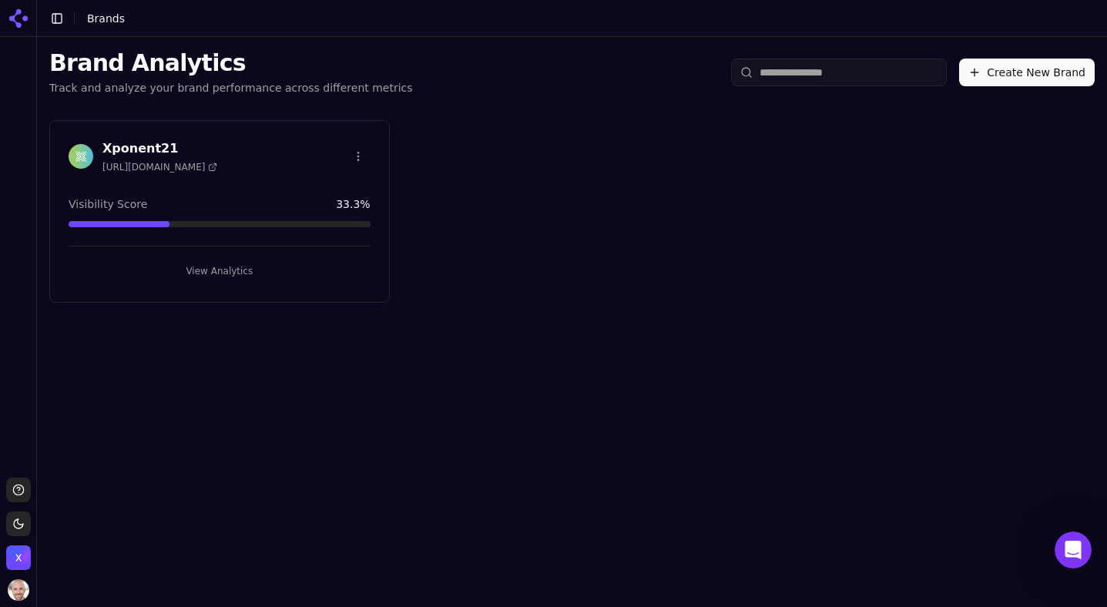
click at [22, 522] on html "Support Toggle theme Xponent21 Inc Toggle Sidebar Brands Brand Analytics Track …" at bounding box center [553, 303] width 1107 height 607
click at [23, 448] on div "Light" at bounding box center [55, 443] width 91 height 25
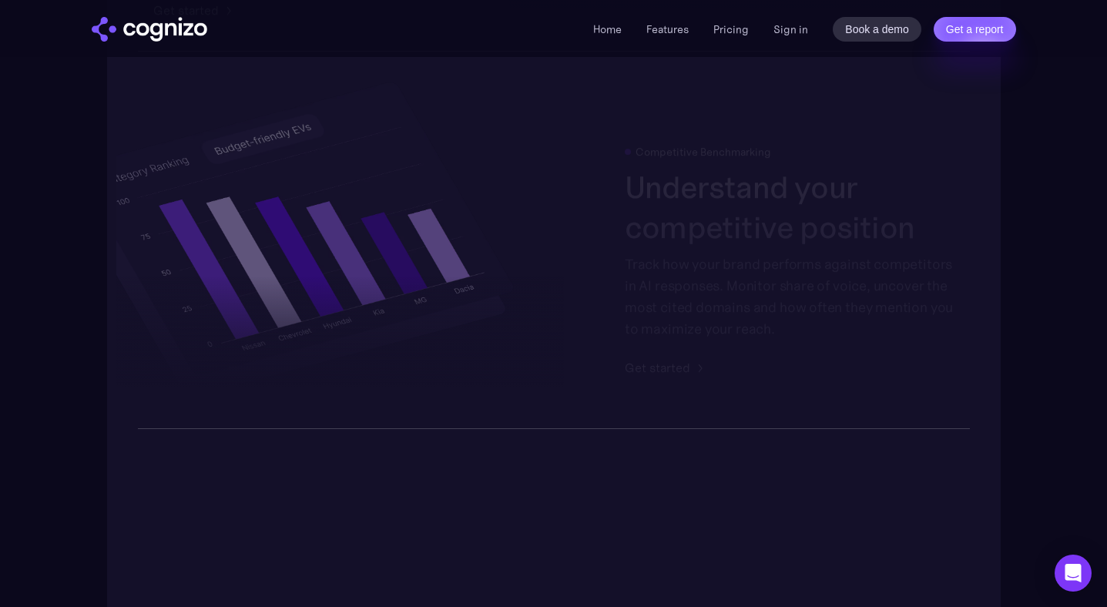
scroll to position [2829, 0]
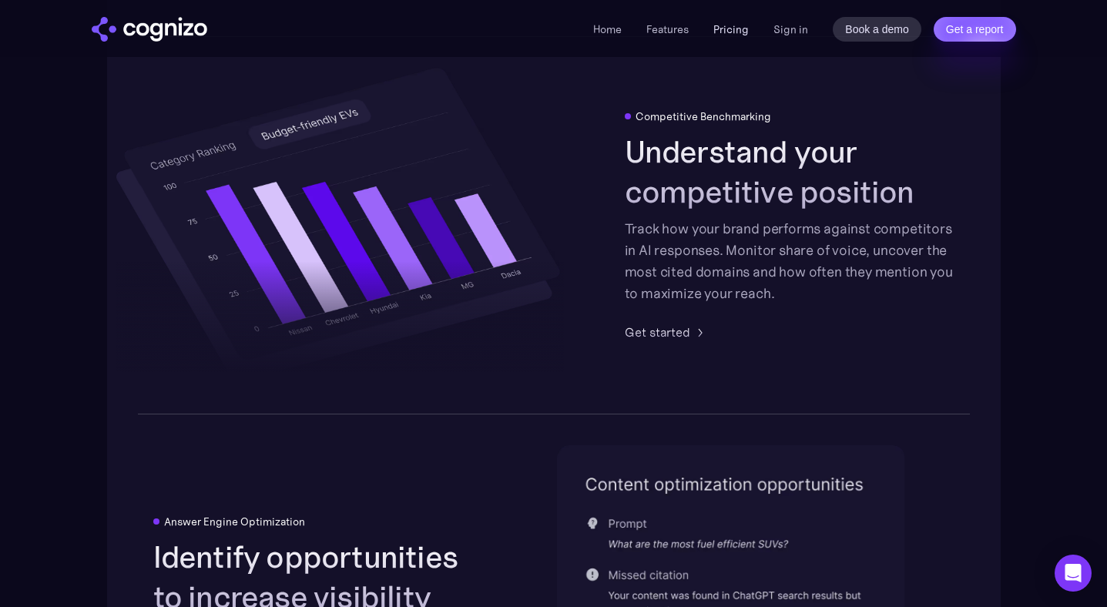
click at [733, 26] on link "Pricing" at bounding box center [730, 29] width 35 height 14
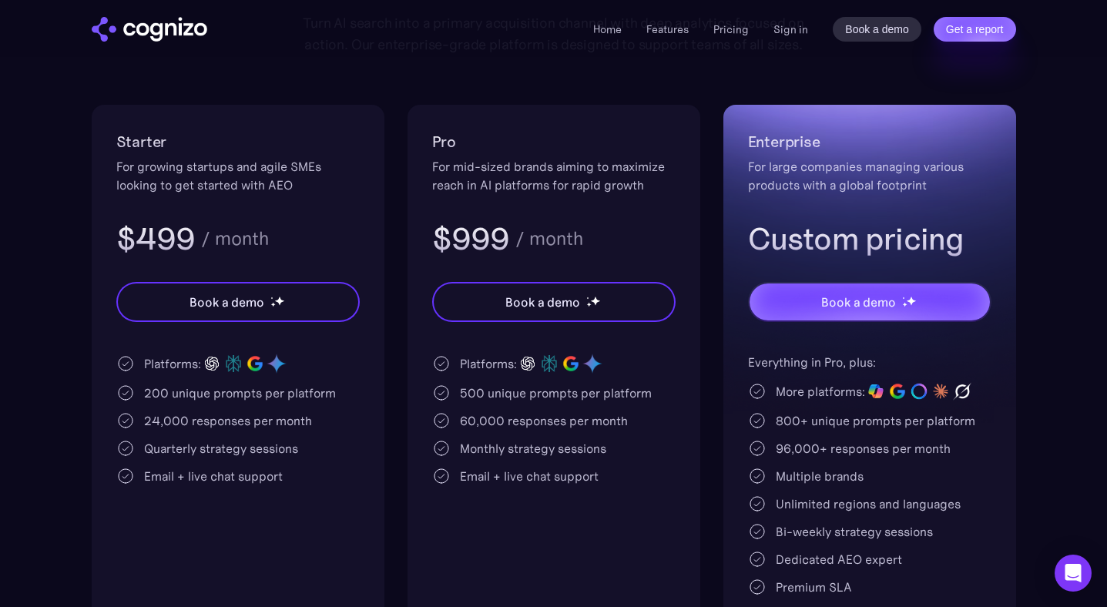
scroll to position [260, 0]
